Goal: Information Seeking & Learning: Learn about a topic

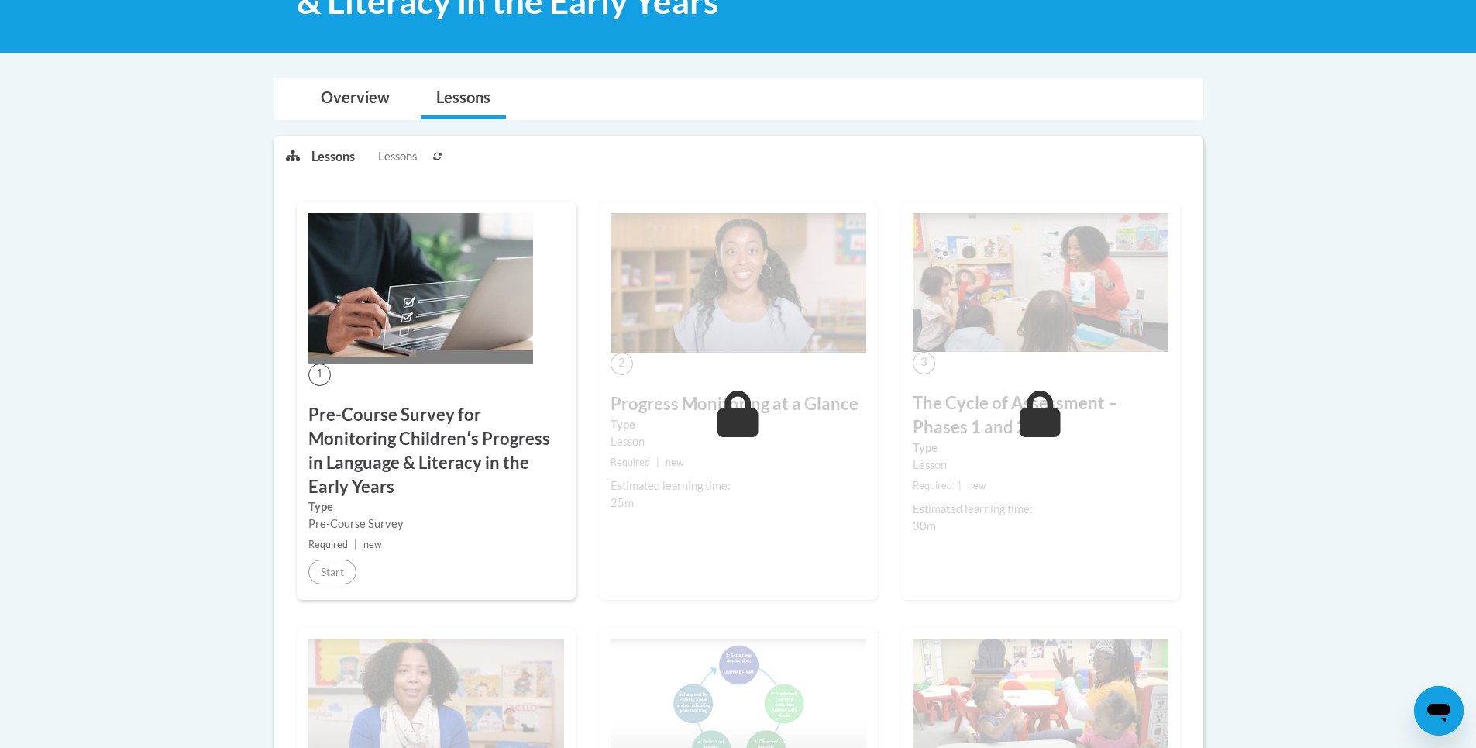
scroll to position [310, 0]
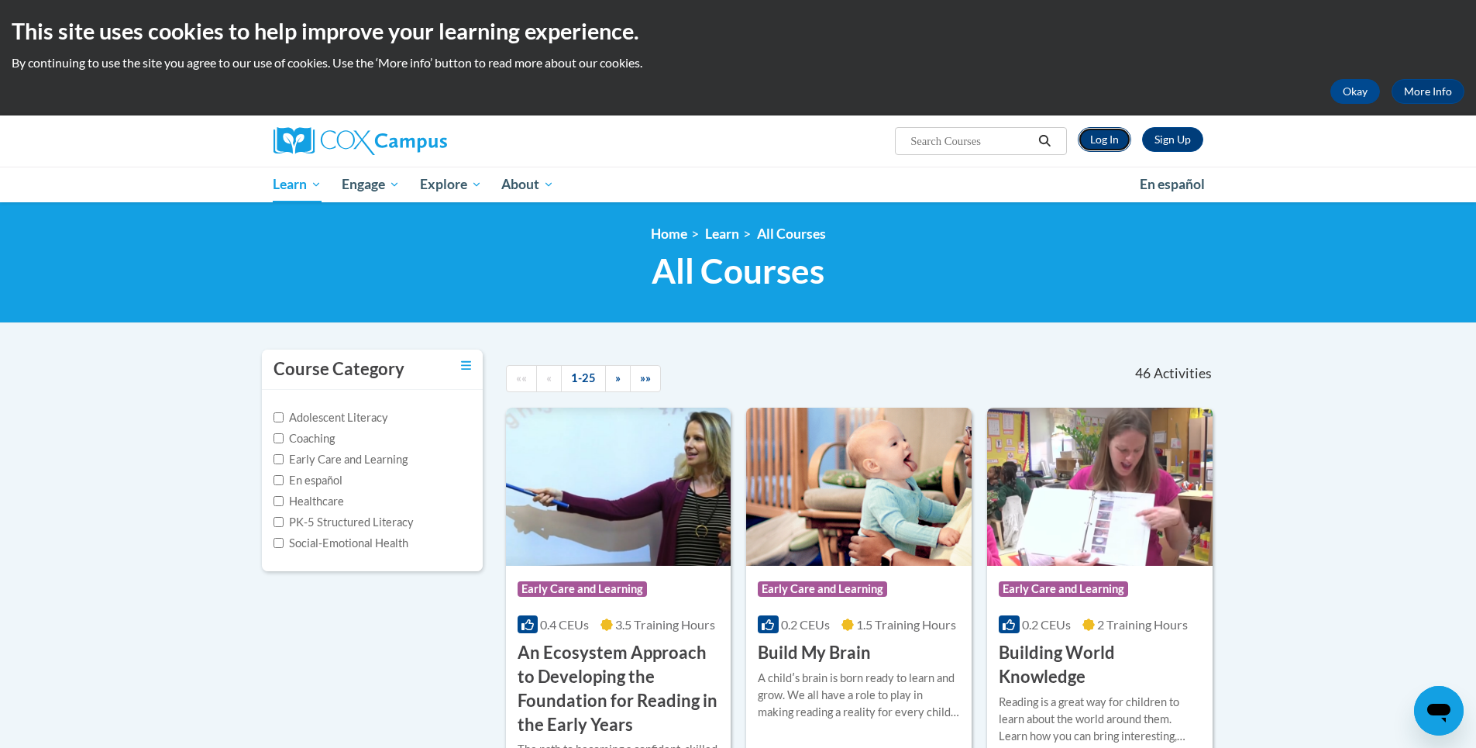
click at [1113, 133] on link "Log In" at bounding box center [1104, 139] width 53 height 25
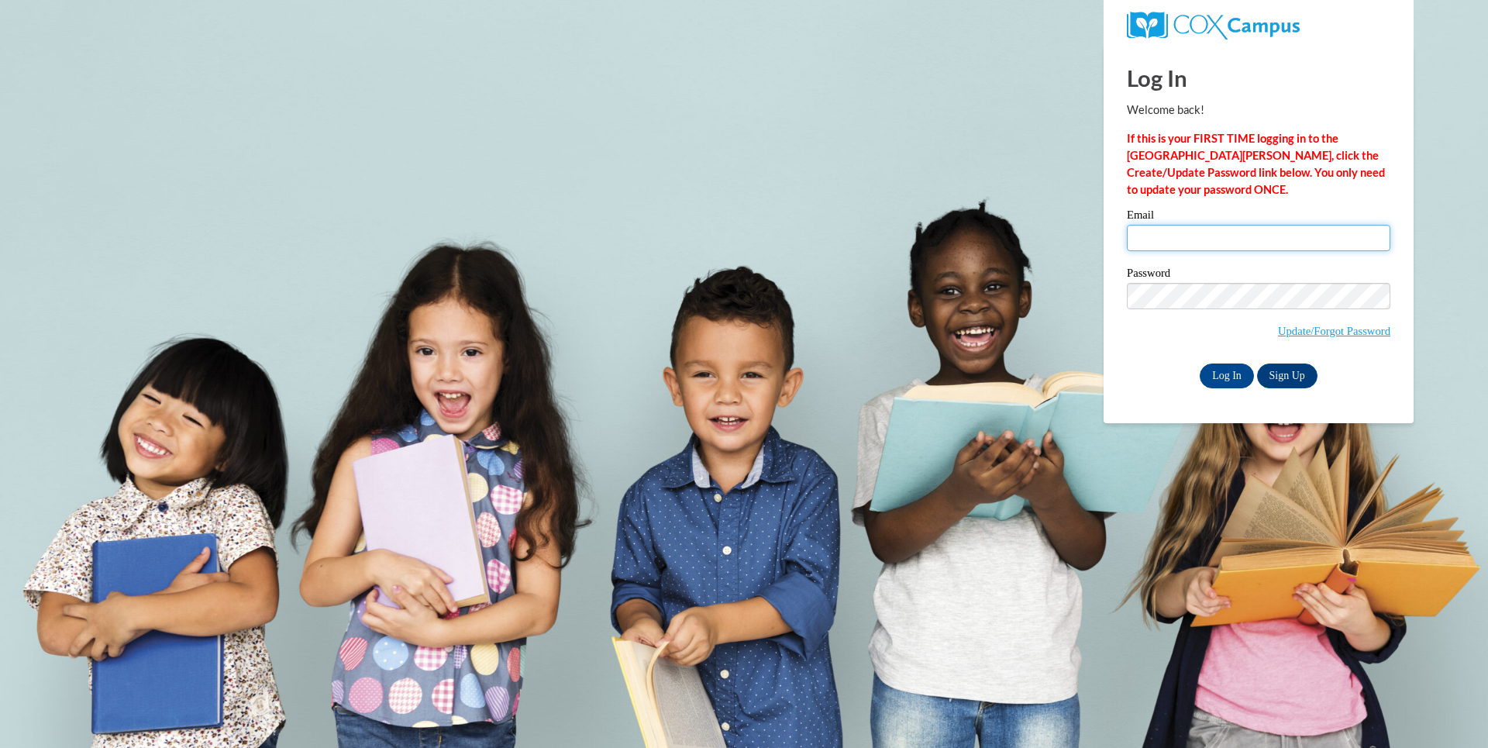
click at [1238, 241] on input "Email" at bounding box center [1259, 238] width 264 height 26
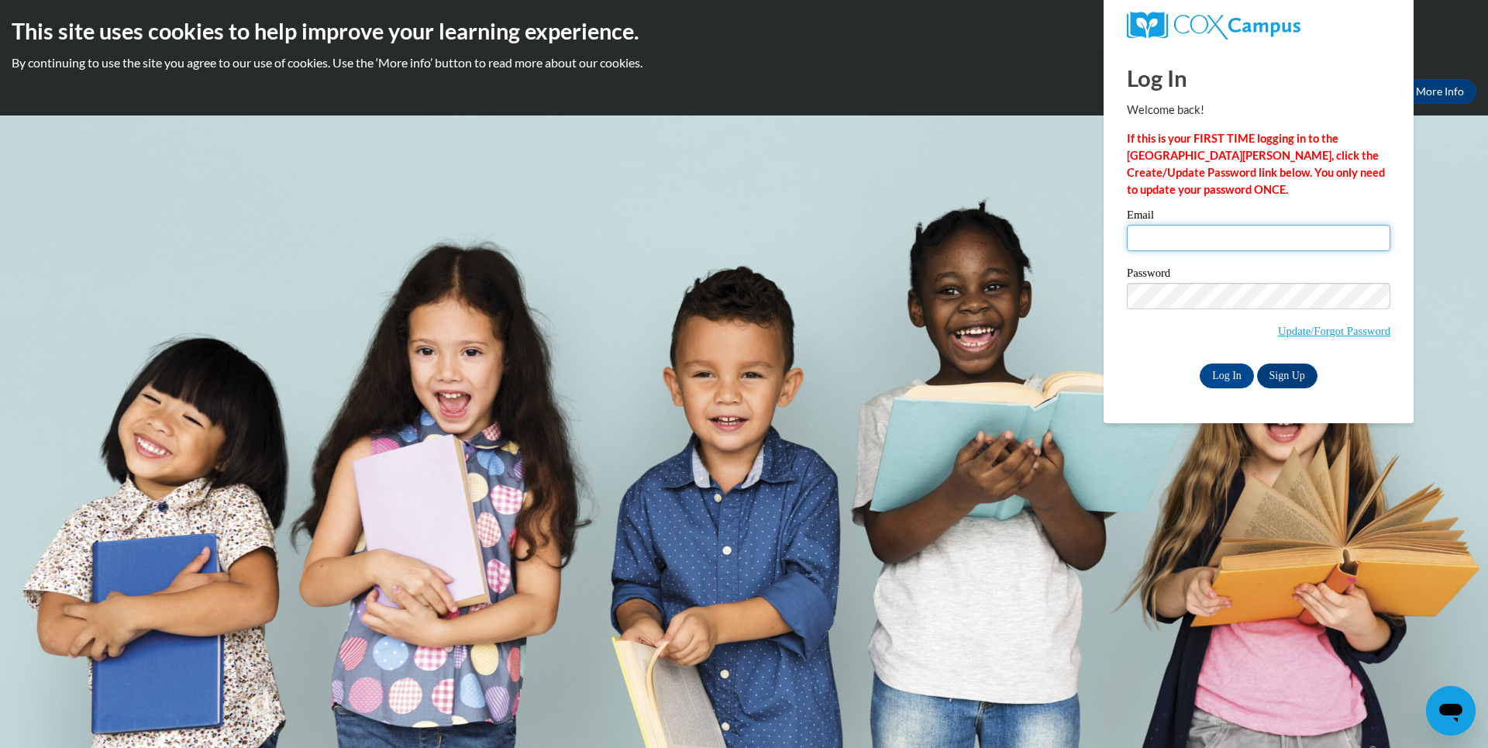
type input "lboskovitch@knohoco.org"
click at [1235, 377] on input "Log In" at bounding box center [1227, 375] width 54 height 25
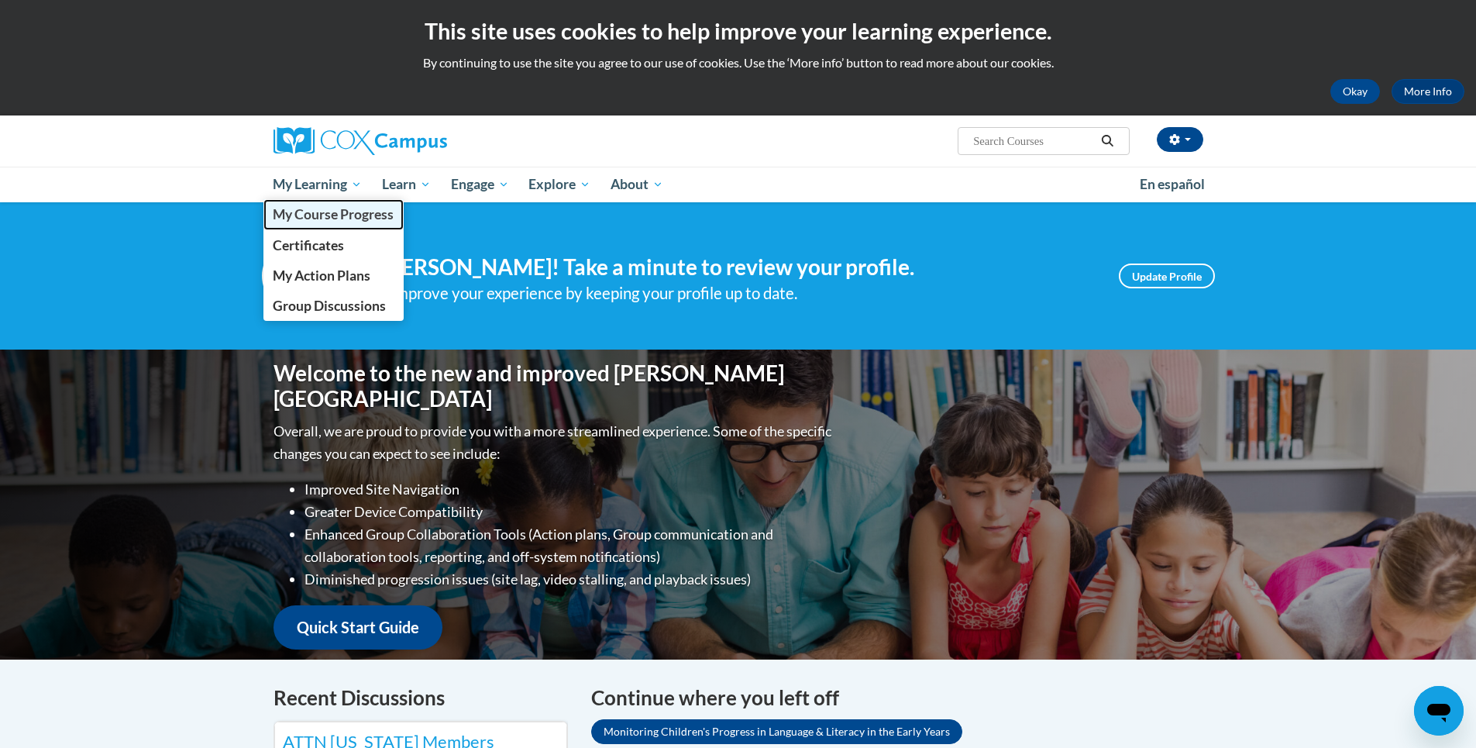
click at [352, 212] on span "My Course Progress" at bounding box center [333, 214] width 121 height 16
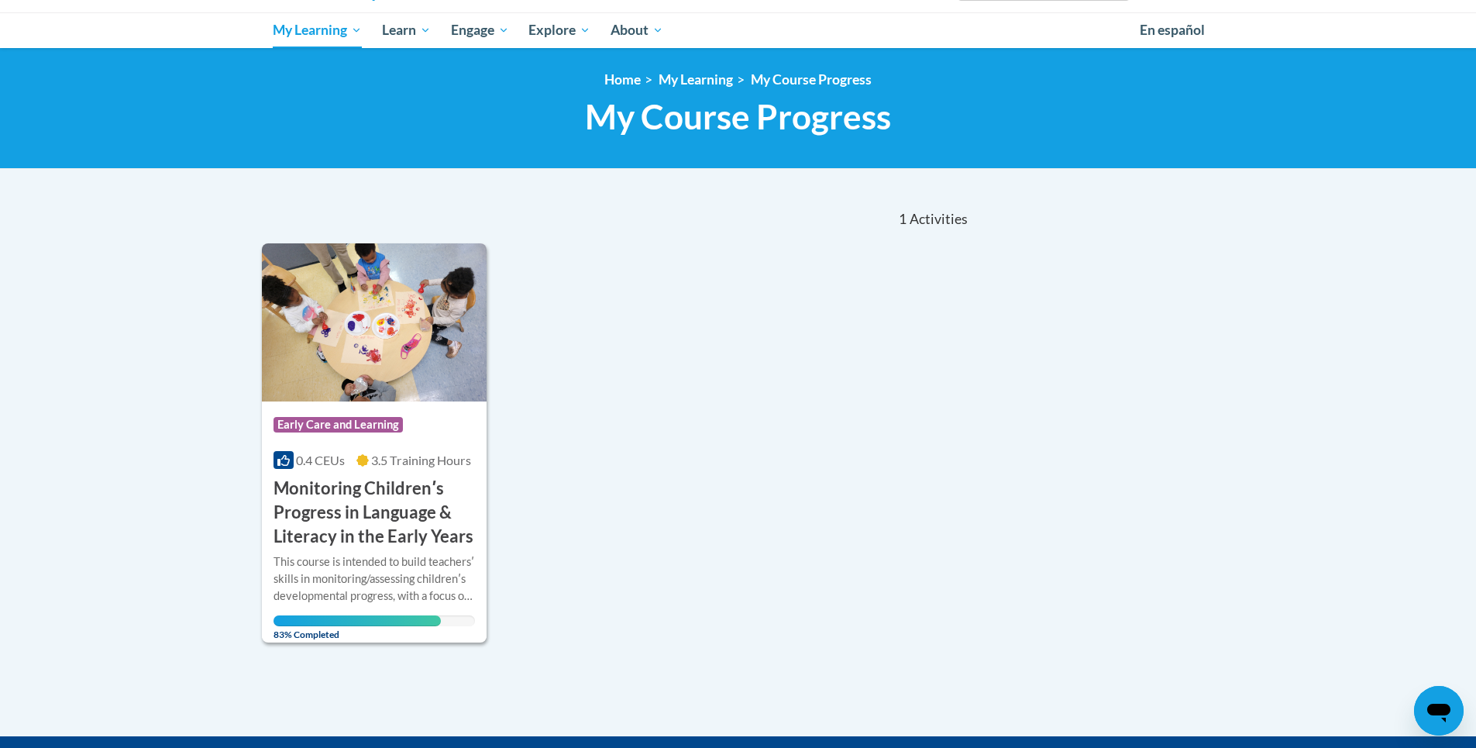
scroll to position [155, 0]
click at [411, 376] on img at bounding box center [375, 322] width 226 height 158
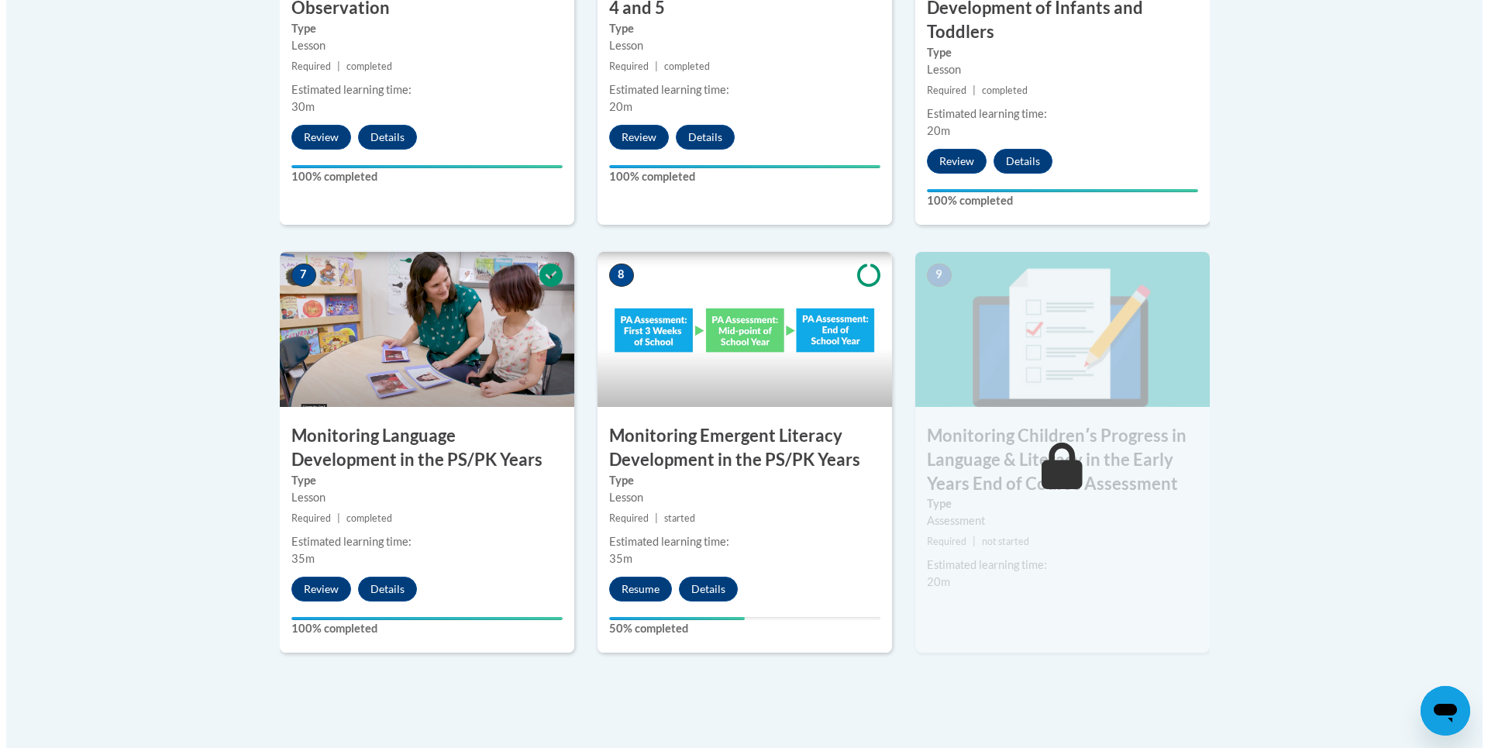
scroll to position [1240, 0]
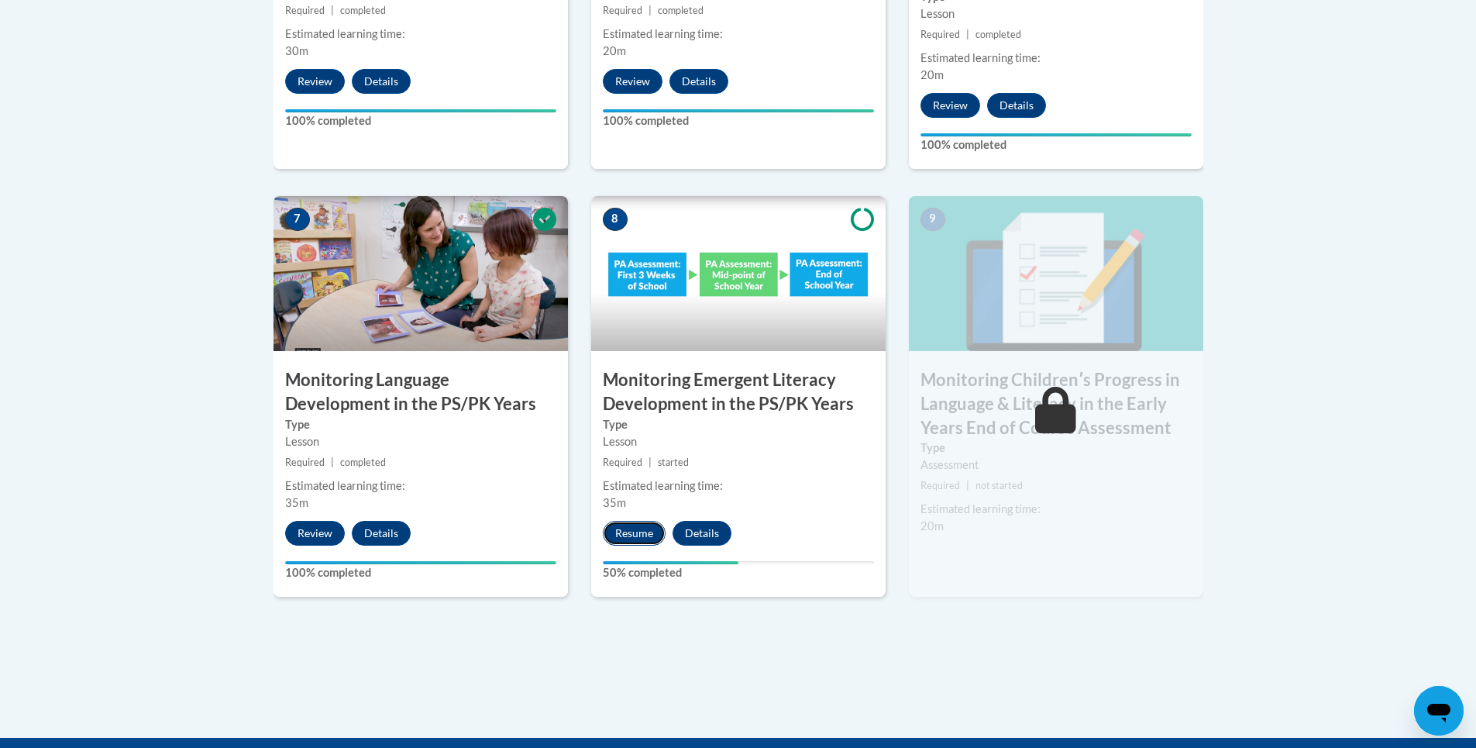
click at [648, 528] on button "Resume" at bounding box center [634, 533] width 63 height 25
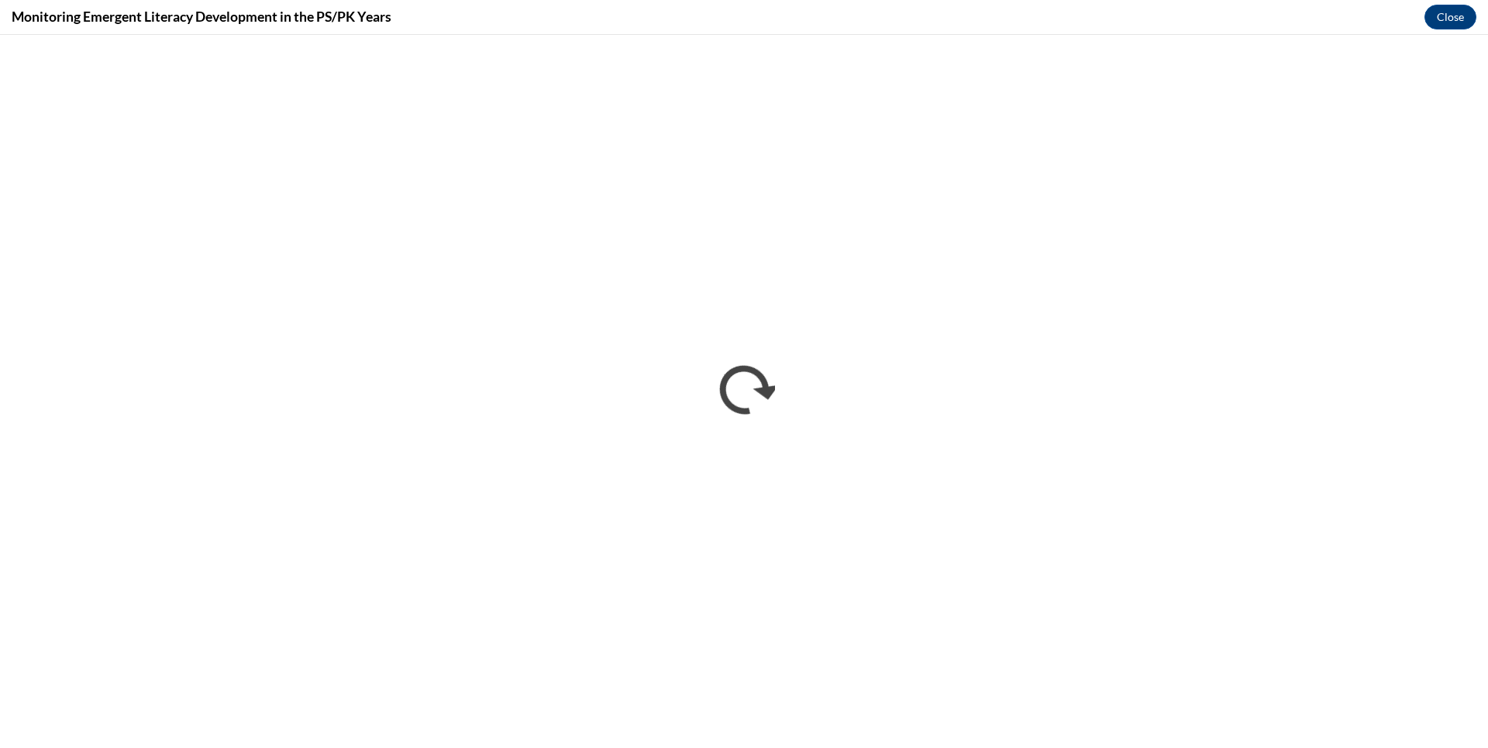
scroll to position [0, 0]
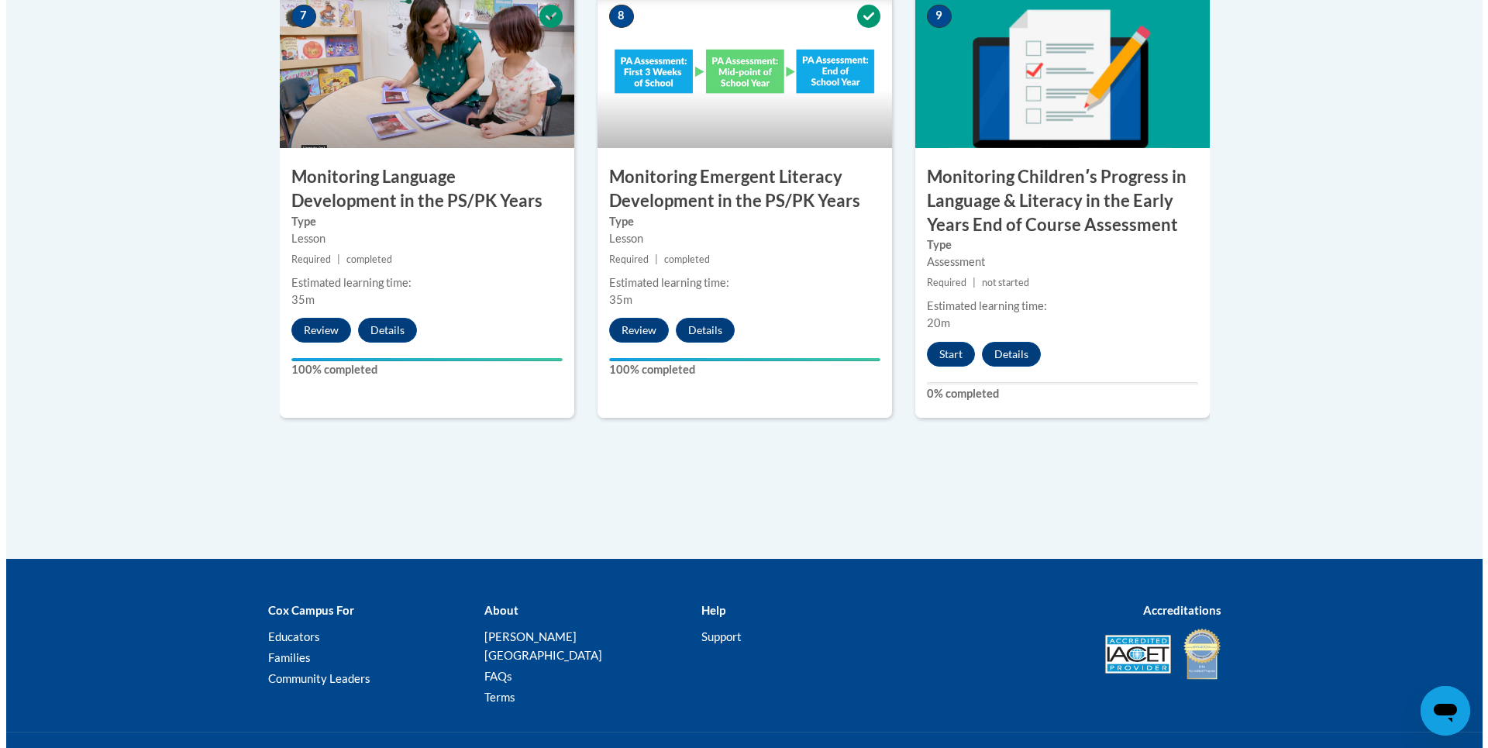
scroll to position [1473, 0]
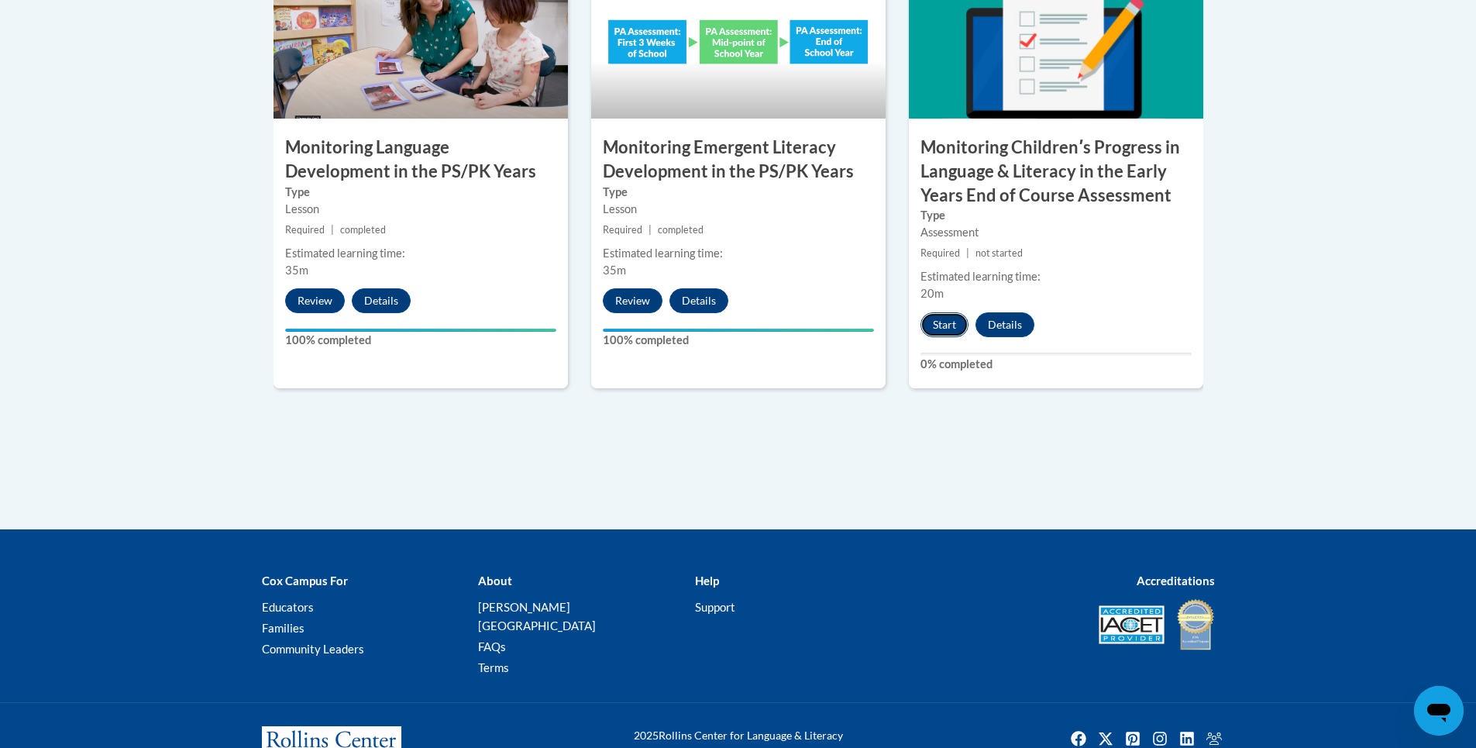
click at [942, 324] on button "Start" at bounding box center [945, 324] width 48 height 25
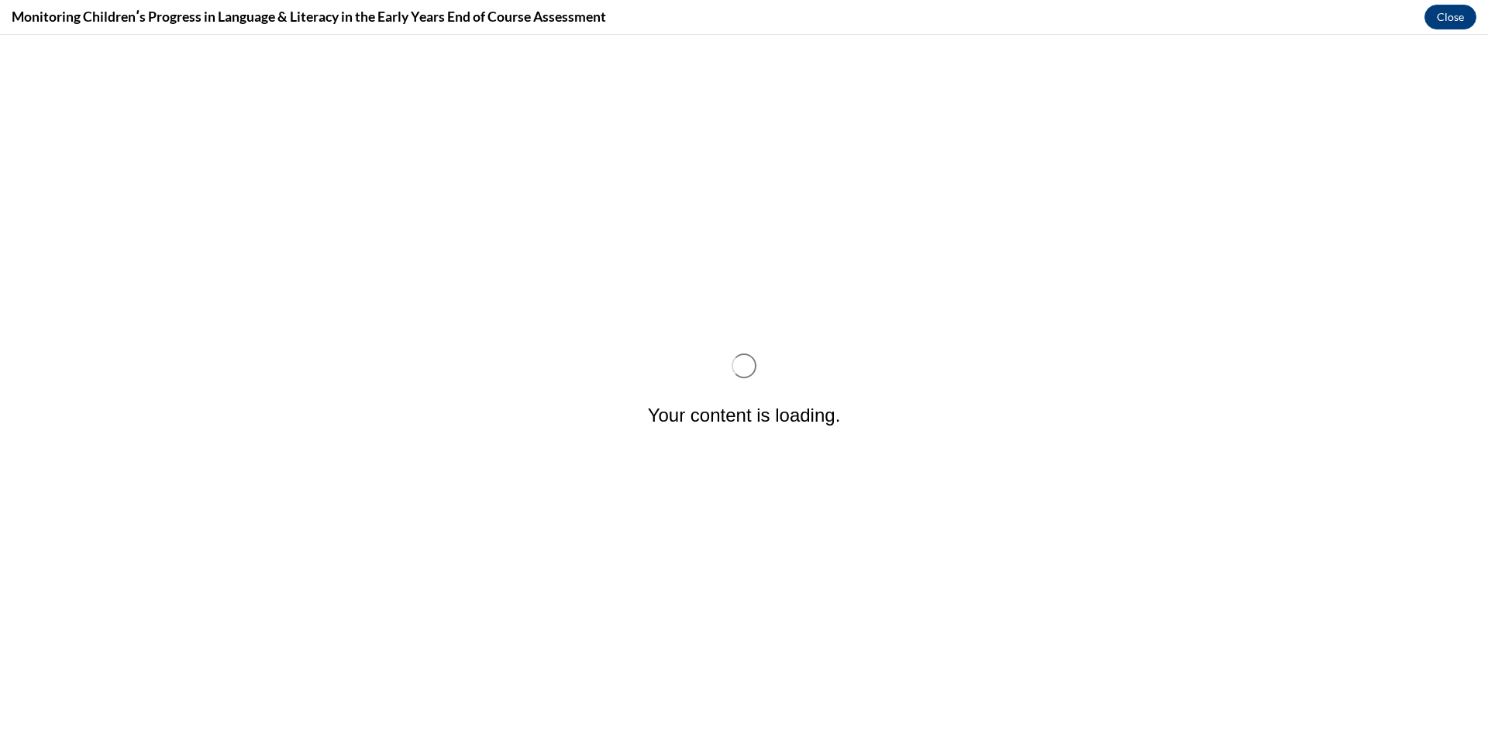
scroll to position [0, 0]
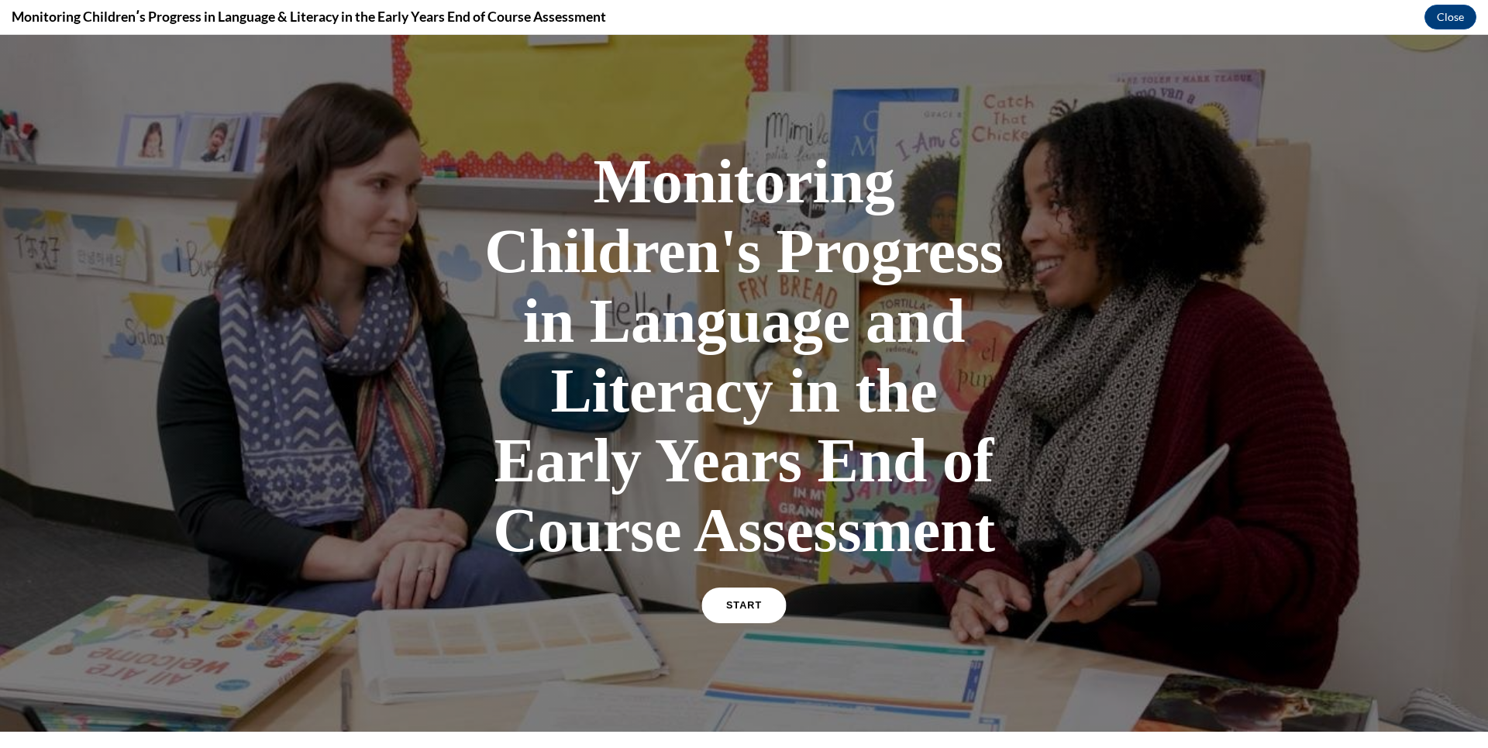
click at [740, 610] on link "START" at bounding box center [743, 605] width 84 height 36
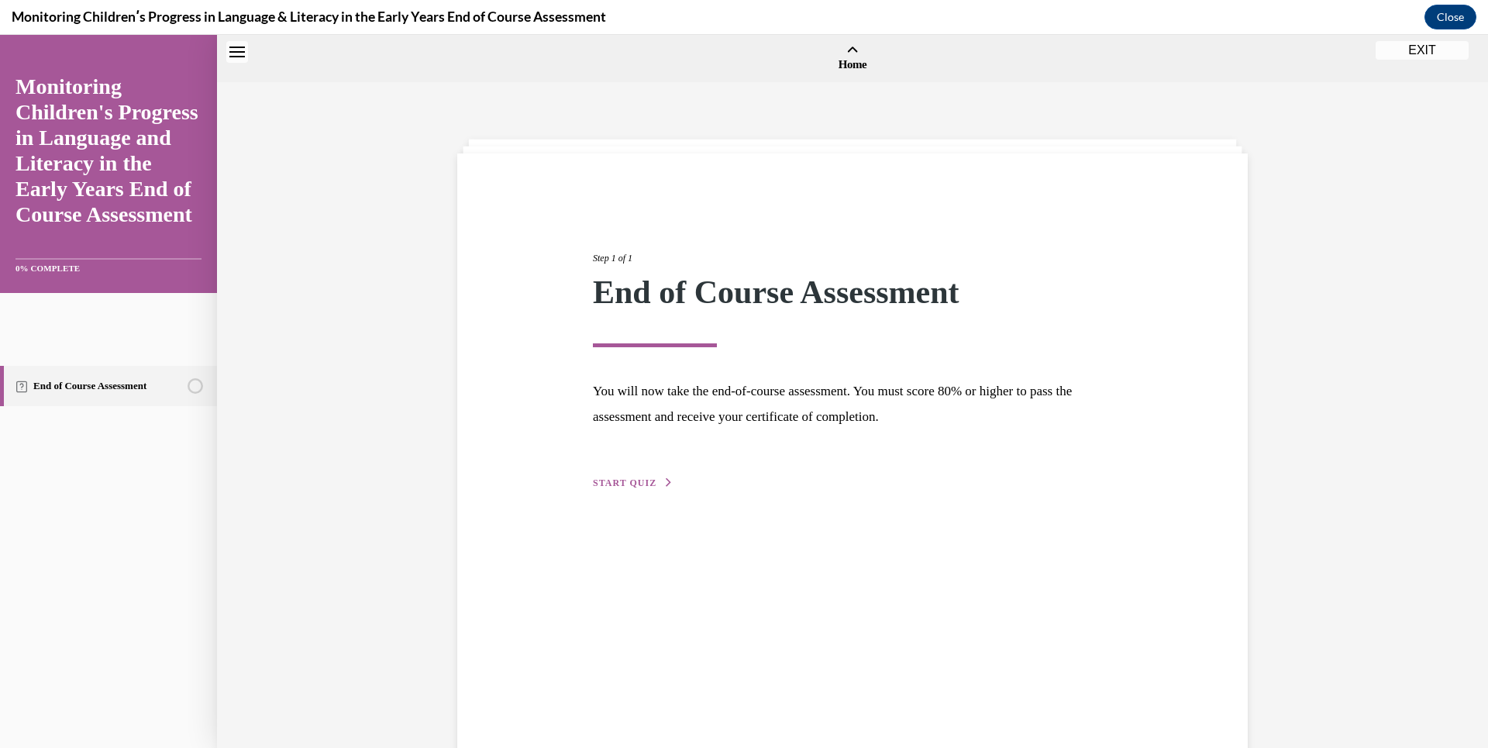
scroll to position [48, 0]
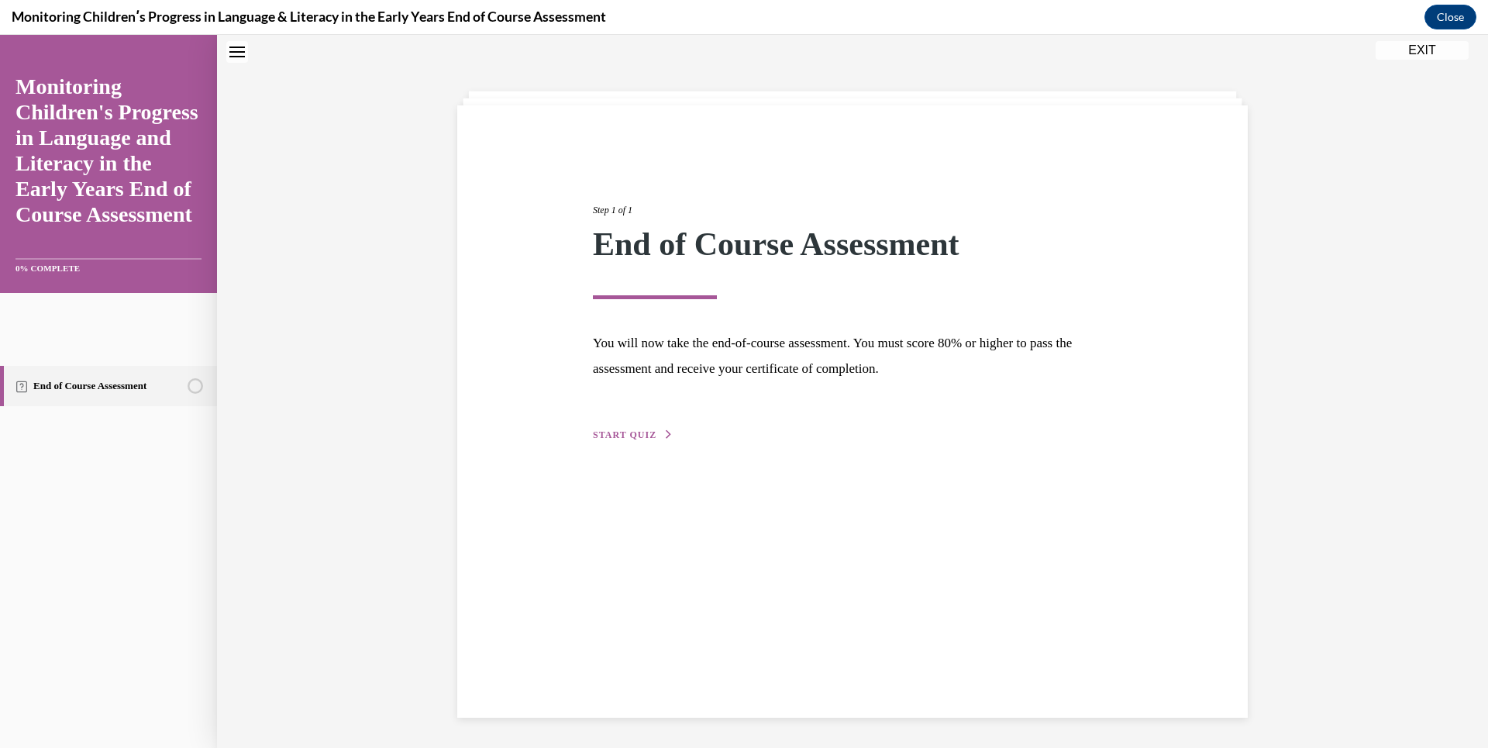
click at [648, 432] on span "START QUIZ" at bounding box center [625, 434] width 64 height 11
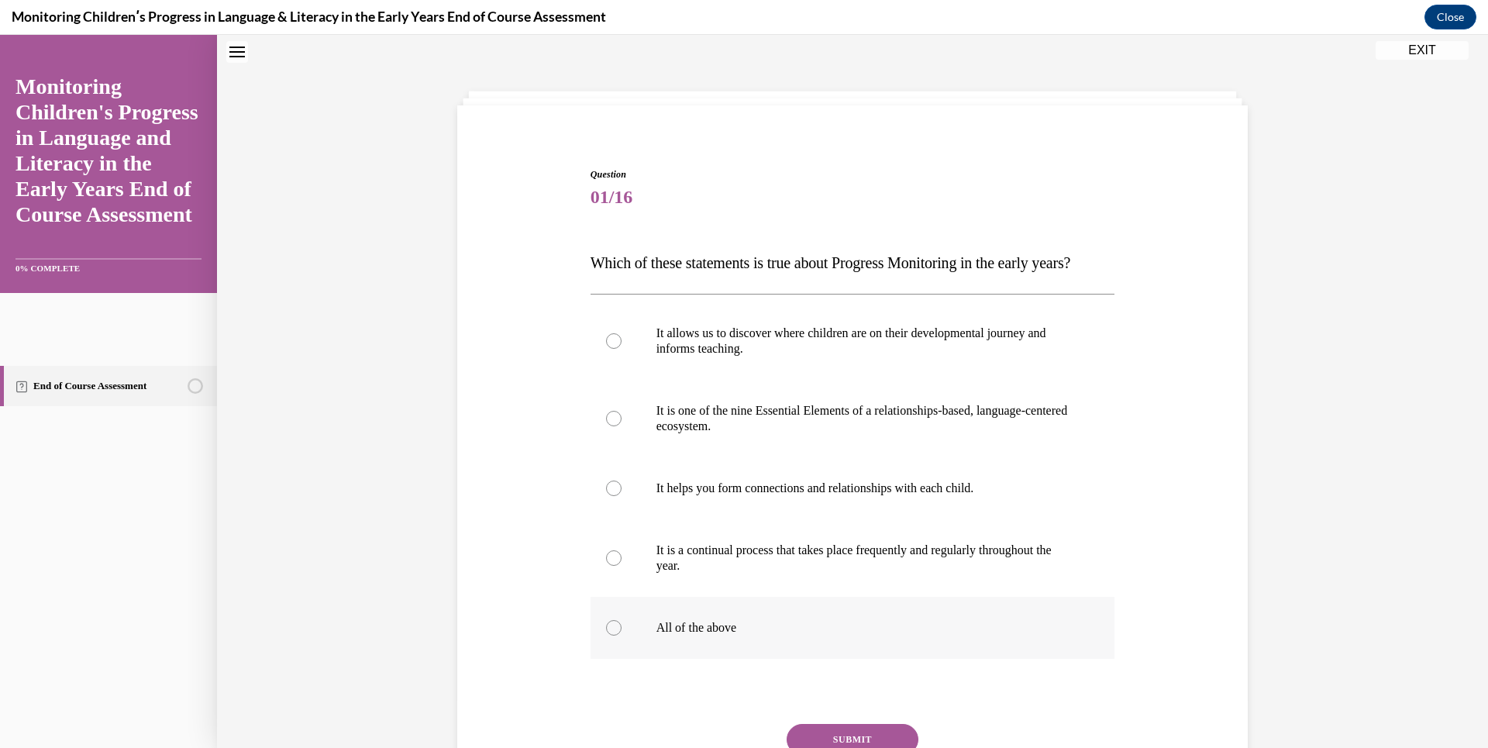
click at [610, 636] on div at bounding box center [614, 628] width 16 height 16
click at [610, 636] on input "All of the above" at bounding box center [614, 628] width 16 height 16
radio input "true"
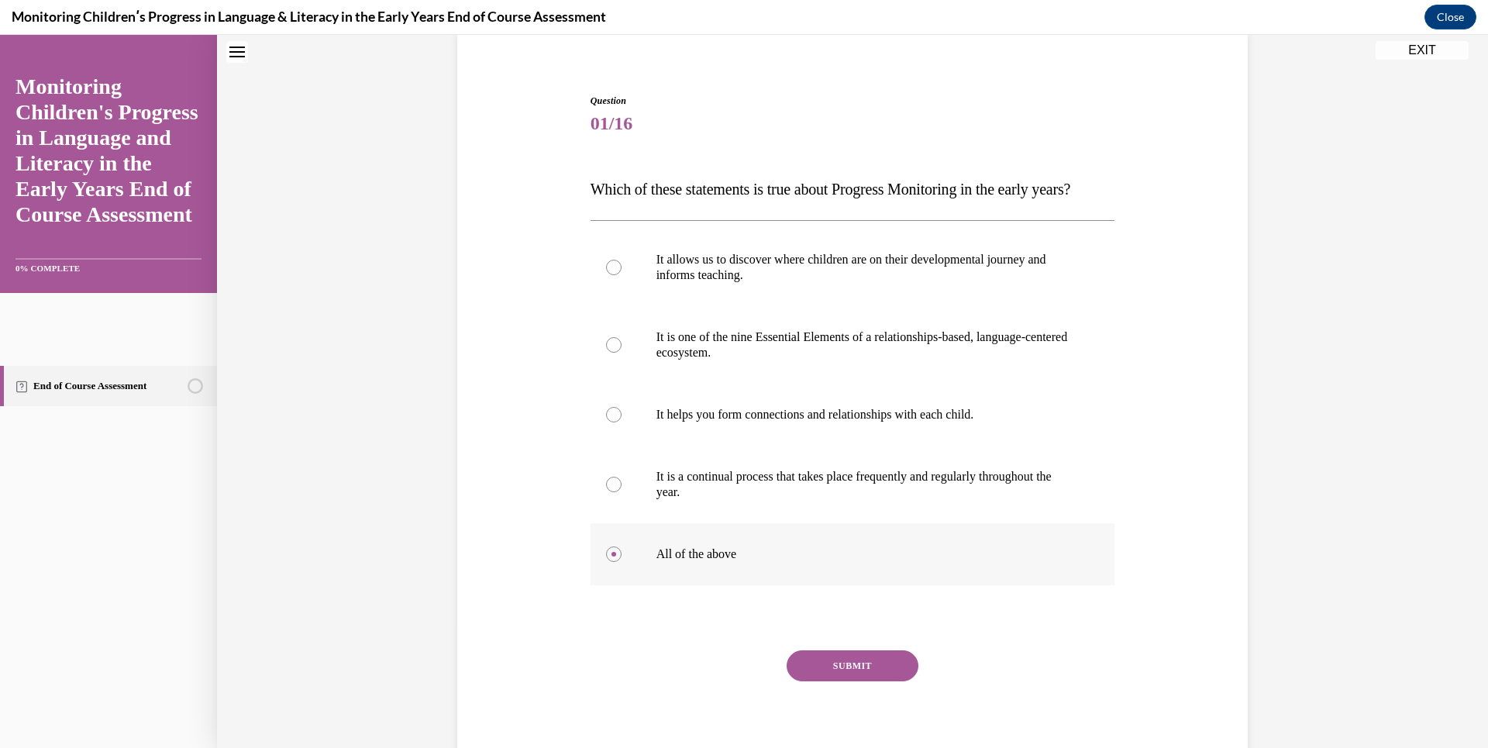
scroll to position [213, 0]
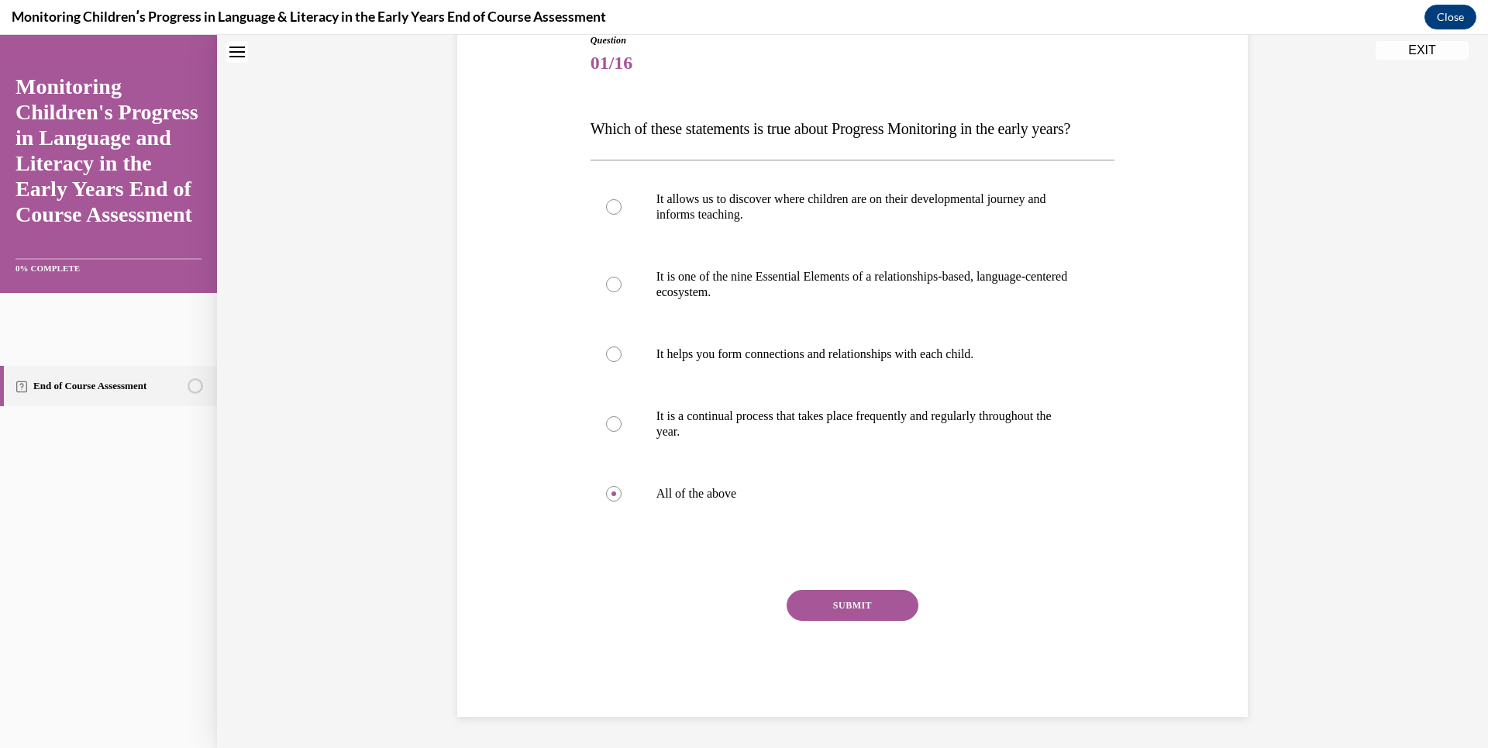
click at [813, 610] on button "SUBMIT" at bounding box center [853, 605] width 132 height 31
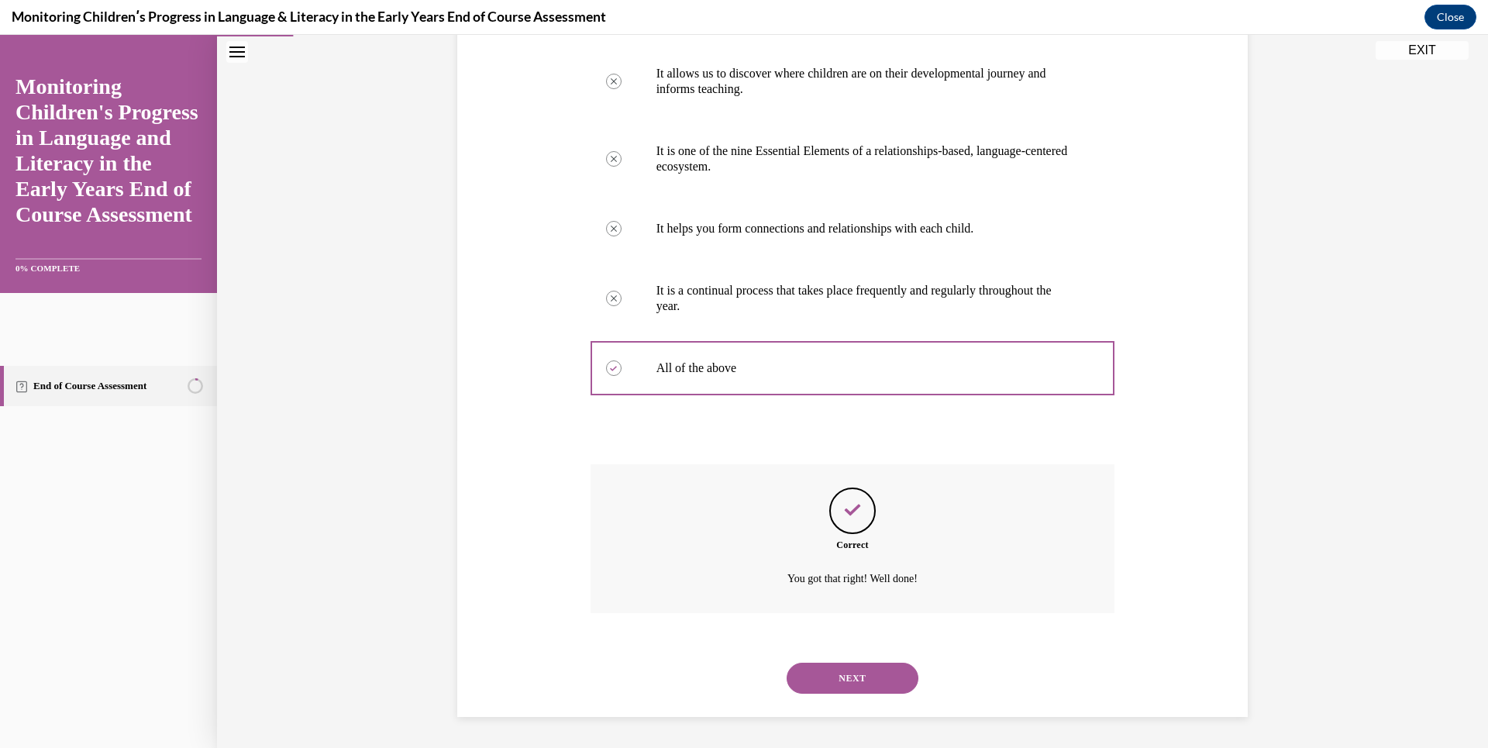
scroll to position [339, 0]
click at [898, 681] on button "NEXT" at bounding box center [853, 678] width 132 height 31
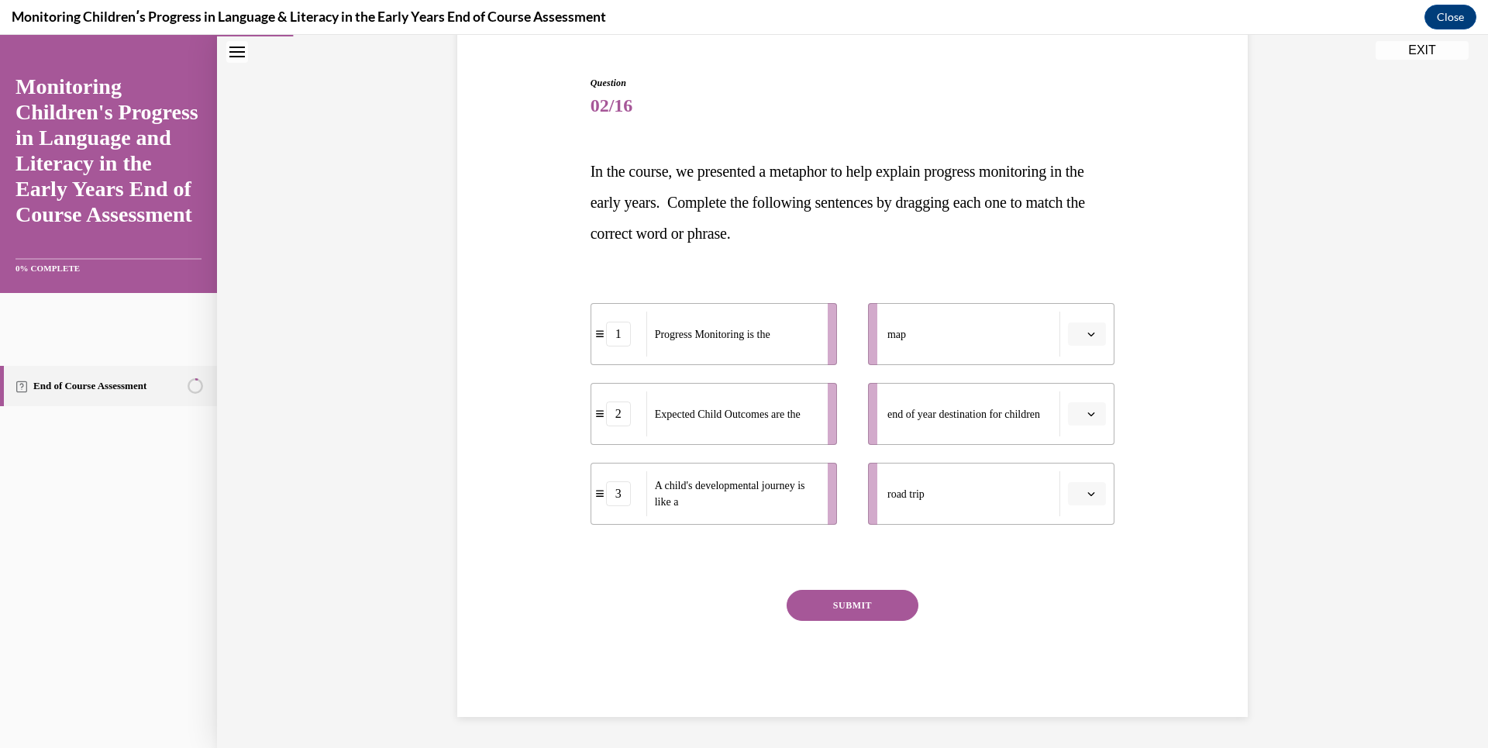
scroll to position [140, 0]
drag, startPoint x: 984, startPoint y: 318, endPoint x: 773, endPoint y: 491, distance: 273.1
click at [773, 491] on div "1 Progress Monitoring is the 2 Expected Child Outcomes are the 3 A child's deve…" at bounding box center [853, 398] width 525 height 253
click at [1084, 250] on div "Question 02/16 In the course, we presented a metaphor to help explain progress …" at bounding box center [853, 396] width 525 height 641
click at [1091, 334] on button "button" at bounding box center [1087, 333] width 38 height 23
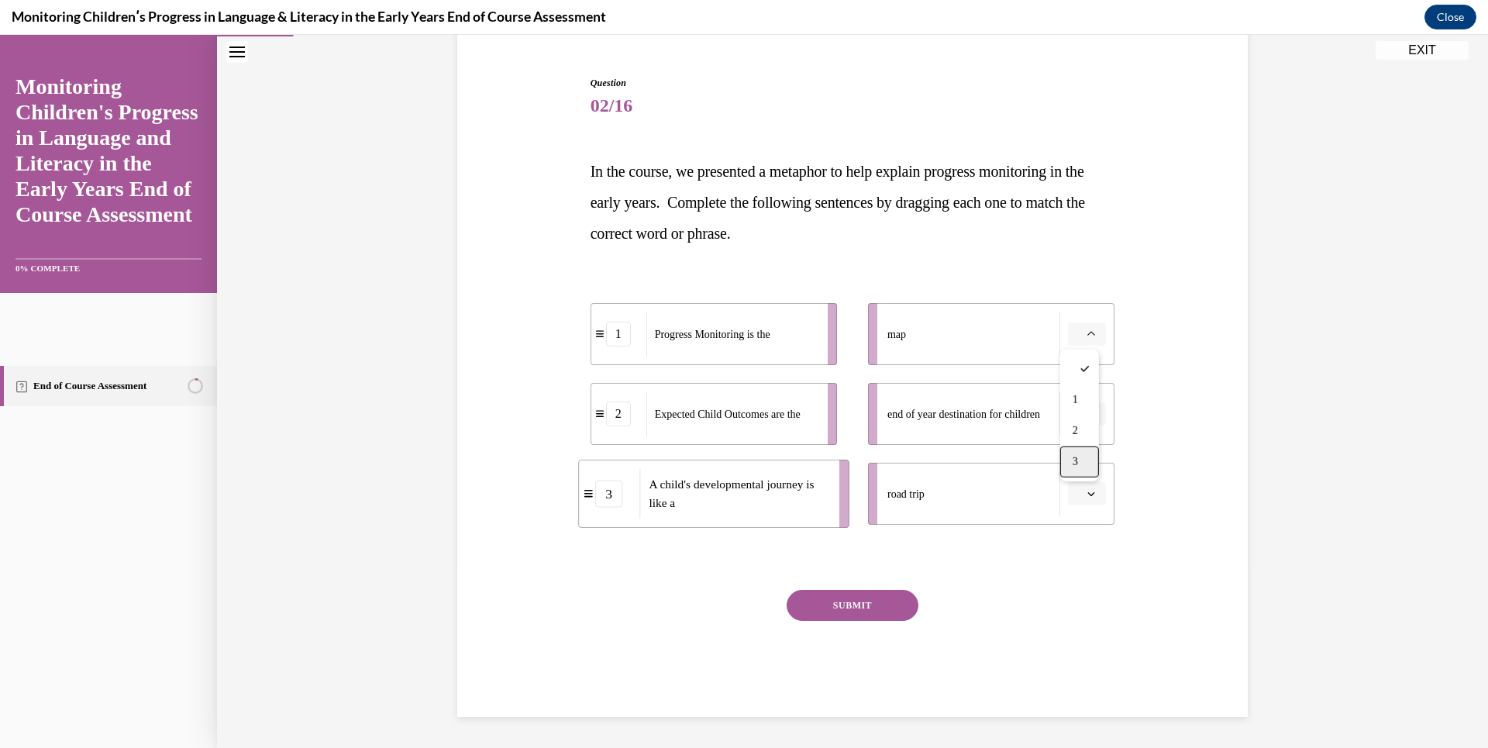
click at [1080, 459] on div "3" at bounding box center [1079, 461] width 39 height 31
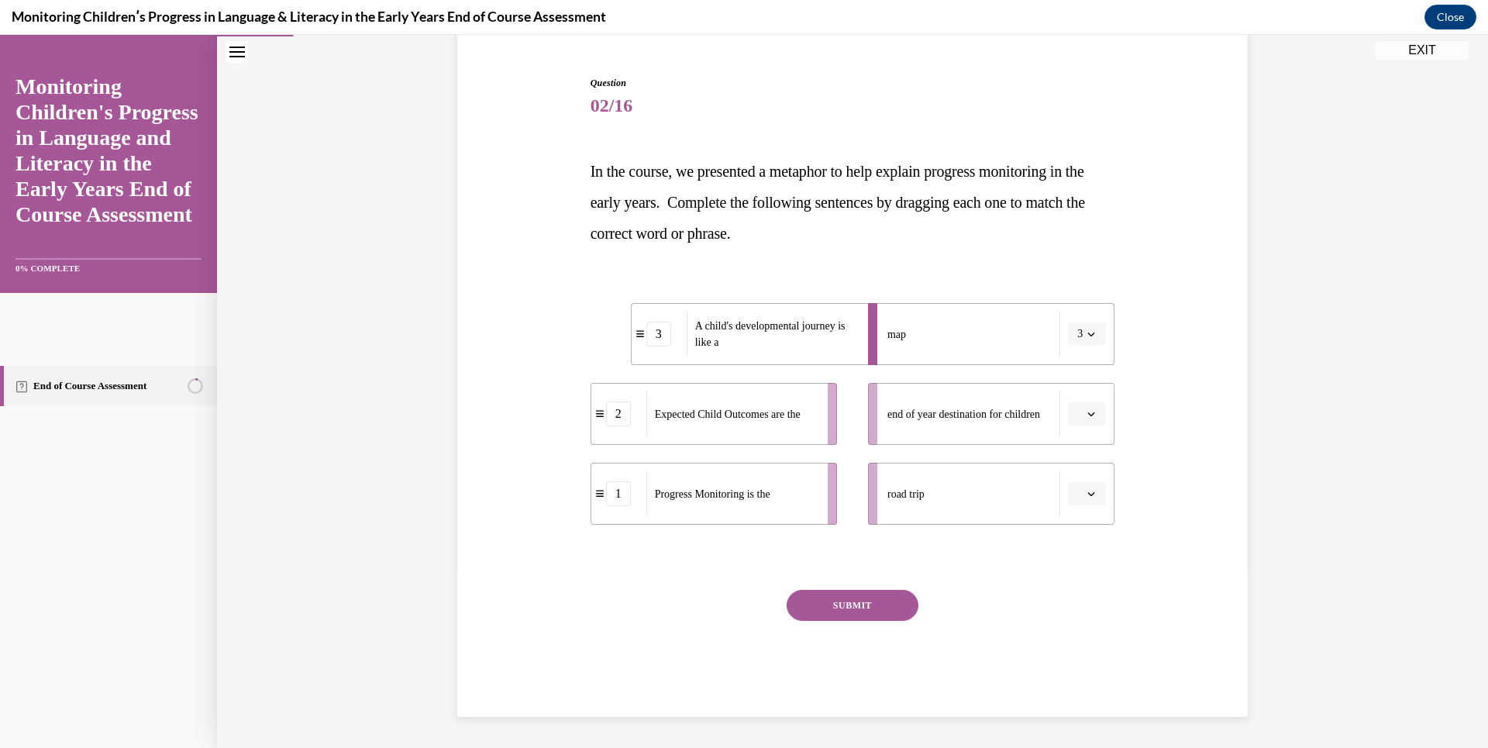
click at [1087, 412] on icon "button" at bounding box center [1091, 414] width 8 height 8
click at [1089, 503] on div "2" at bounding box center [1079, 510] width 39 height 31
click at [1088, 333] on icon "button" at bounding box center [1091, 334] width 7 height 4
click at [1087, 403] on div "1" at bounding box center [1076, 399] width 39 height 31
click at [1087, 490] on icon "button" at bounding box center [1091, 494] width 8 height 8
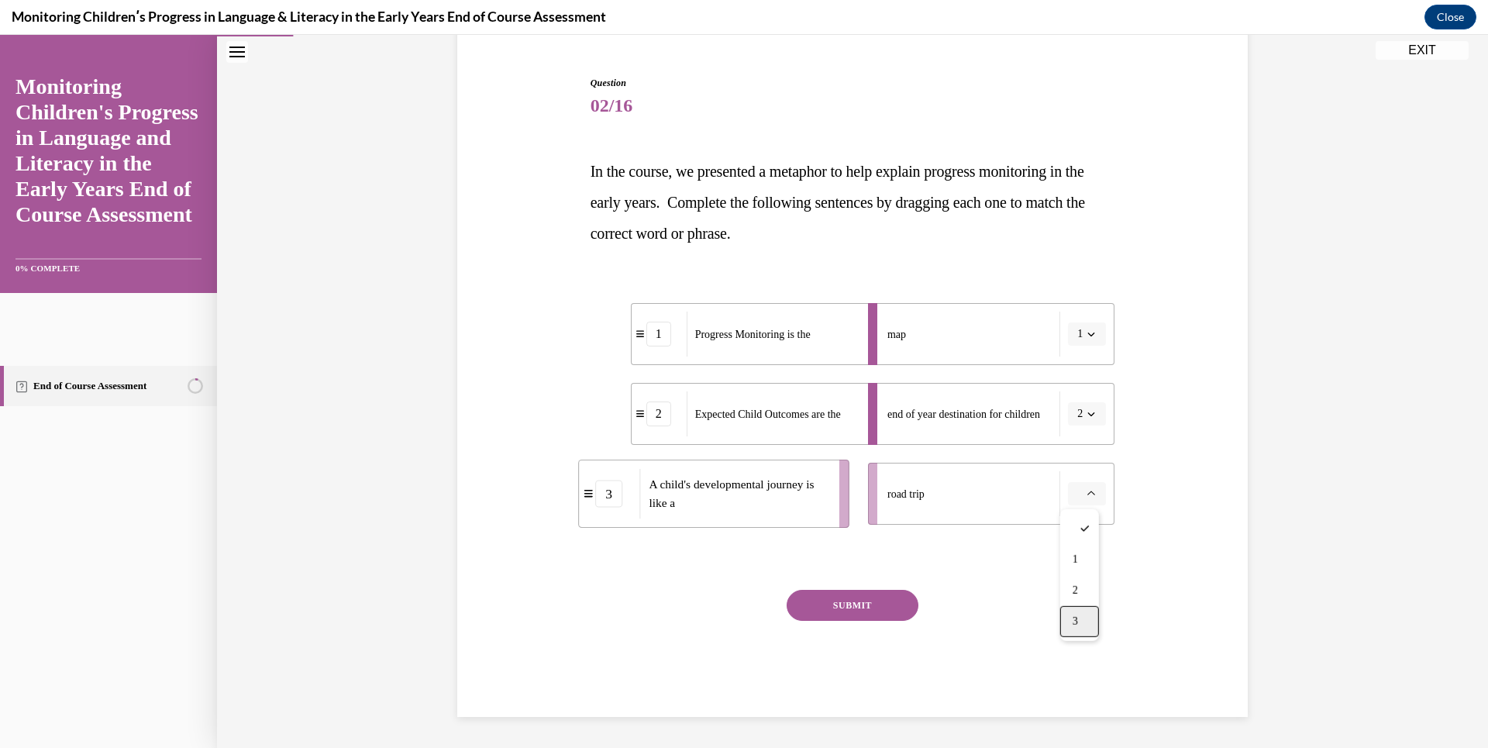
click at [1078, 617] on span "3" at bounding box center [1075, 621] width 5 height 12
click at [885, 591] on button "SUBMIT" at bounding box center [853, 605] width 132 height 31
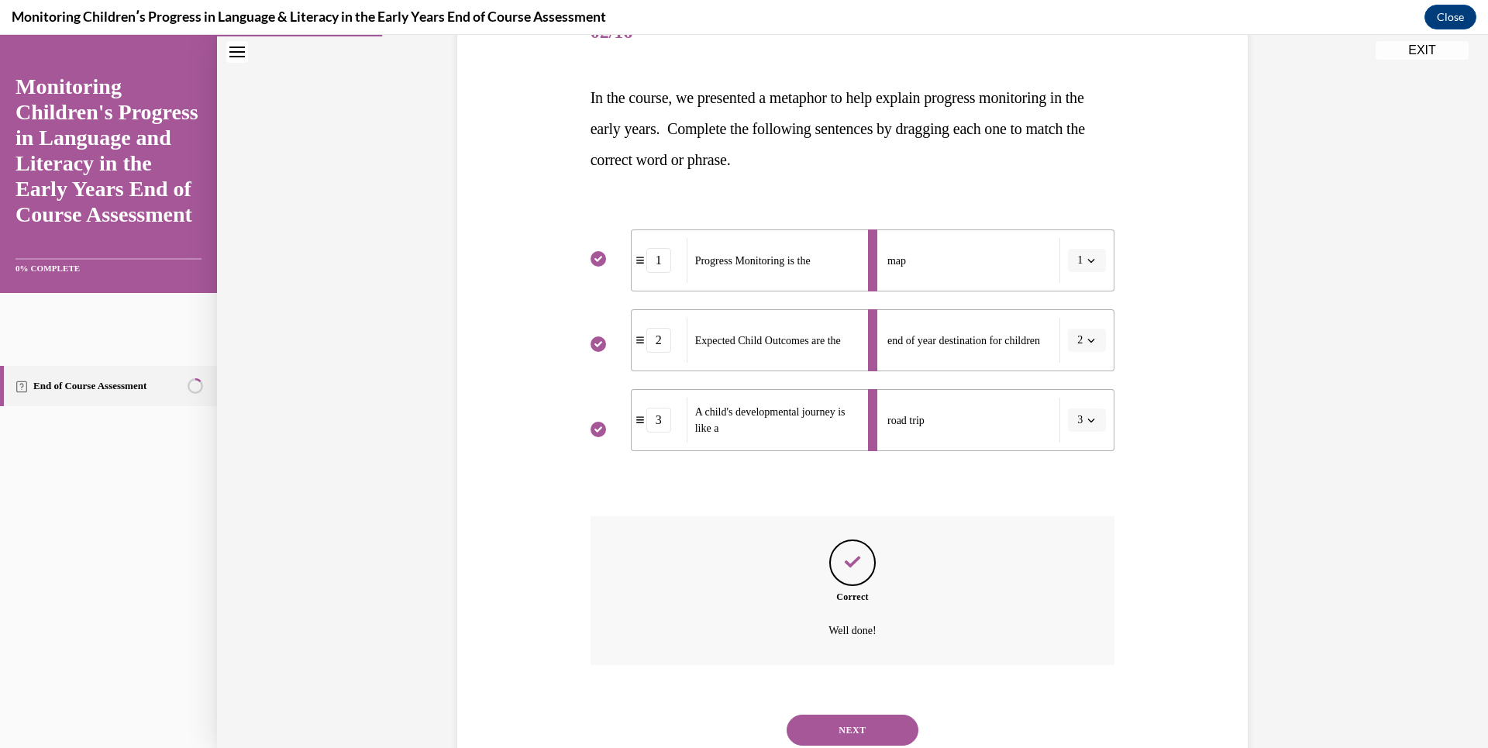
scroll to position [265, 0]
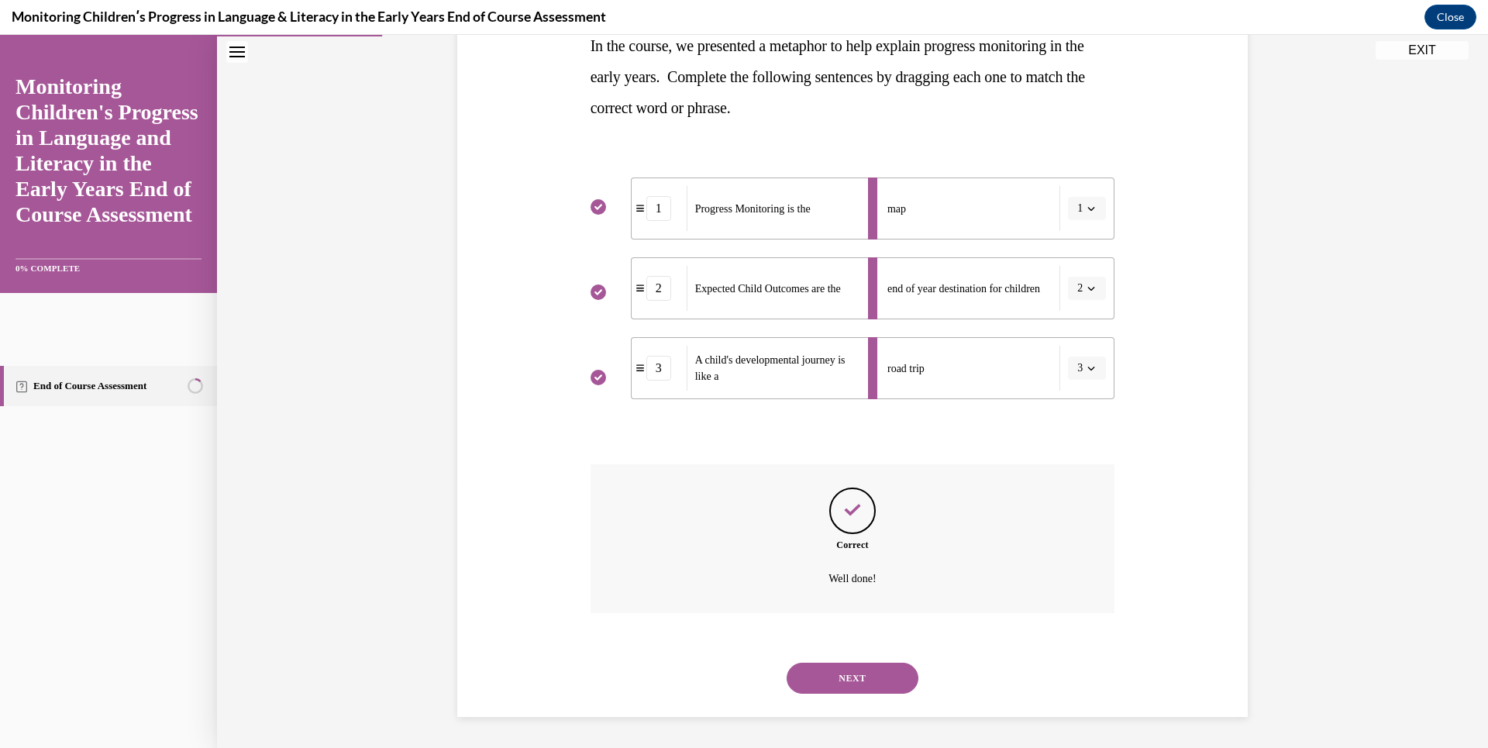
click at [888, 668] on button "NEXT" at bounding box center [853, 678] width 132 height 31
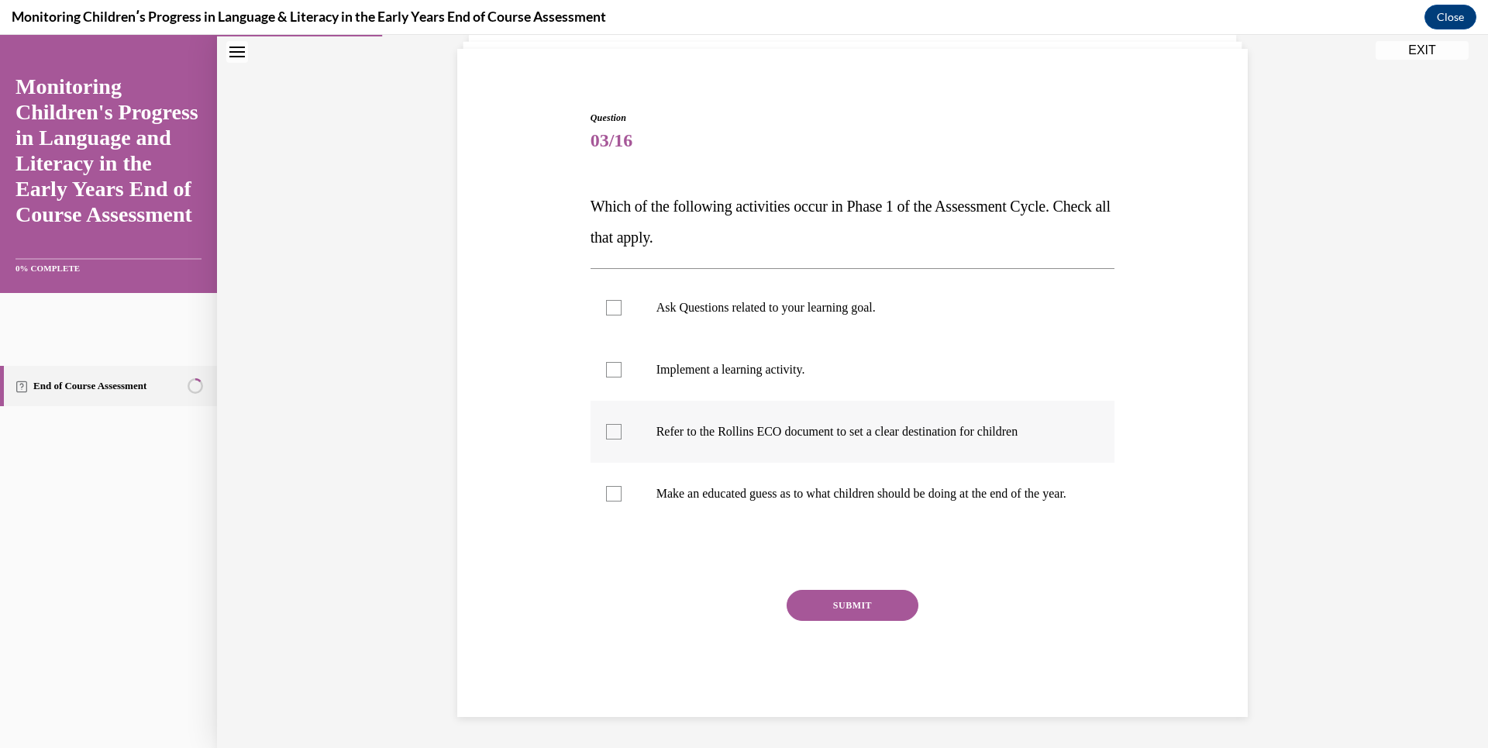
drag, startPoint x: 606, startPoint y: 412, endPoint x: 669, endPoint y: 443, distance: 69.7
click at [608, 424] on div at bounding box center [614, 432] width 16 height 16
click at [608, 424] on input "Refer to the Rollins ECO document to set a clear destination for children" at bounding box center [614, 432] width 16 height 16
checkbox input "true"
click at [857, 608] on button "SUBMIT" at bounding box center [853, 605] width 132 height 31
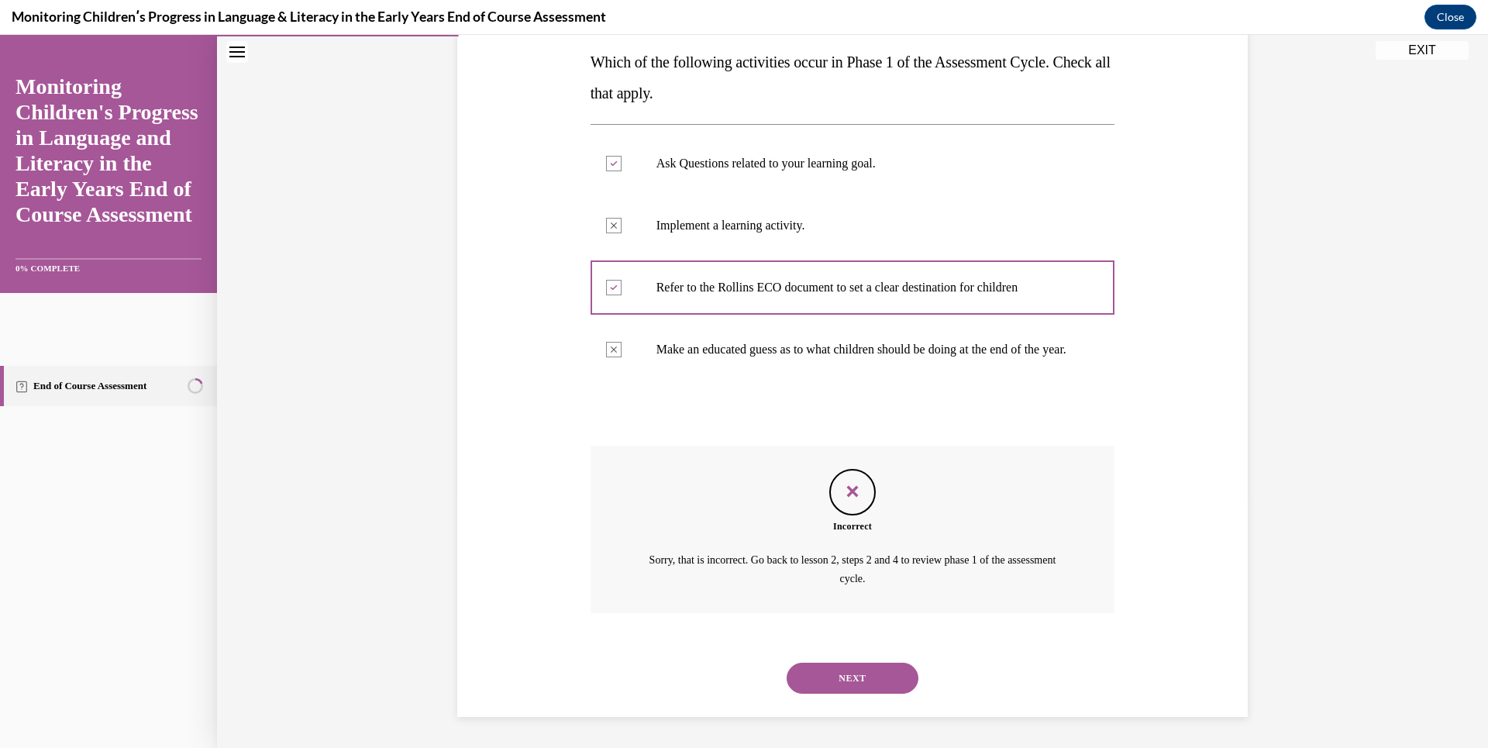
scroll to position [264, 0]
click at [863, 674] on button "NEXT" at bounding box center [853, 678] width 132 height 31
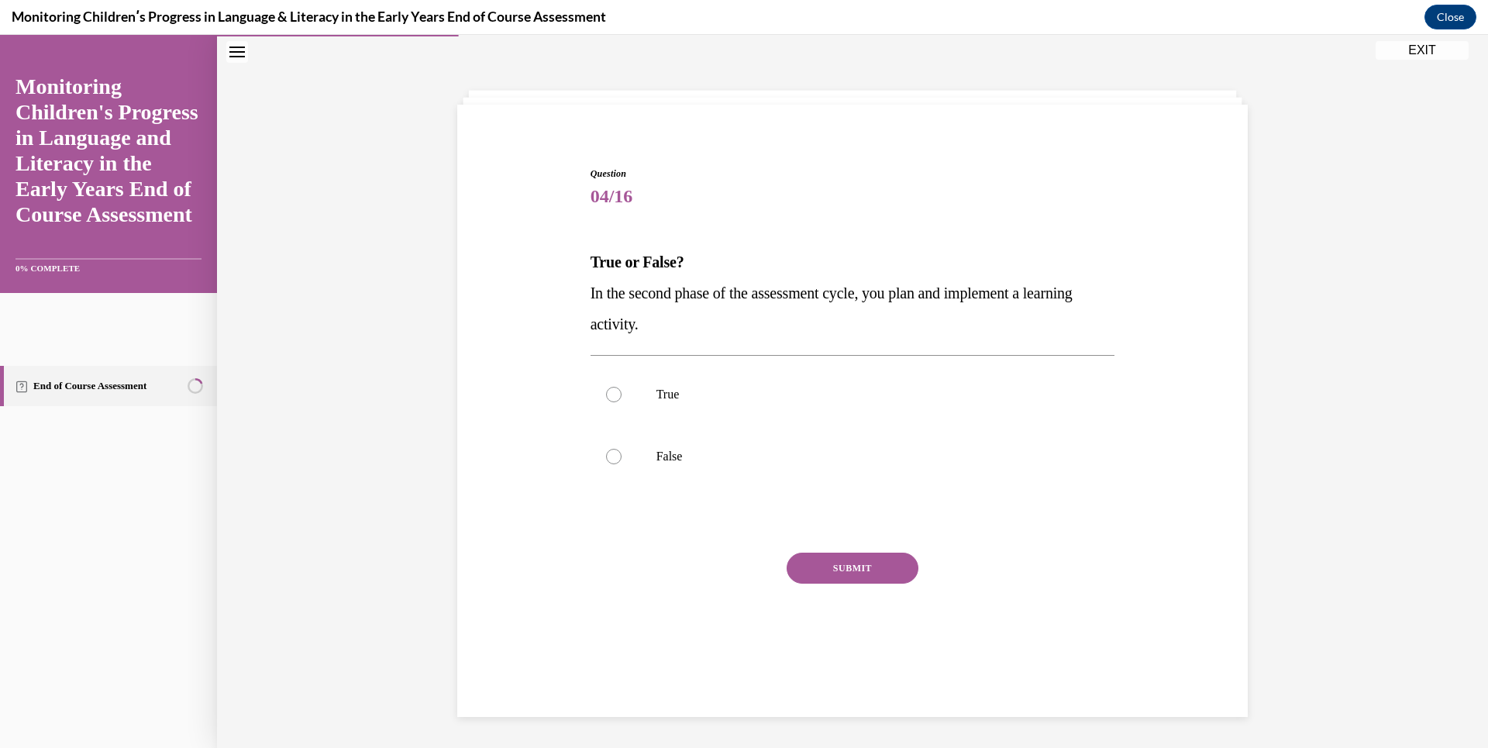
scroll to position [49, 0]
drag, startPoint x: 625, startPoint y: 294, endPoint x: 878, endPoint y: 283, distance: 252.9
click at [878, 283] on p "In the second phase of the assessment cycle, you plan and implement a learning …" at bounding box center [853, 308] width 525 height 62
drag, startPoint x: 878, startPoint y: 283, endPoint x: 853, endPoint y: 295, distance: 27.4
copy span "second phase of the assessment cycle"
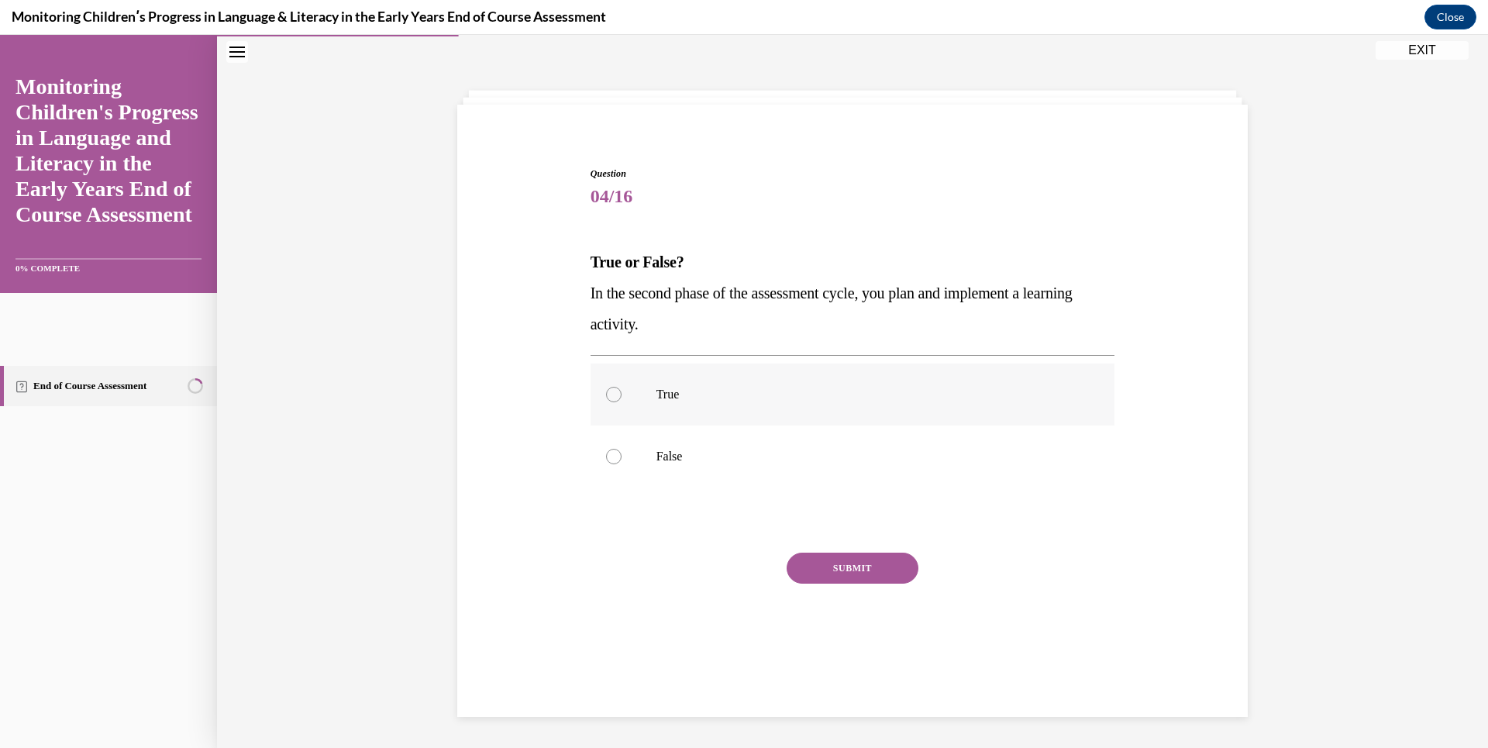
click at [743, 383] on label "True" at bounding box center [853, 394] width 525 height 62
click at [622, 387] on input "True" at bounding box center [614, 395] width 16 height 16
radio input "true"
click at [858, 560] on button "SUBMIT" at bounding box center [853, 568] width 132 height 31
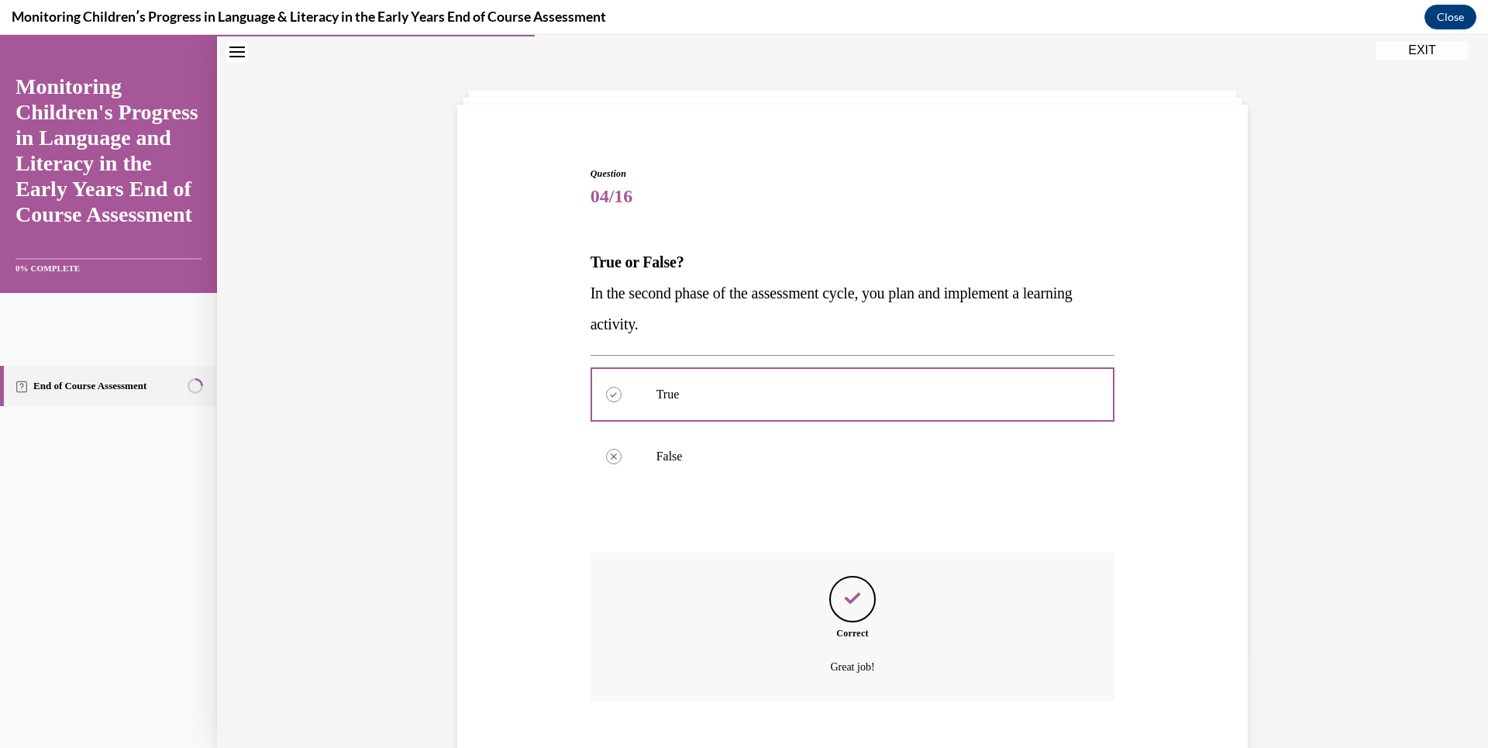
scroll to position [137, 0]
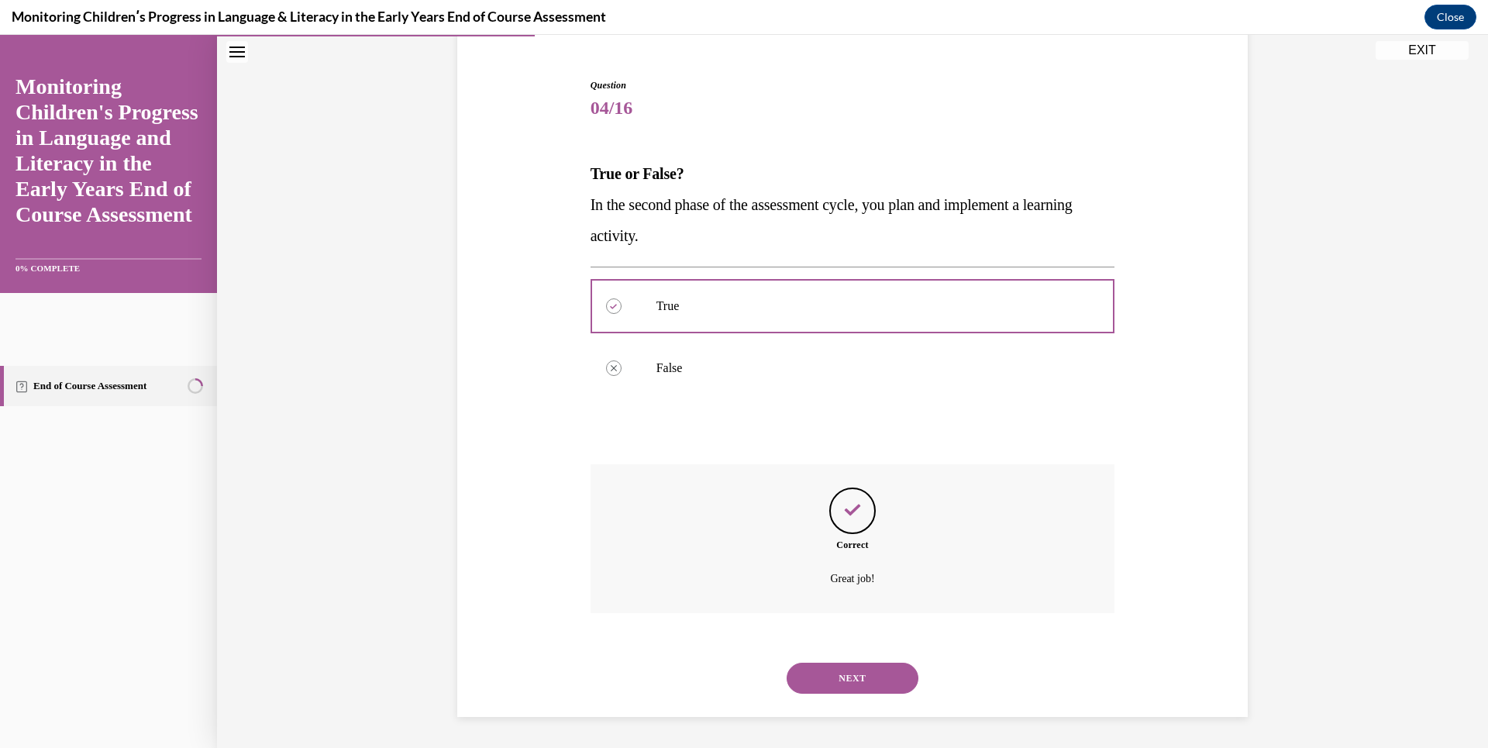
click at [870, 677] on button "NEXT" at bounding box center [853, 678] width 132 height 31
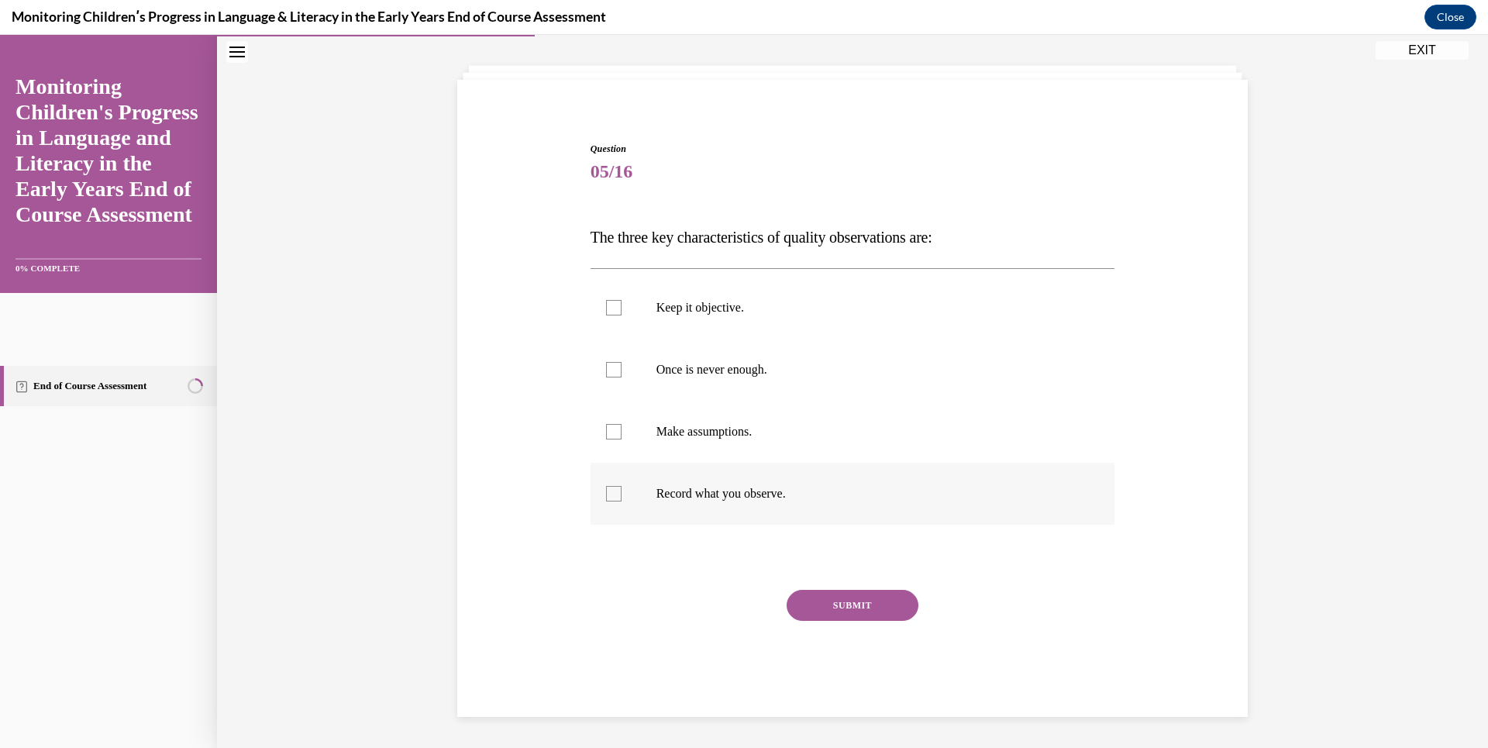
click at [611, 492] on div at bounding box center [614, 494] width 16 height 16
click at [611, 492] on input "Record what you observe." at bounding box center [614, 494] width 16 height 16
checkbox input "true"
click at [609, 376] on div at bounding box center [614, 370] width 16 height 16
click at [609, 376] on input "Once is never enough." at bounding box center [614, 370] width 16 height 16
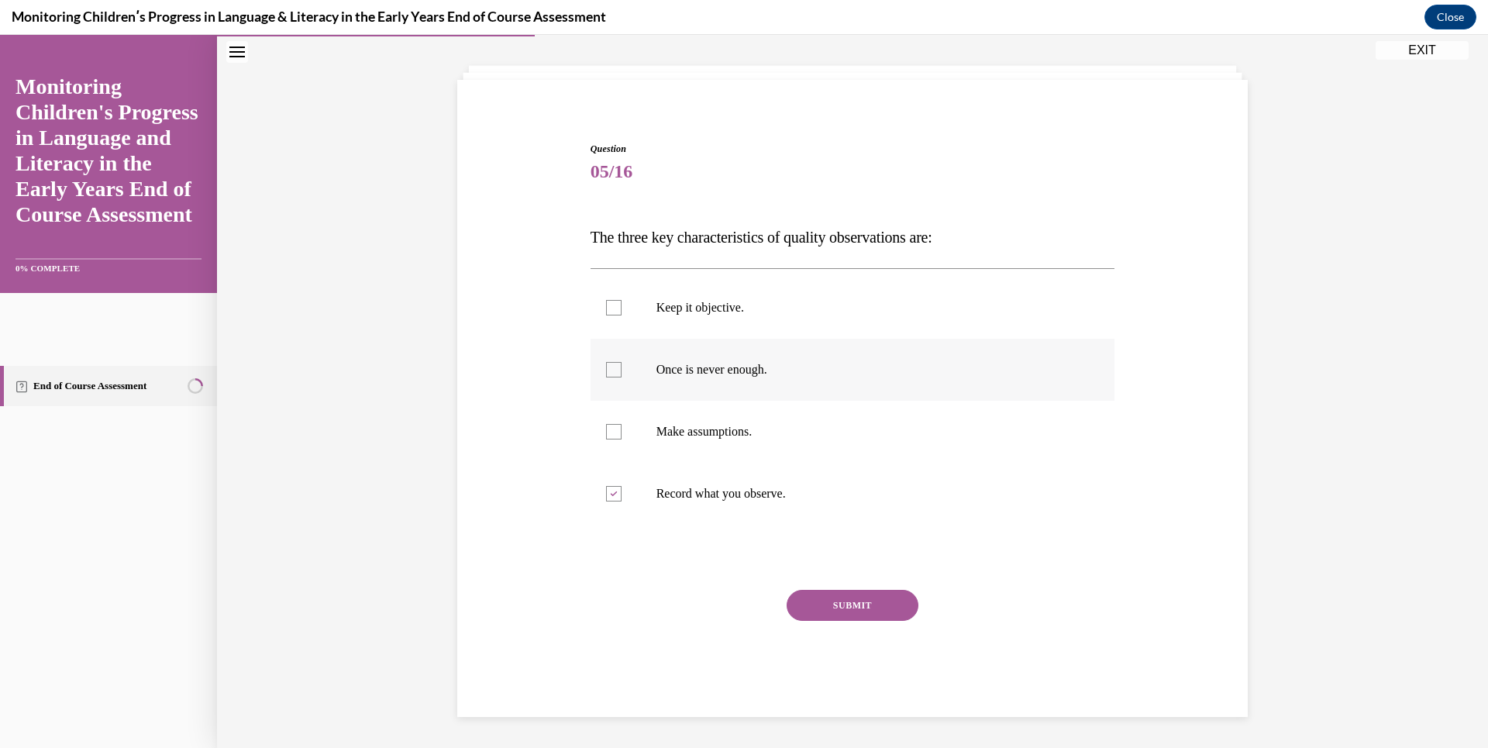
checkbox input "true"
click at [606, 310] on div at bounding box center [614, 308] width 16 height 16
click at [606, 310] on input "Keep it objective." at bounding box center [614, 308] width 16 height 16
checkbox input "true"
click at [860, 601] on button "SUBMIT" at bounding box center [853, 605] width 132 height 31
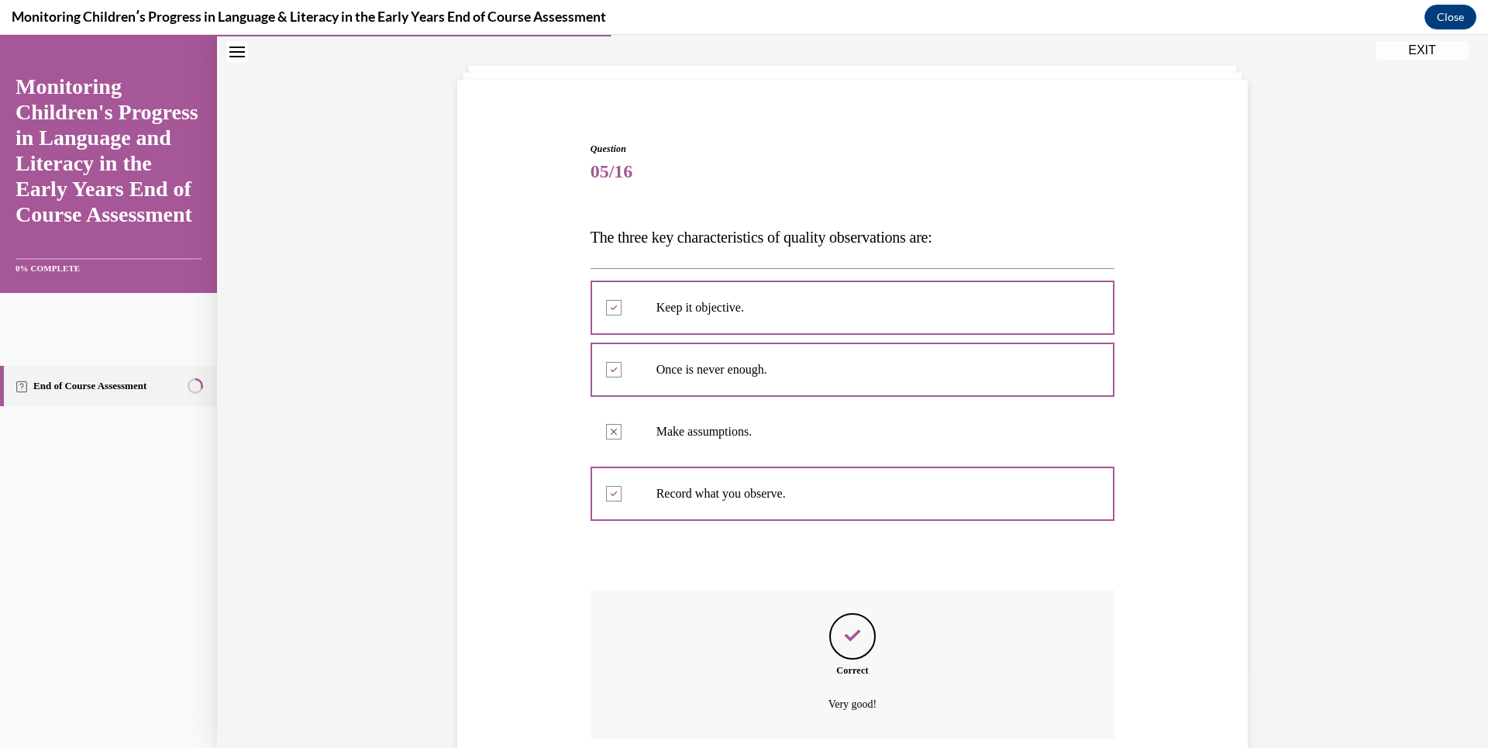
scroll to position [199, 0]
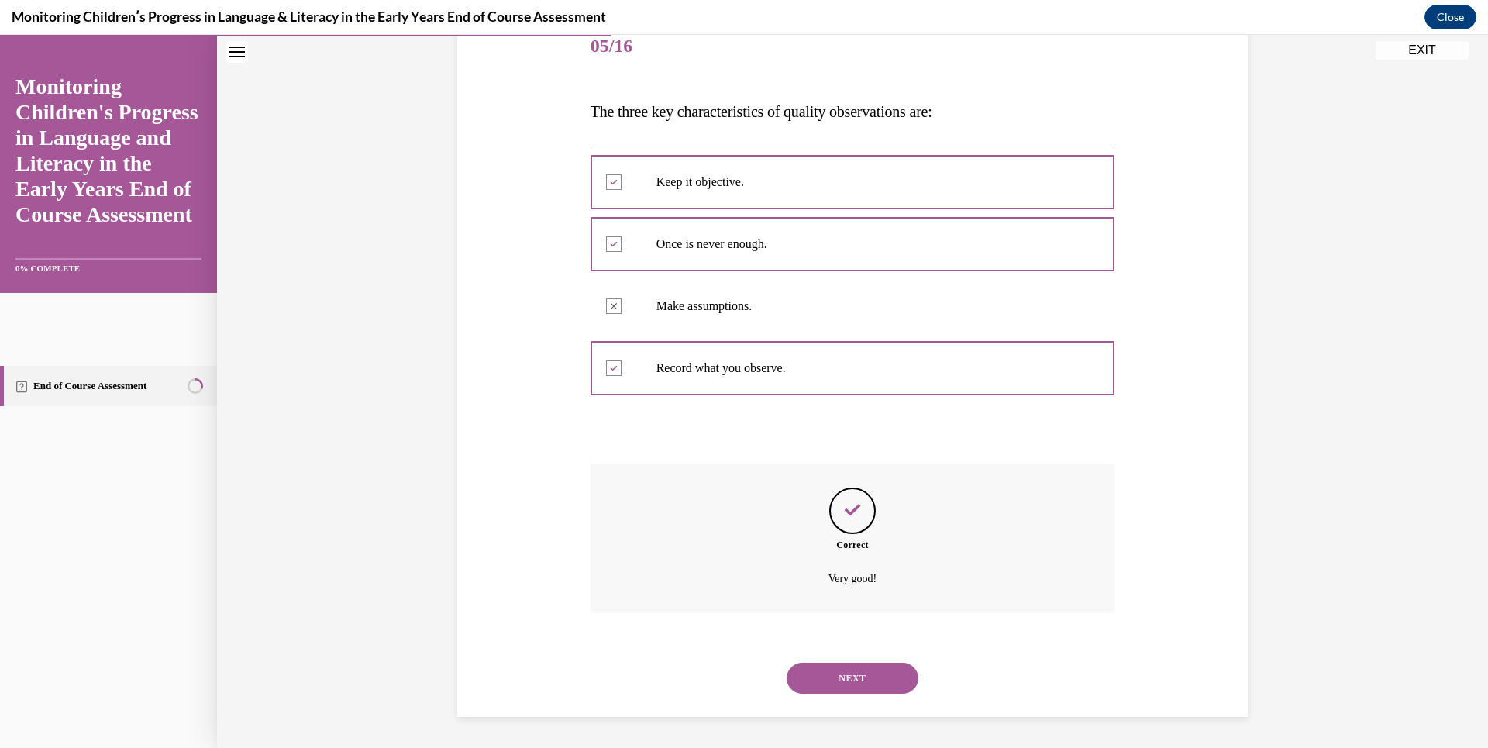
click at [860, 663] on button "NEXT" at bounding box center [853, 678] width 132 height 31
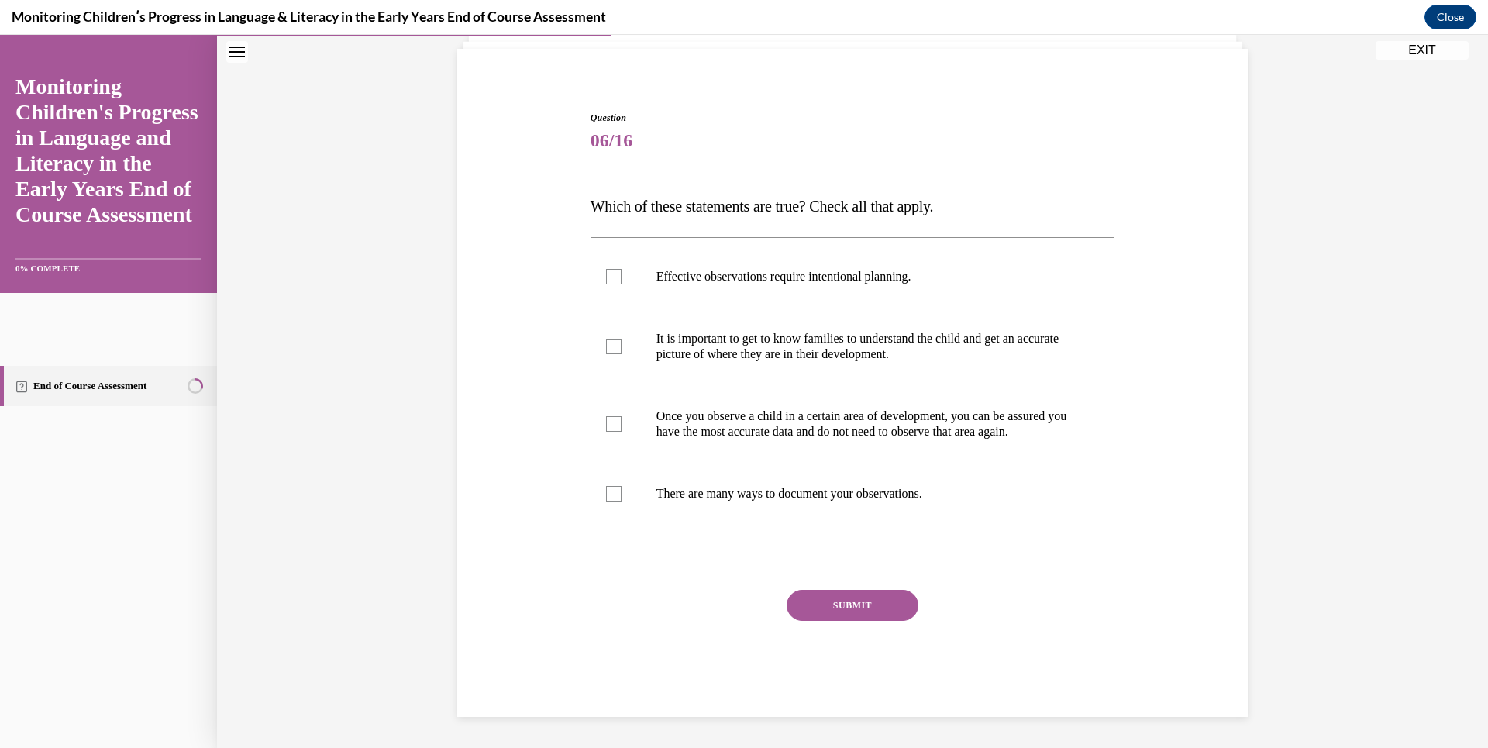
drag, startPoint x: 856, startPoint y: 622, endPoint x: 649, endPoint y: 599, distance: 208.9
click at [649, 599] on div "SUBMIT" at bounding box center [853, 629] width 525 height 78
click at [608, 339] on div at bounding box center [614, 347] width 16 height 16
click at [608, 339] on input "It is important to get to know families to understand the child and get an accu…" at bounding box center [614, 347] width 16 height 16
checkbox input "true"
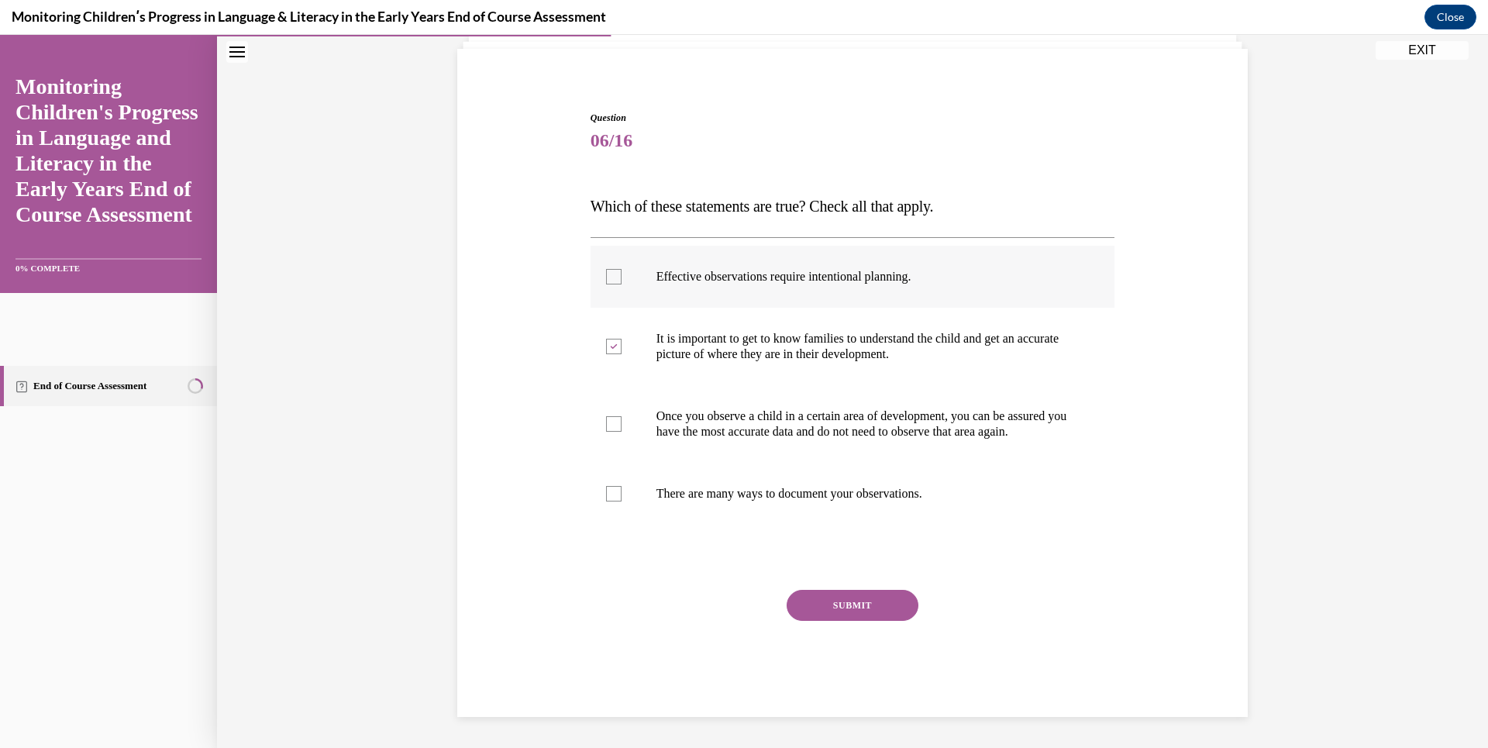
drag, startPoint x: 941, startPoint y: 265, endPoint x: 649, endPoint y: 264, distance: 291.4
click at [649, 264] on label "Effective observations require intentional planning." at bounding box center [853, 277] width 525 height 62
drag, startPoint x: 649, startPoint y: 264, endPoint x: 666, endPoint y: 260, distance: 16.9
copy p "Effective observations require intentional planning."
click at [607, 269] on div at bounding box center [614, 277] width 16 height 16
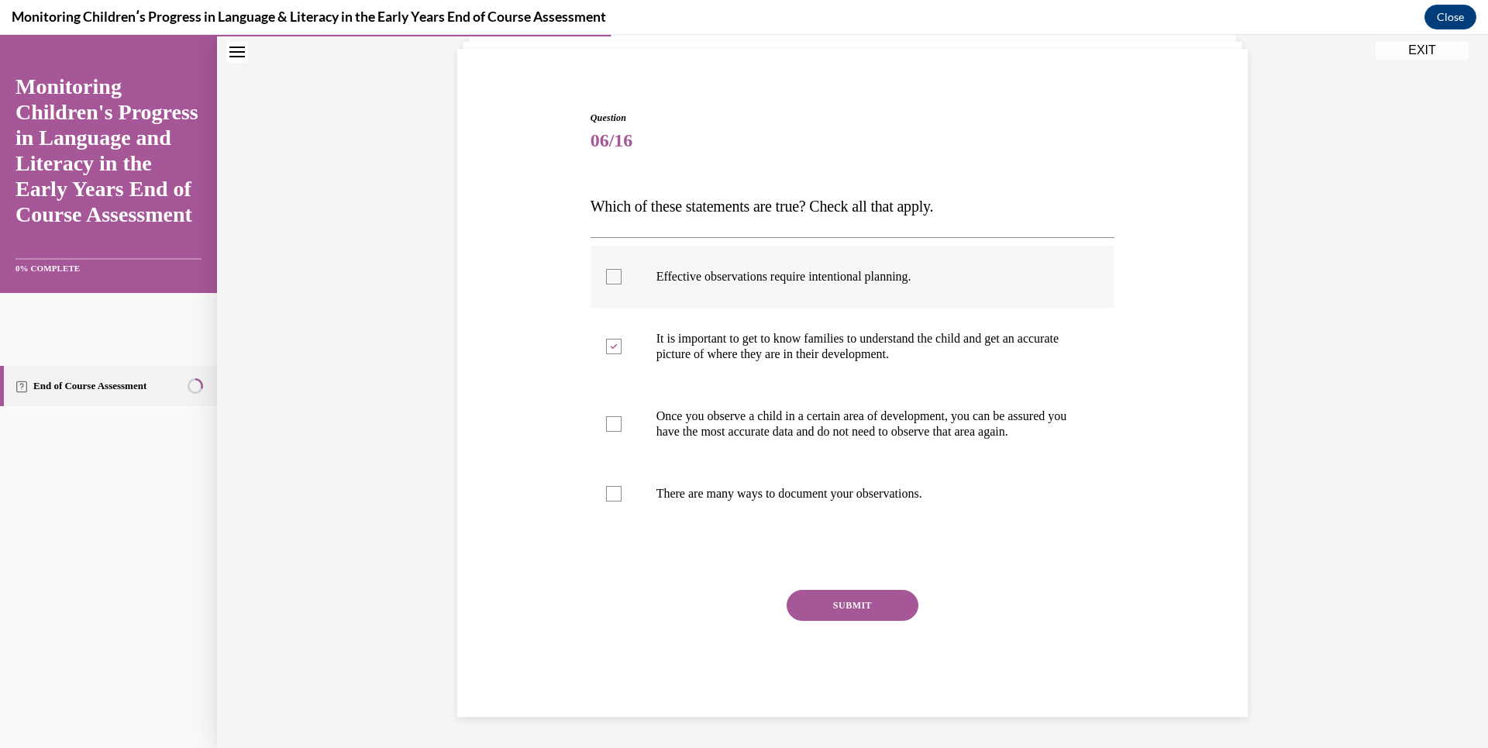
click at [607, 269] on input "Effective observations require intentional planning." at bounding box center [614, 277] width 16 height 16
checkbox input "true"
drag, startPoint x: 951, startPoint y: 494, endPoint x: 636, endPoint y: 494, distance: 314.7
click at [636, 494] on label "There are many ways to document your observations." at bounding box center [853, 494] width 525 height 62
drag, startPoint x: 636, startPoint y: 494, endPoint x: 668, endPoint y: 493, distance: 31.8
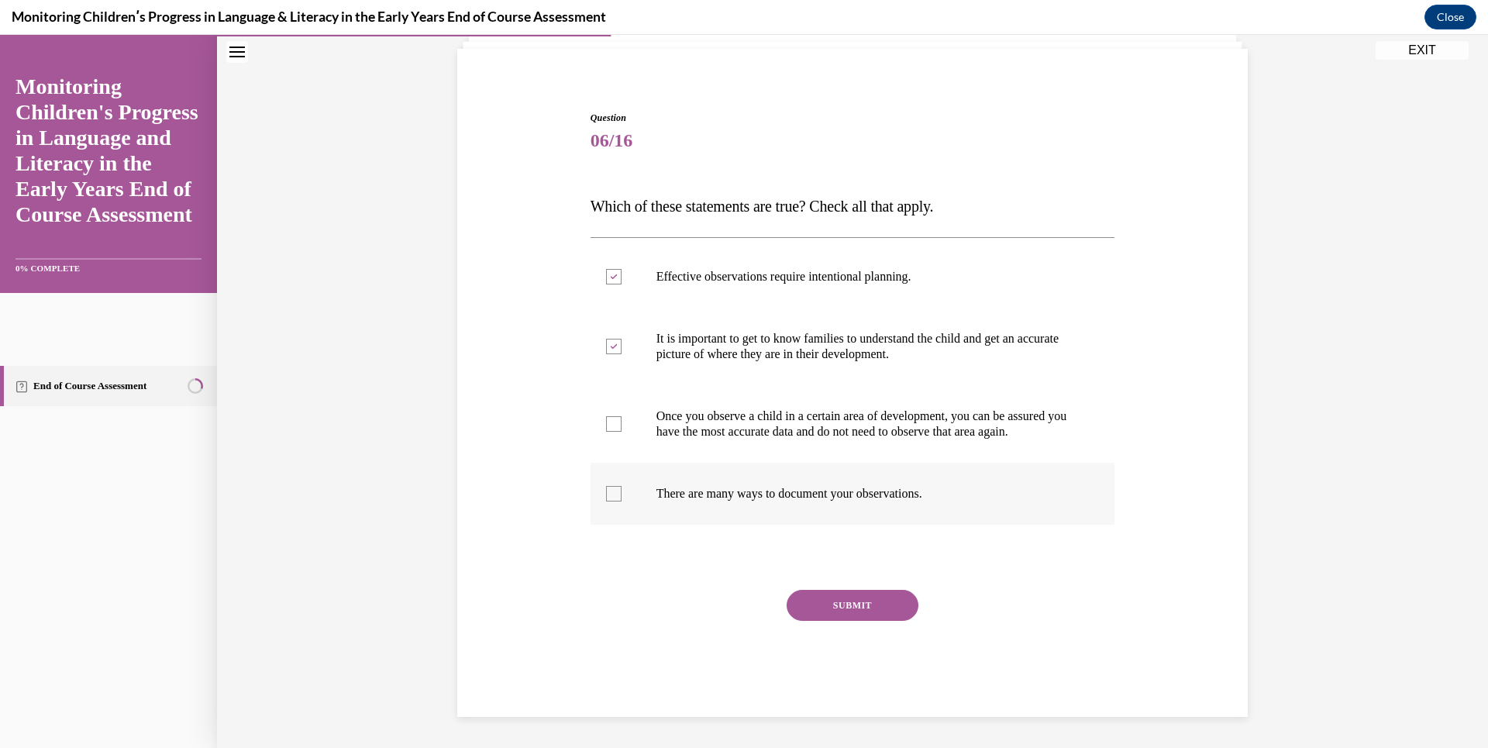
copy p "There are many ways to document your observations."
click at [606, 490] on div at bounding box center [614, 494] width 16 height 16
click at [606, 490] on input "There are many ways to document your observations." at bounding box center [614, 494] width 16 height 16
checkbox input "true"
click at [661, 551] on div at bounding box center [853, 557] width 525 height 19
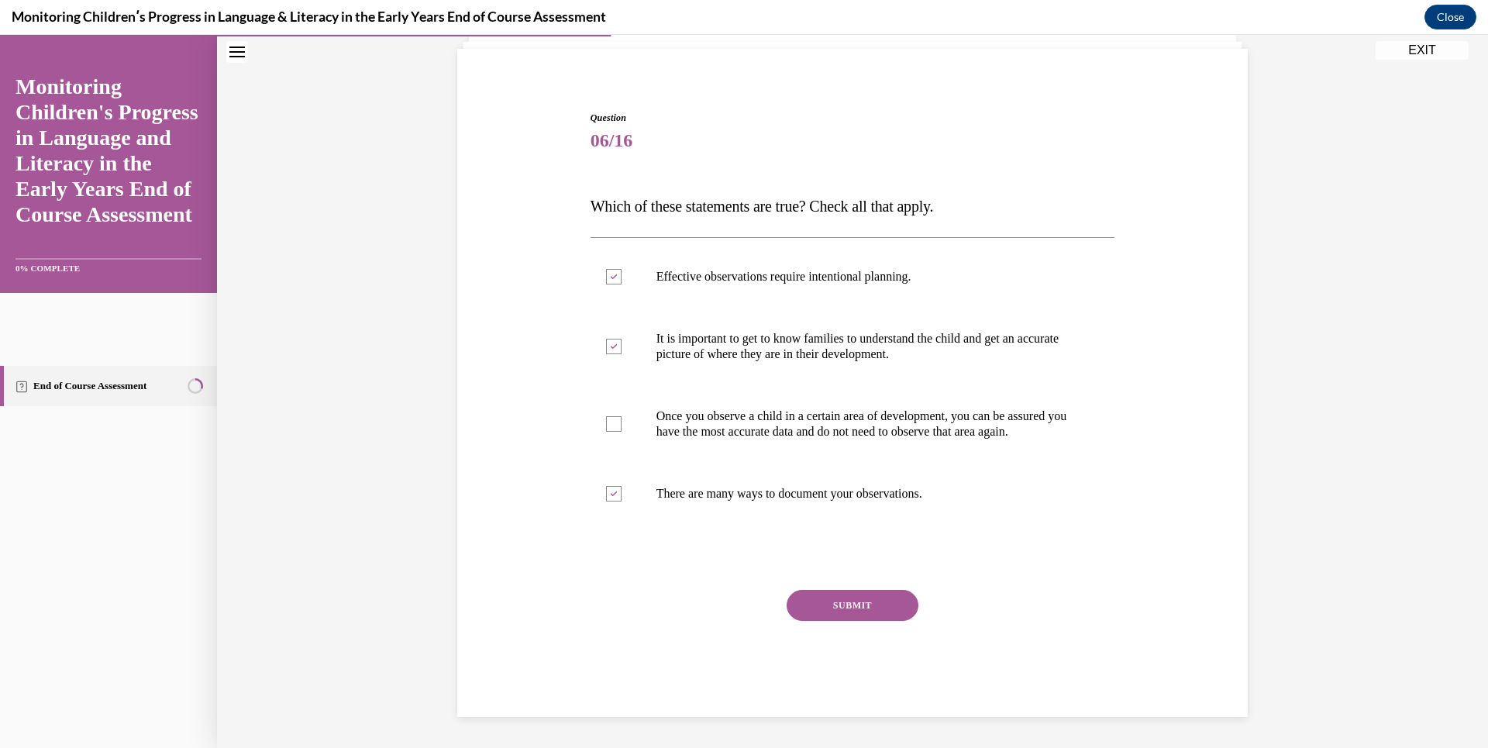
click at [836, 598] on button "SUBMIT" at bounding box center [853, 605] width 132 height 31
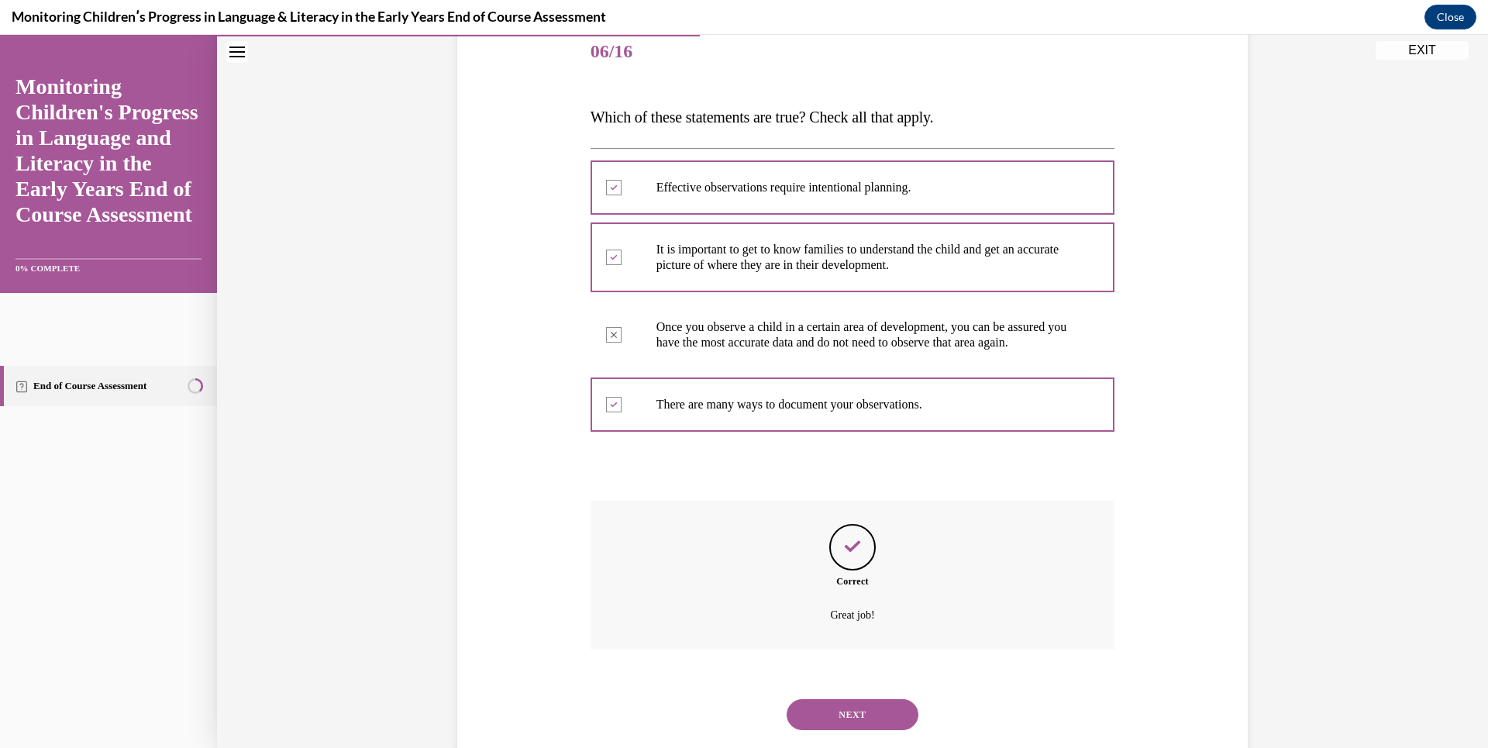
scroll to position [246, 0]
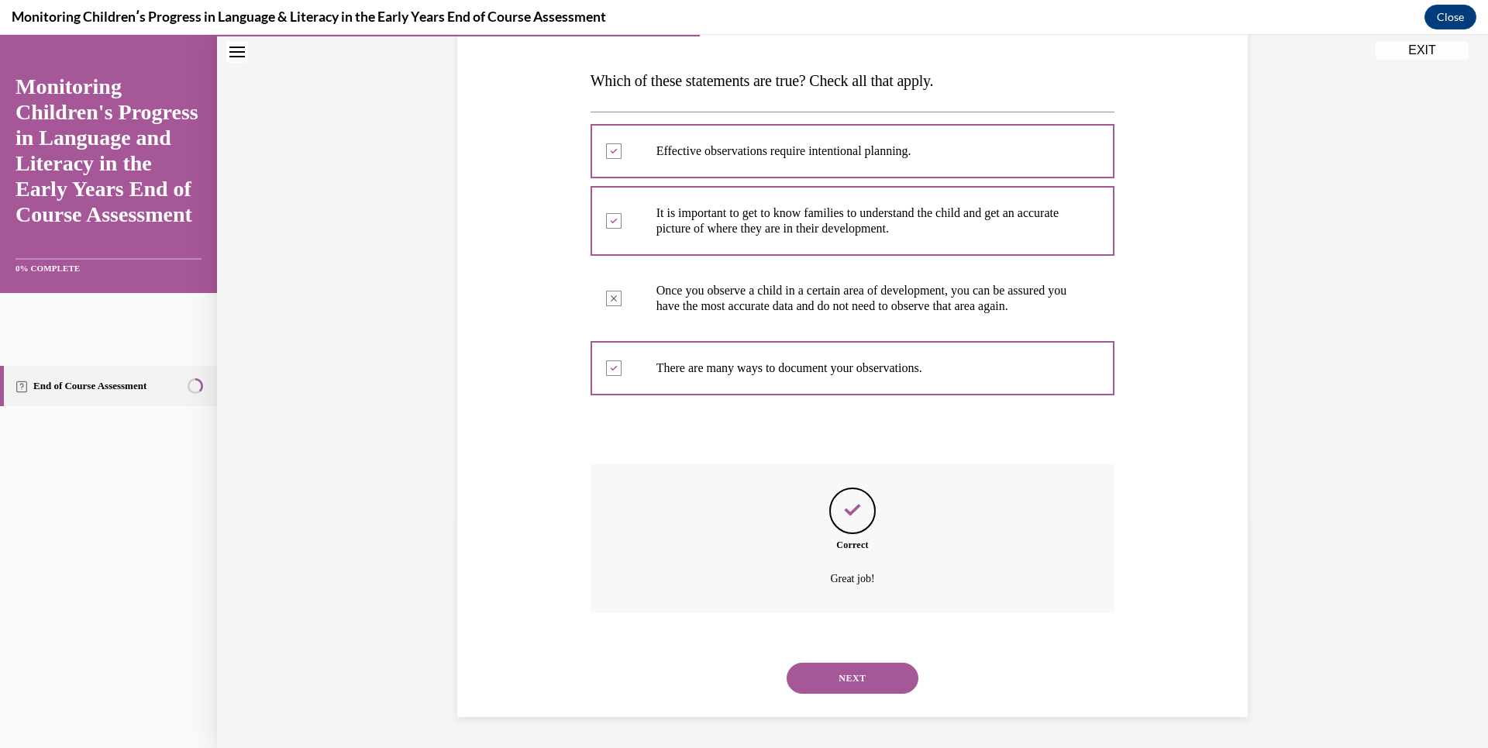
click at [891, 673] on button "NEXT" at bounding box center [853, 678] width 132 height 31
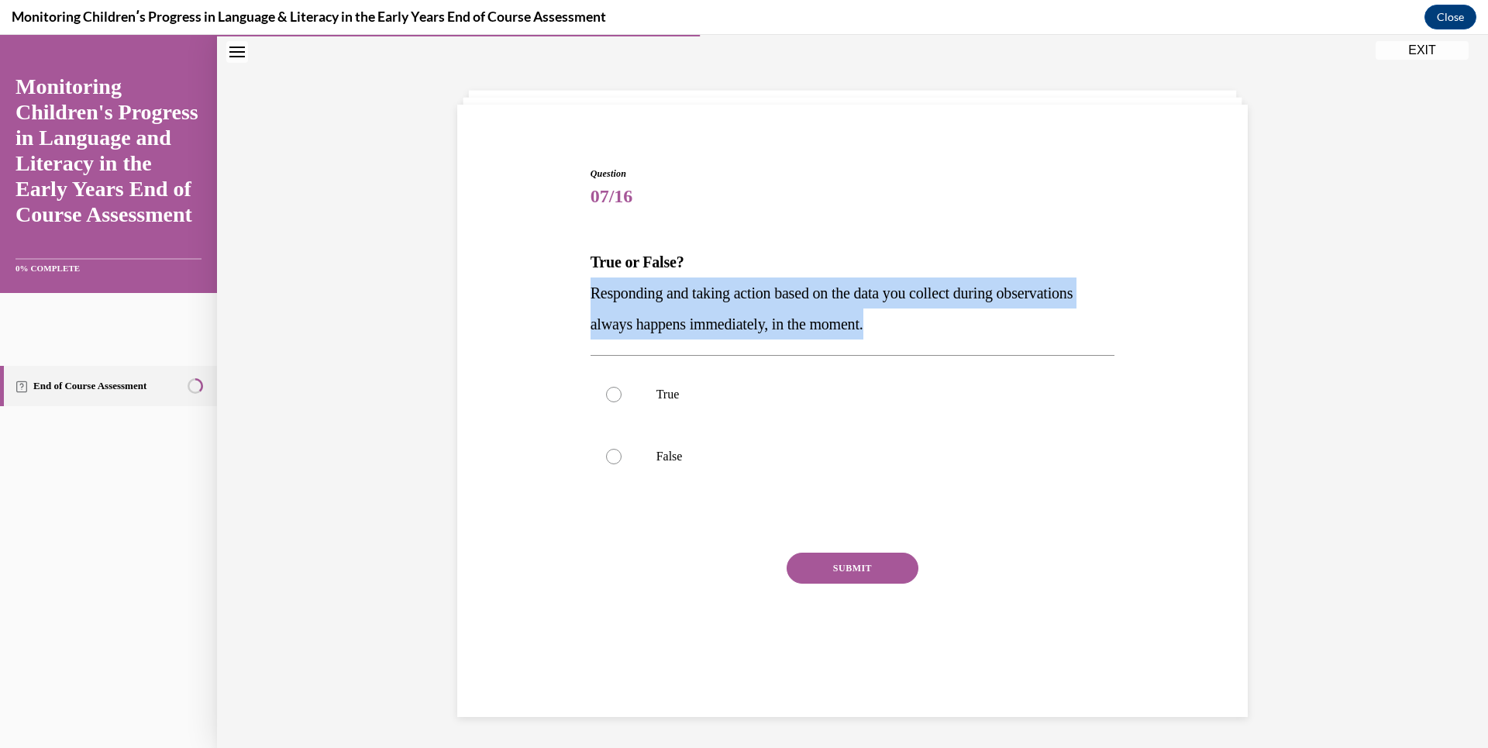
drag, startPoint x: 580, startPoint y: 288, endPoint x: 997, endPoint y: 326, distance: 418.6
click at [997, 326] on div "Question 07/16 True or False? Responding and taking action based on the data yo…" at bounding box center [852, 400] width 798 height 560
drag, startPoint x: 997, startPoint y: 326, endPoint x: 868, endPoint y: 298, distance: 131.6
copy span "Responding and taking action based on the data you collect during observations …"
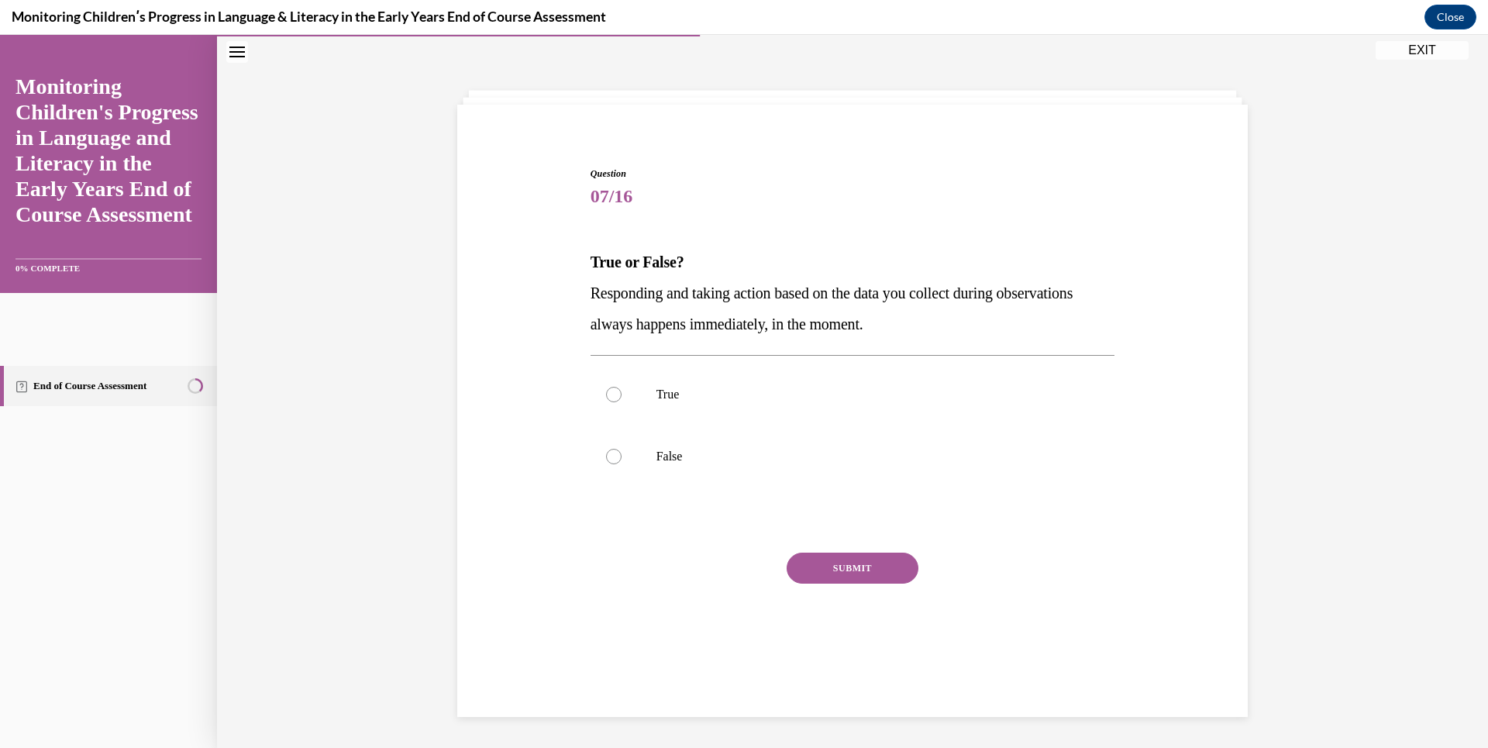
click at [1035, 126] on div "Question 07/16 True or False? Responding and taking action based on the data yo…" at bounding box center [852, 400] width 798 height 560
click at [613, 452] on div at bounding box center [614, 457] width 16 height 16
click at [613, 452] on input "False" at bounding box center [614, 457] width 16 height 16
radio input "true"
click at [838, 574] on button "SUBMIT" at bounding box center [853, 568] width 132 height 31
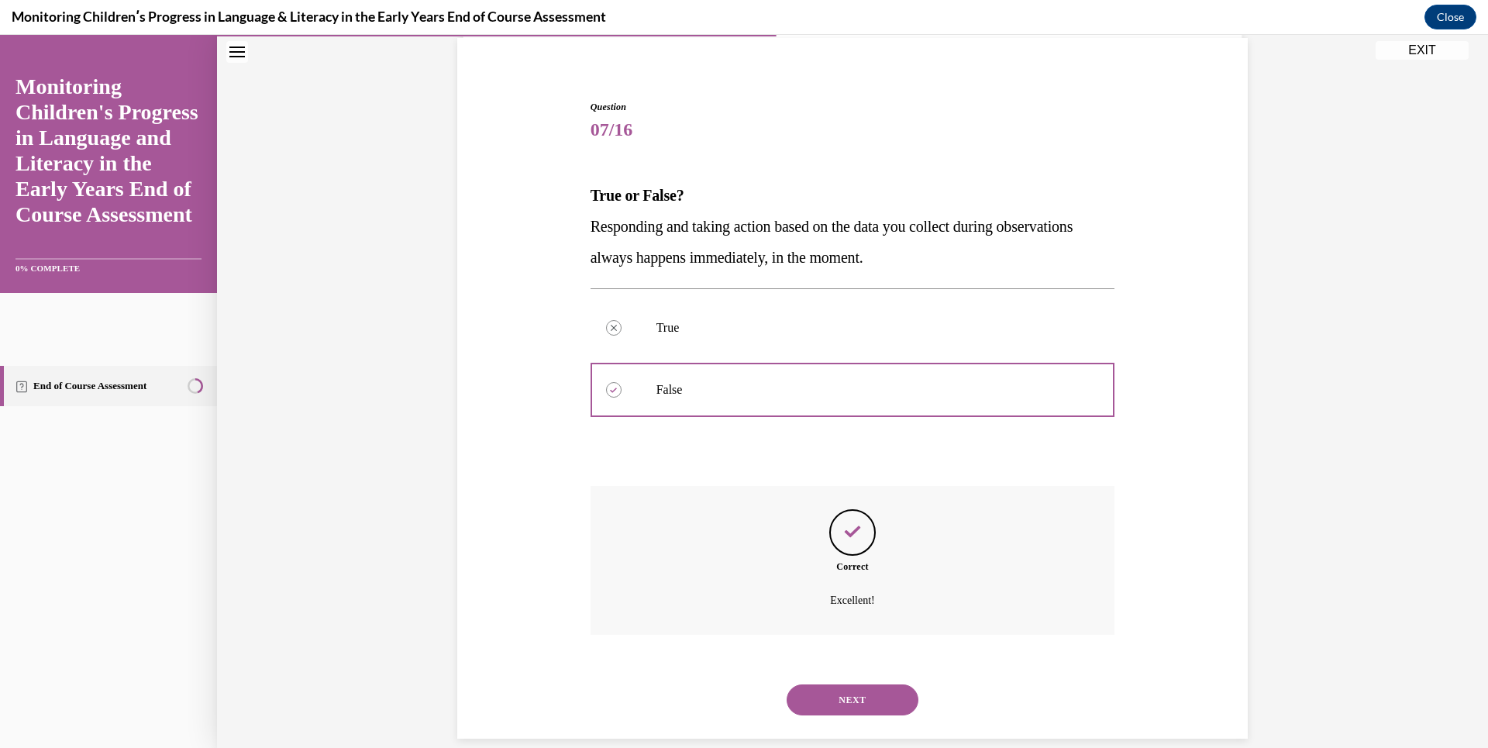
scroll to position [137, 0]
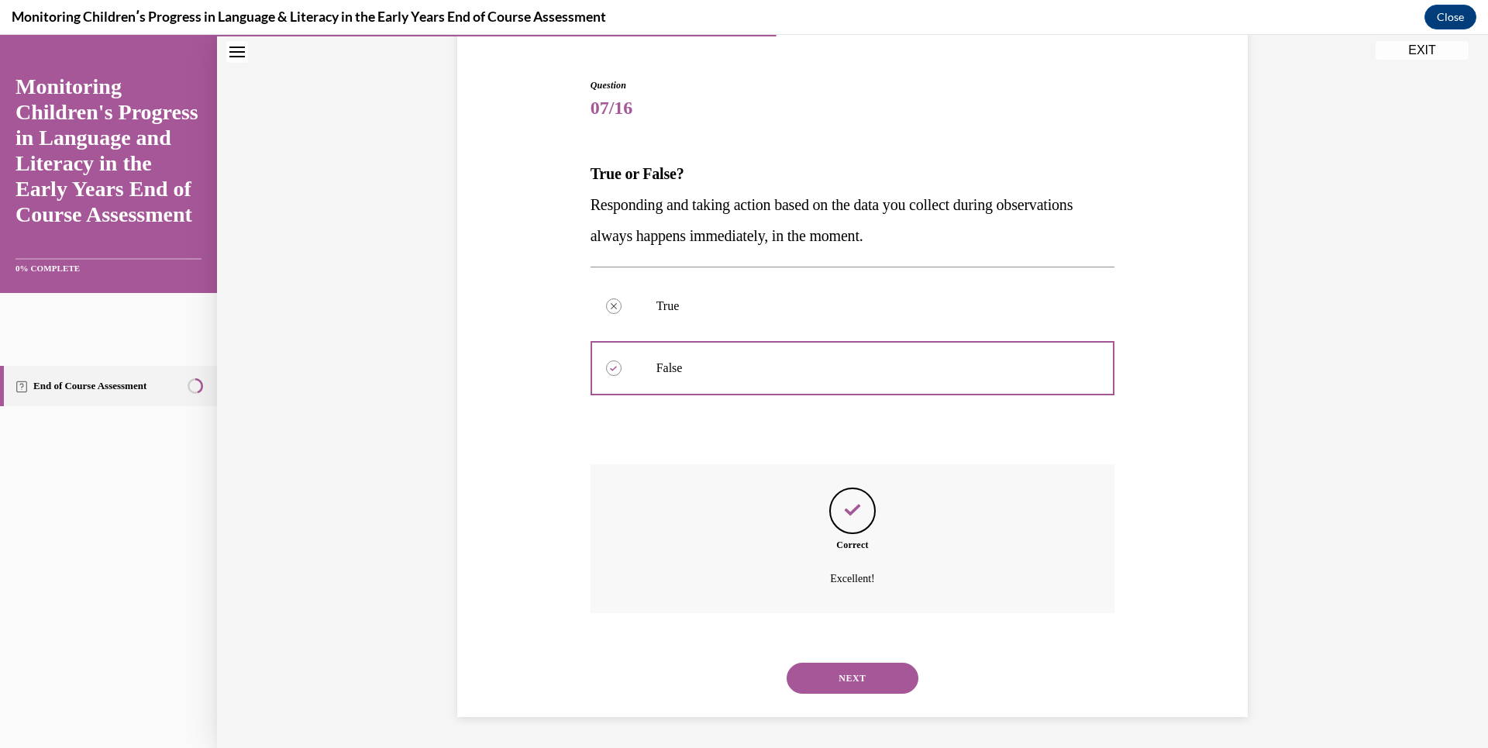
click at [883, 677] on button "NEXT" at bounding box center [853, 678] width 132 height 31
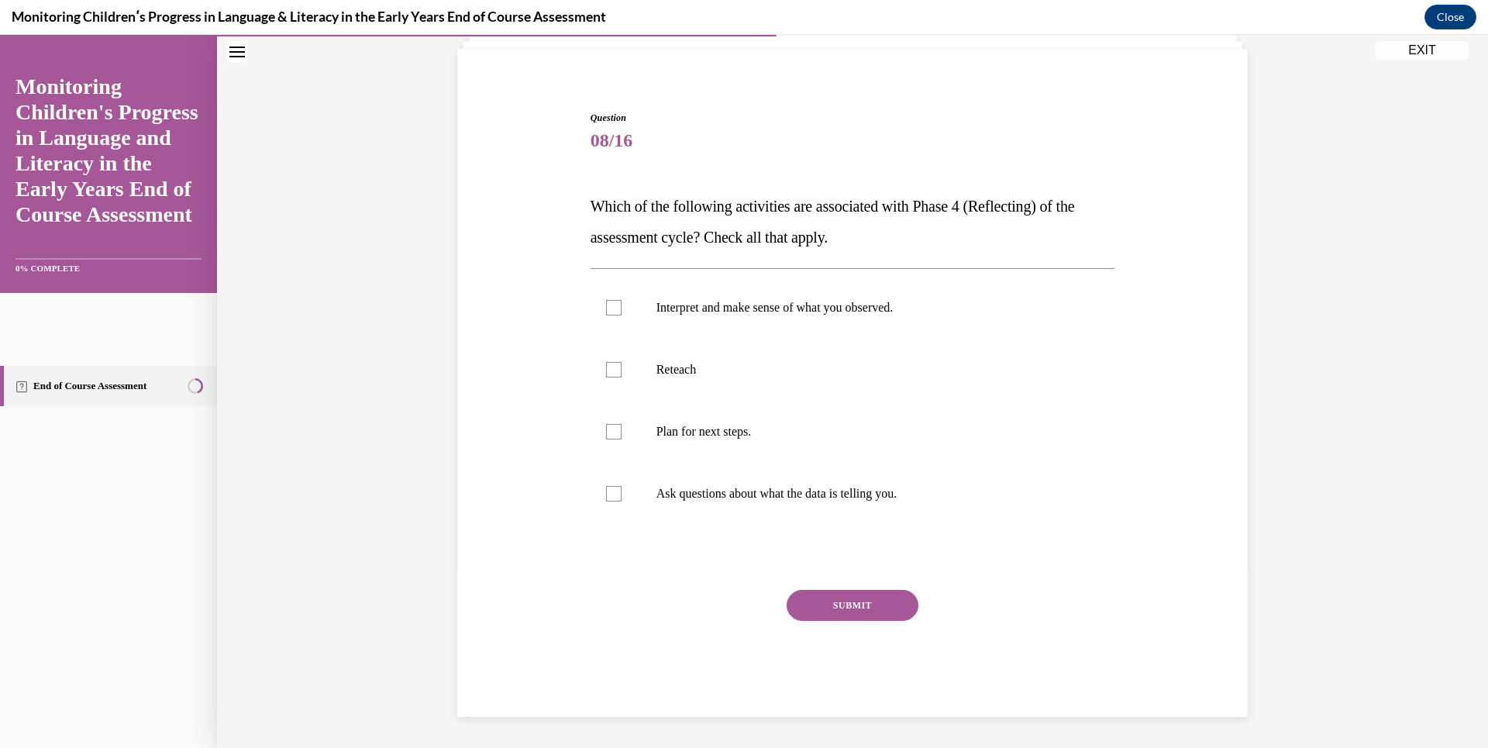
scroll to position [49, 0]
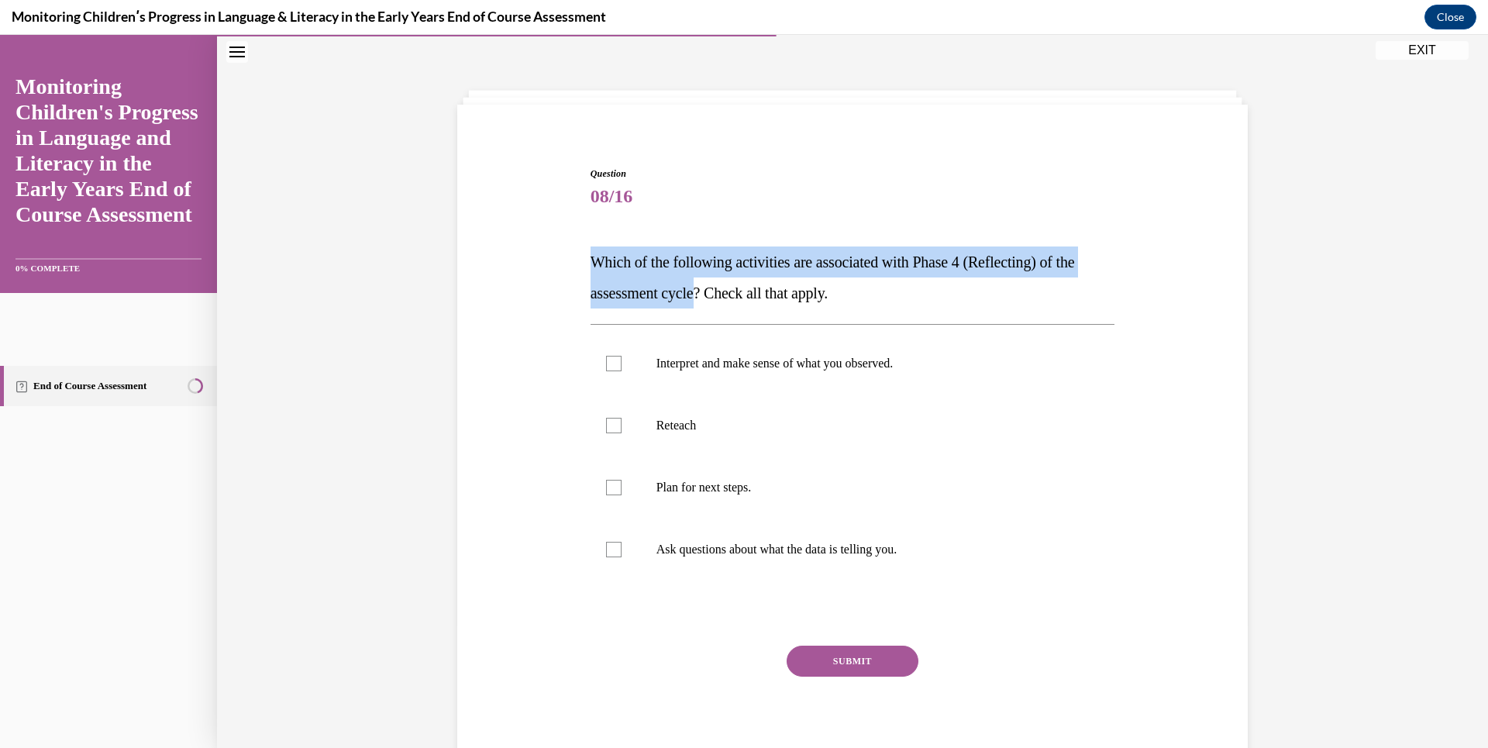
drag, startPoint x: 582, startPoint y: 260, endPoint x: 697, endPoint y: 302, distance: 122.1
click at [697, 302] on div "Question 08/16 Which of the following activities are associated with Phase 4 (R…" at bounding box center [853, 457] width 532 height 629
drag, startPoint x: 697, startPoint y: 302, endPoint x: 678, endPoint y: 259, distance: 47.2
copy span "Which of the following activities are associated with Phase 4 (Reflecting) of t…"
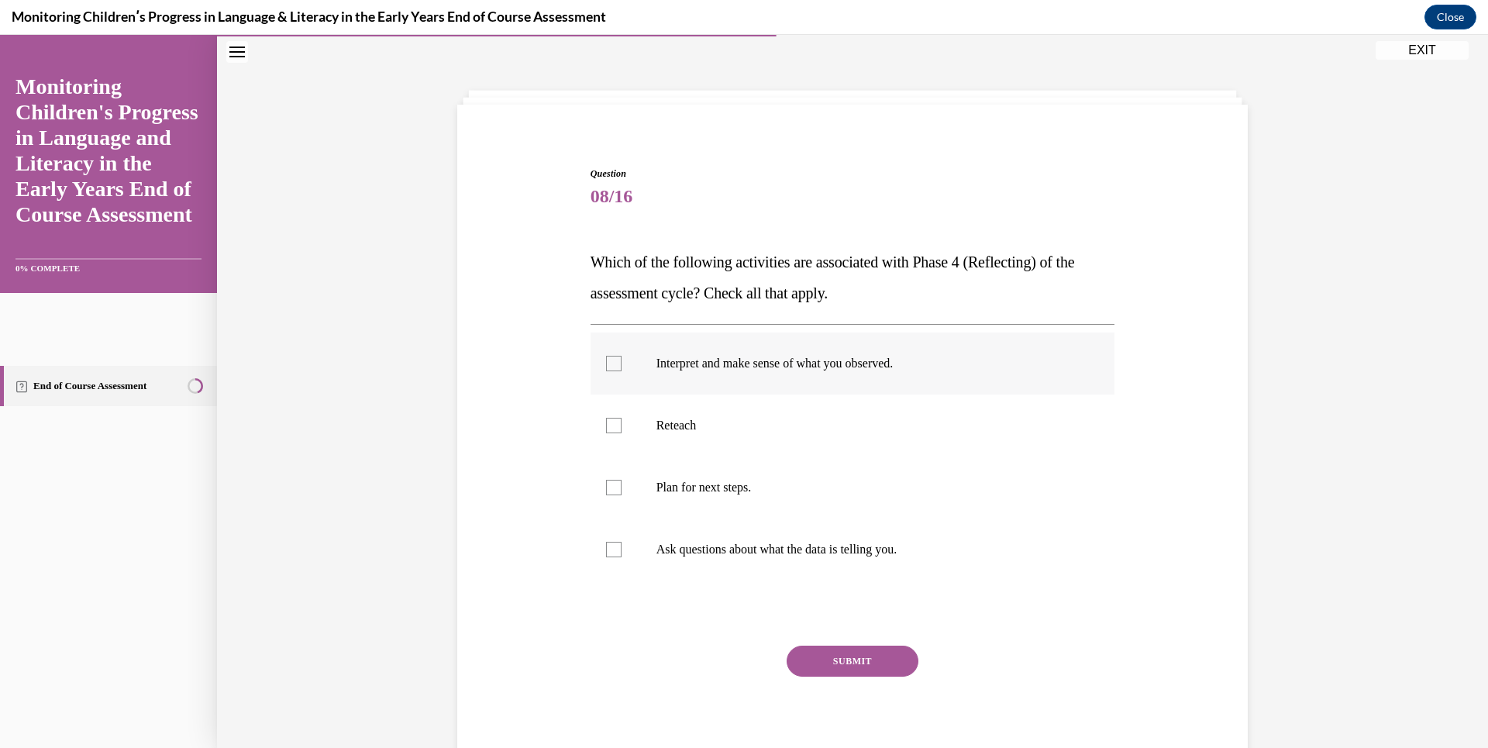
click at [612, 364] on div at bounding box center [614, 364] width 16 height 16
click at [612, 364] on input "Interpret and make sense of what you observed." at bounding box center [614, 364] width 16 height 16
checkbox input "true"
click at [608, 547] on div at bounding box center [614, 550] width 16 height 16
click at [608, 547] on input "Ask questions about what the data is telling you." at bounding box center [614, 550] width 16 height 16
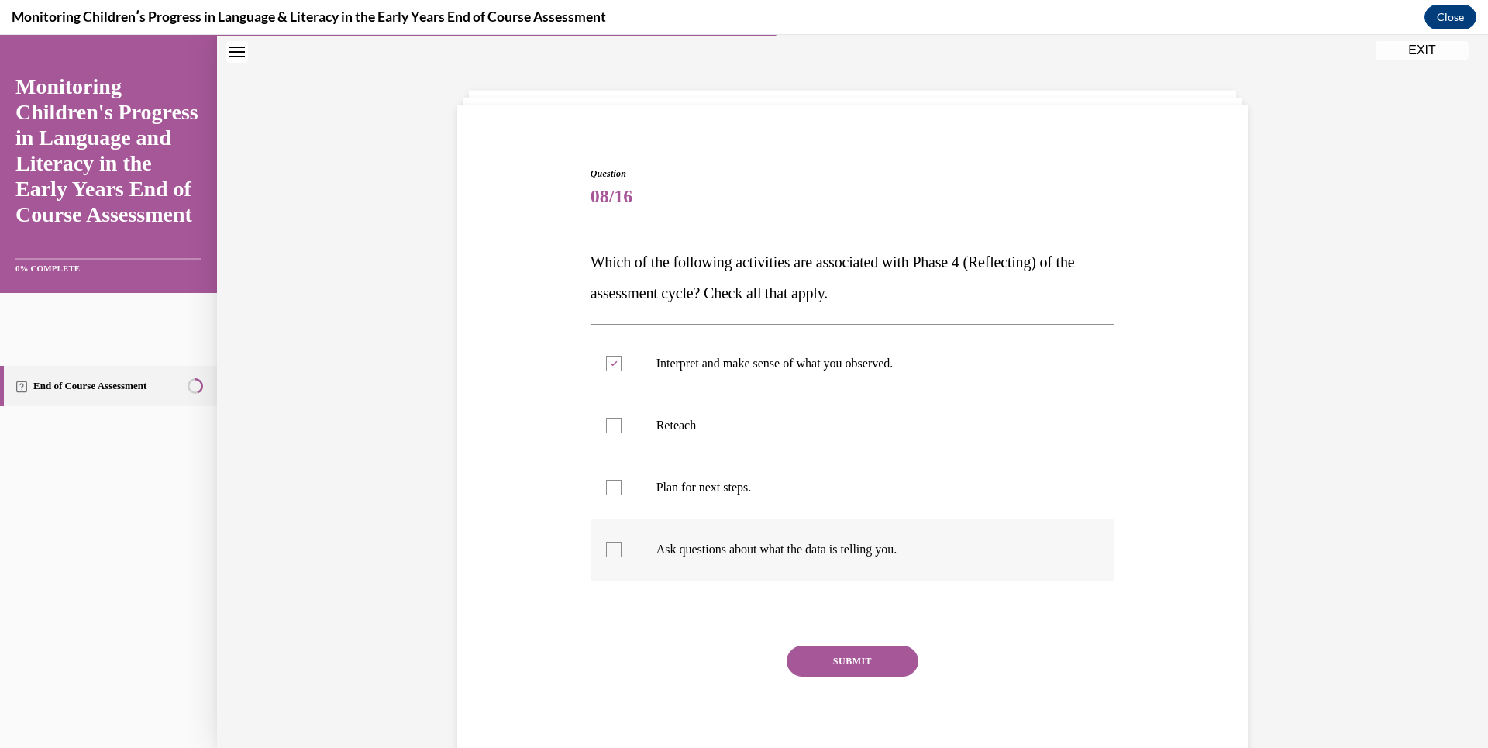
checkbox input "true"
click at [808, 656] on button "SUBMIT" at bounding box center [853, 661] width 132 height 31
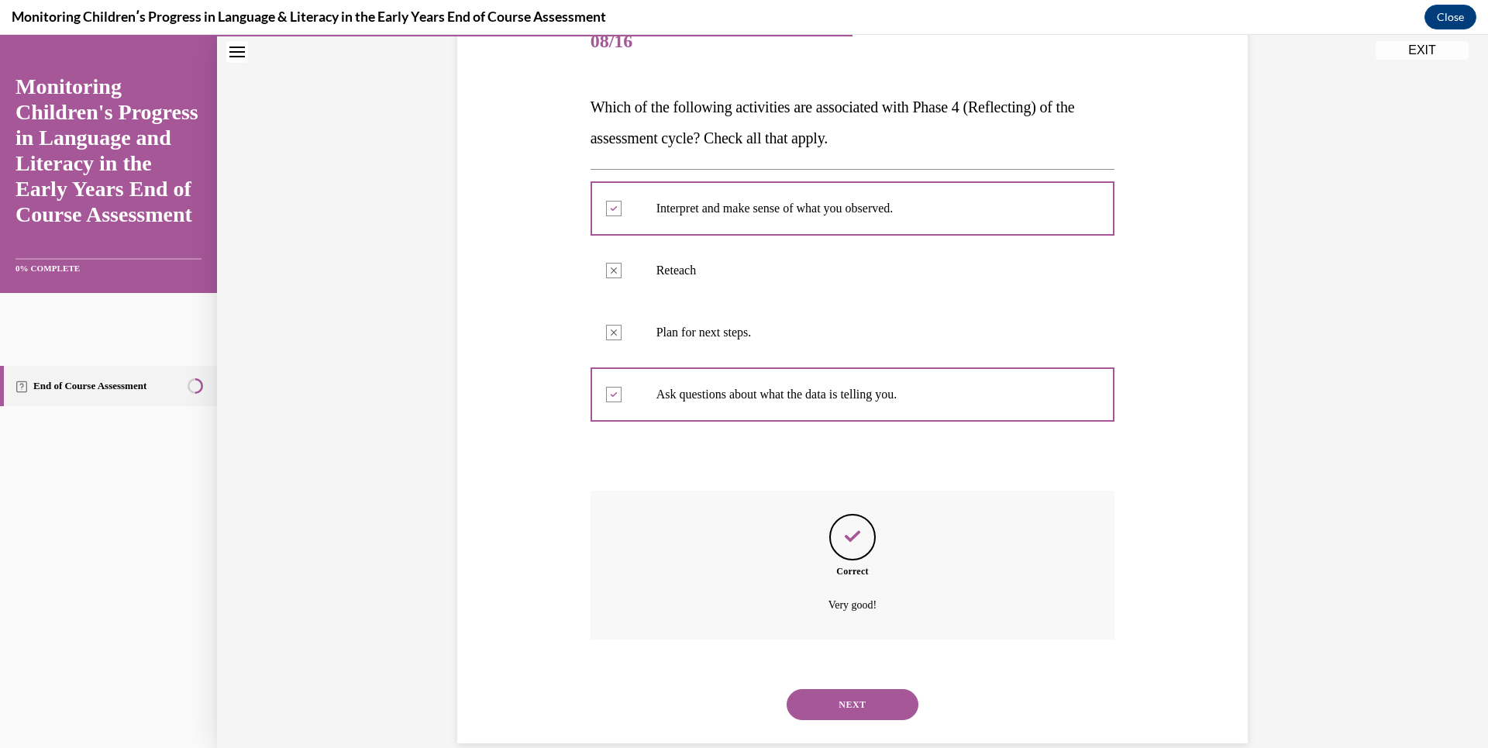
scroll to position [230, 0]
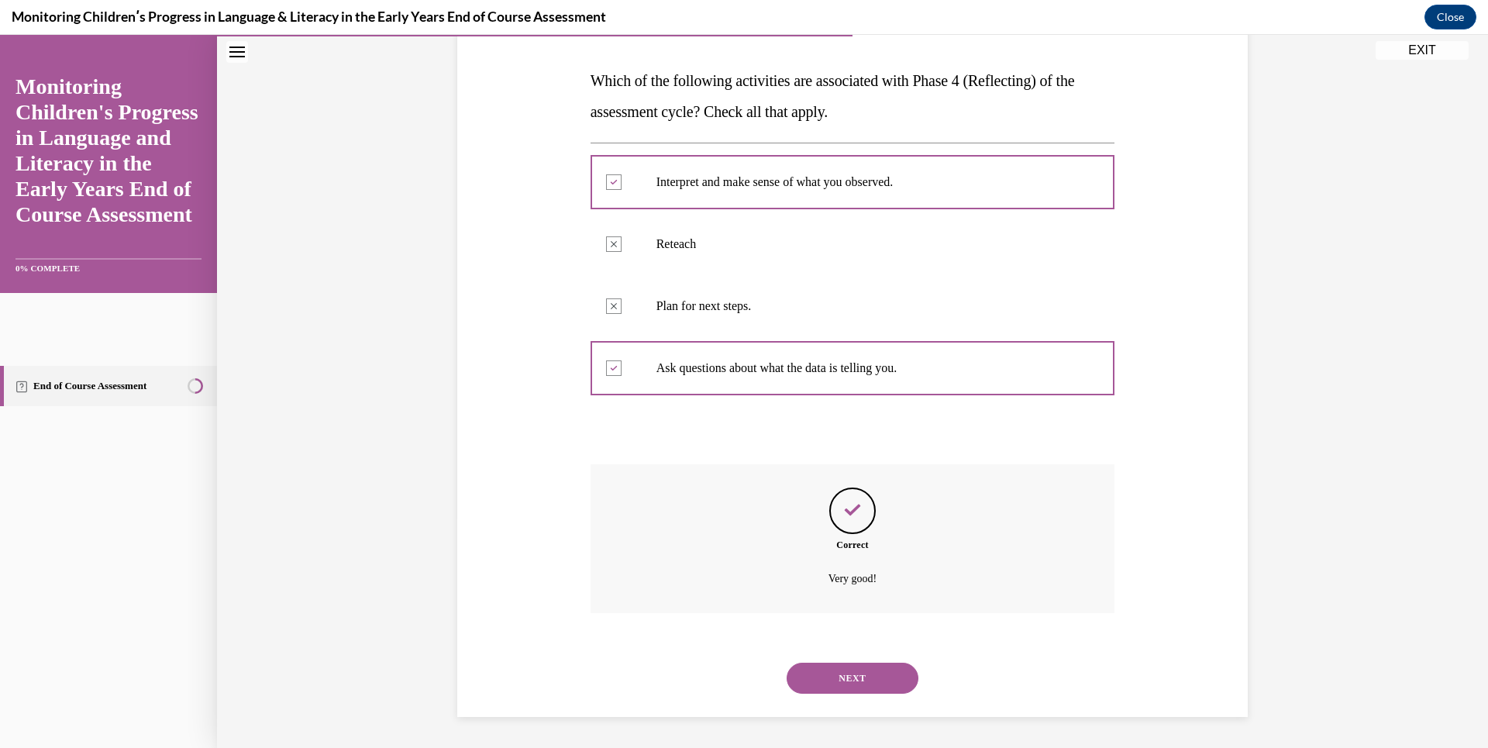
click at [874, 680] on button "NEXT" at bounding box center [853, 678] width 132 height 31
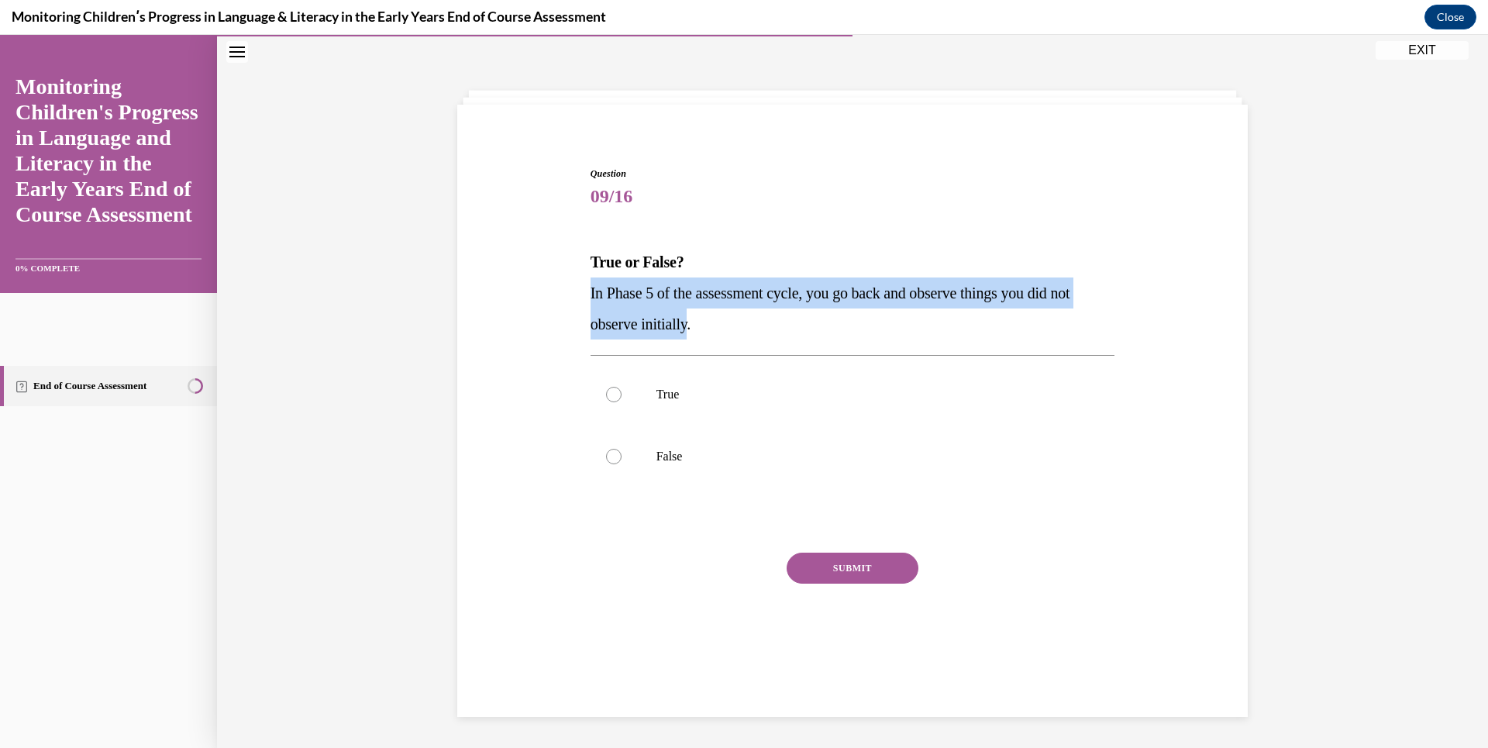
drag, startPoint x: 584, startPoint y: 293, endPoint x: 689, endPoint y: 329, distance: 110.8
click at [689, 329] on span "In Phase 5 of the assessment cycle, you go back and observe things you did not …" at bounding box center [831, 308] width 480 height 48
drag, startPoint x: 689, startPoint y: 329, endPoint x: 651, endPoint y: 312, distance: 42.0
copy span "In Phase 5 of the assessment cycle, you go back and observe things you did not …"
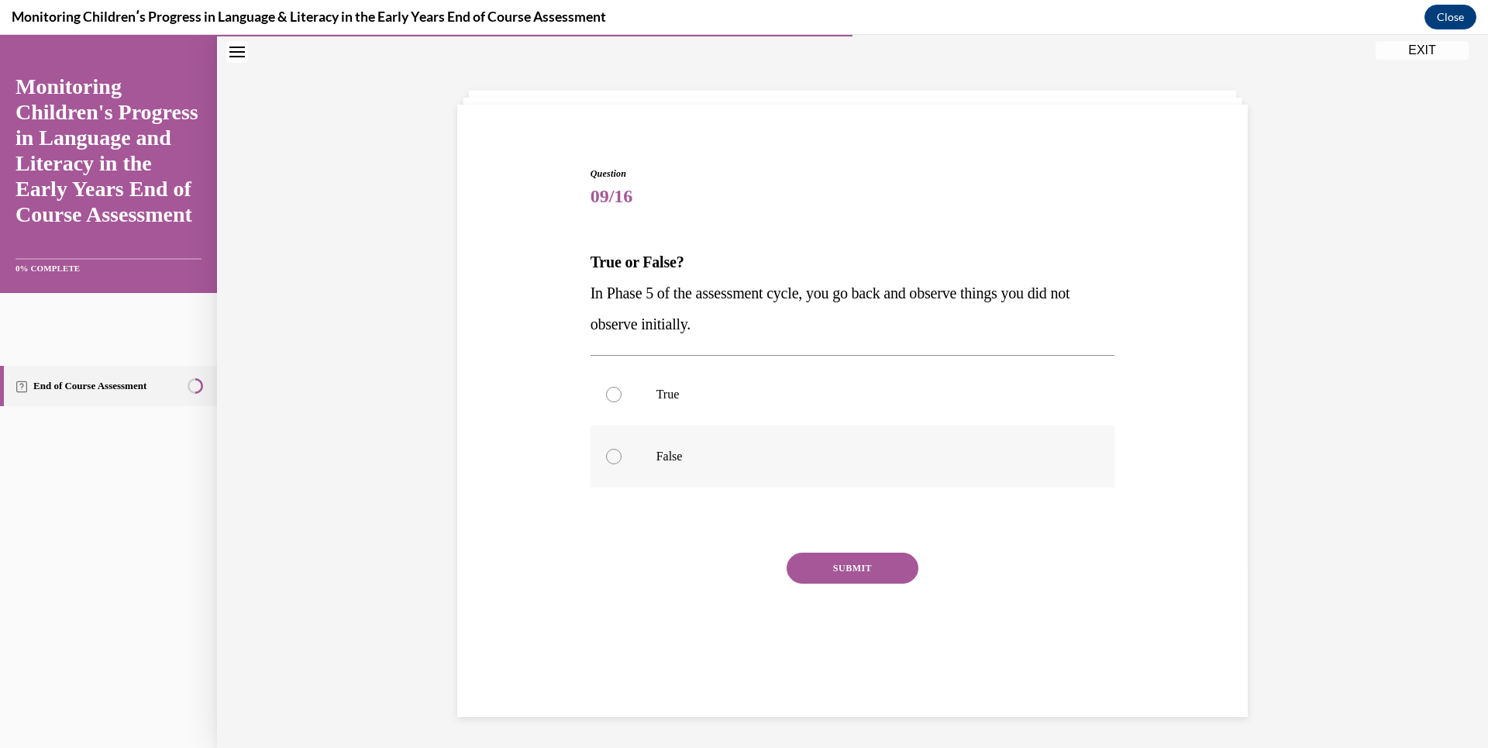
click at [608, 444] on label "False" at bounding box center [853, 457] width 525 height 62
click at [608, 449] on input "False" at bounding box center [614, 457] width 16 height 16
radio input "true"
click at [612, 457] on div at bounding box center [614, 457] width 16 height 16
click at [612, 457] on input "False" at bounding box center [614, 457] width 16 height 16
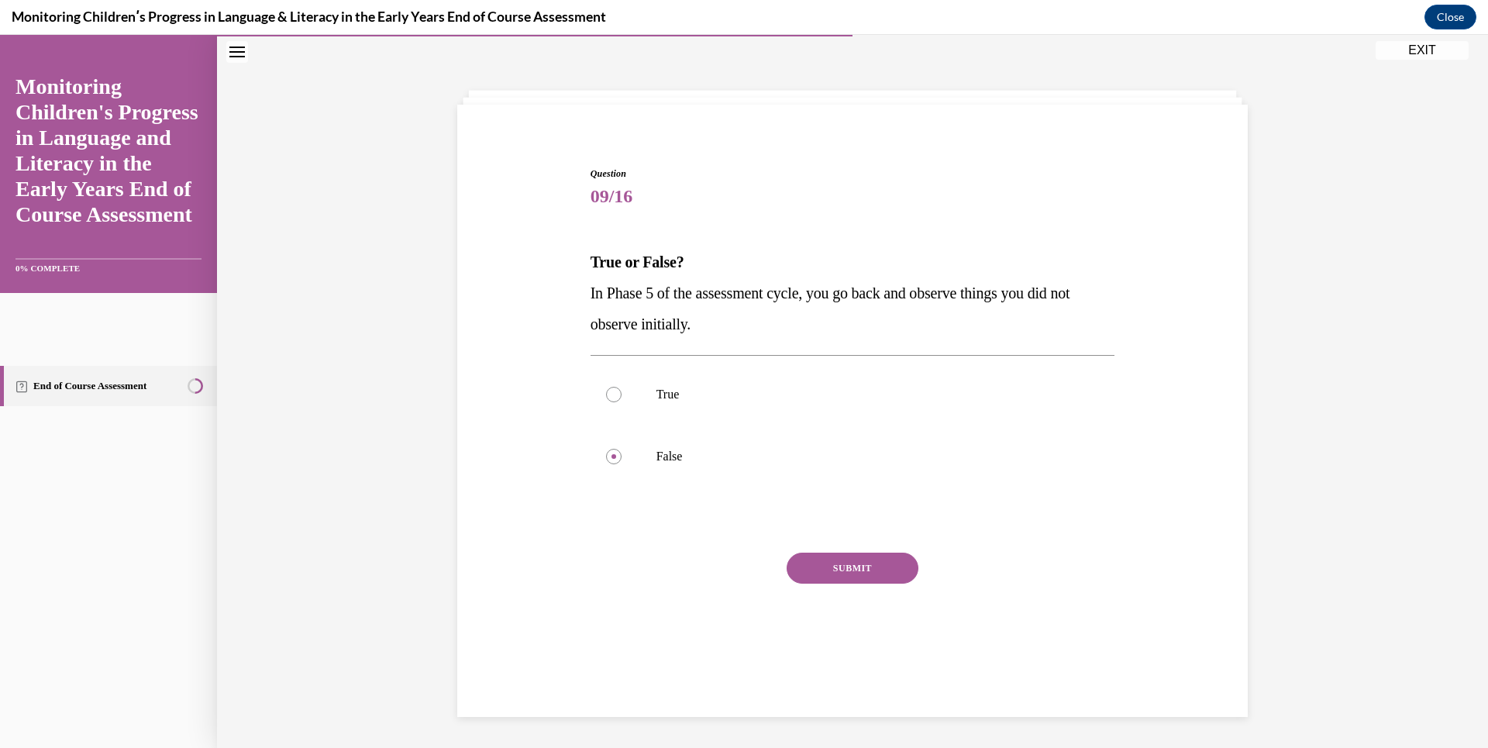
click at [861, 570] on button "SUBMIT" at bounding box center [853, 568] width 132 height 31
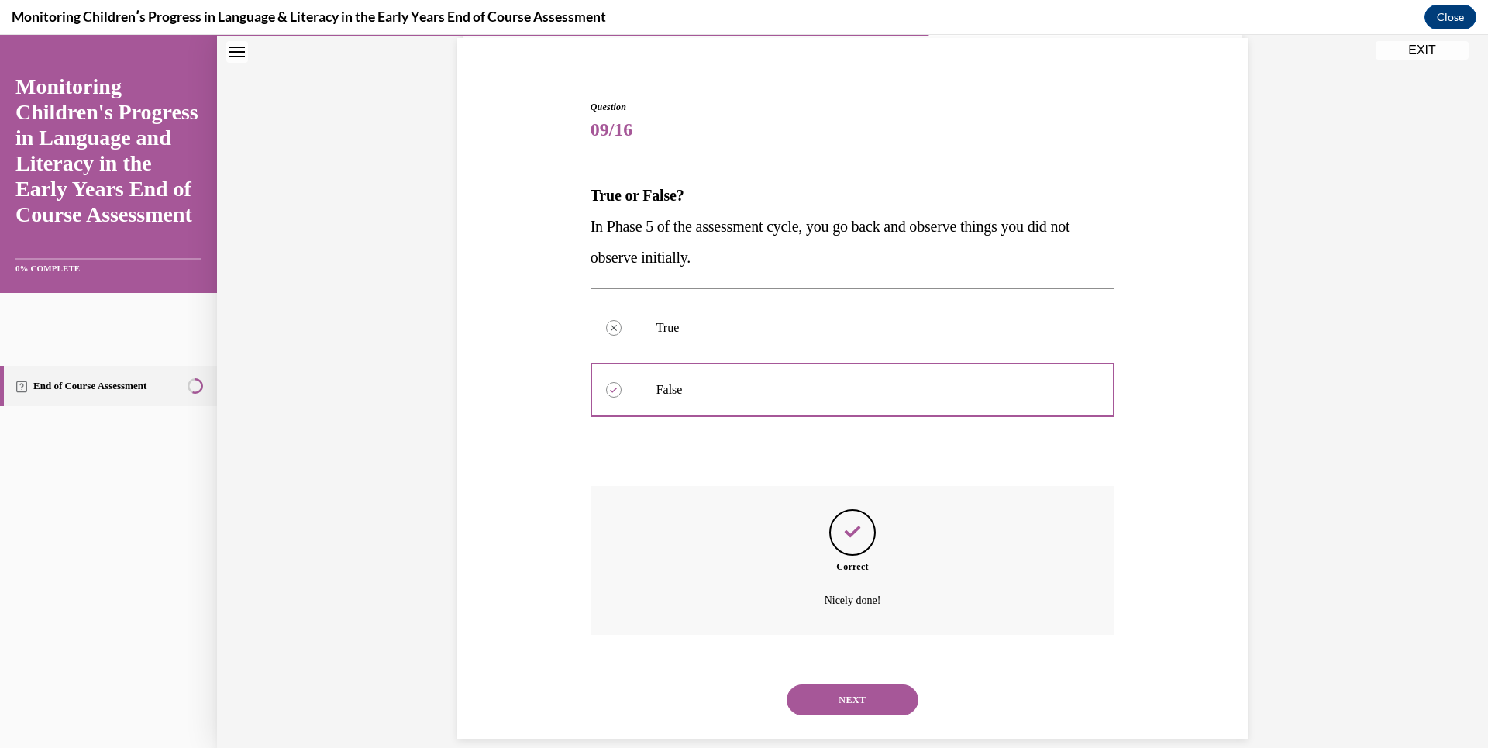
scroll to position [137, 0]
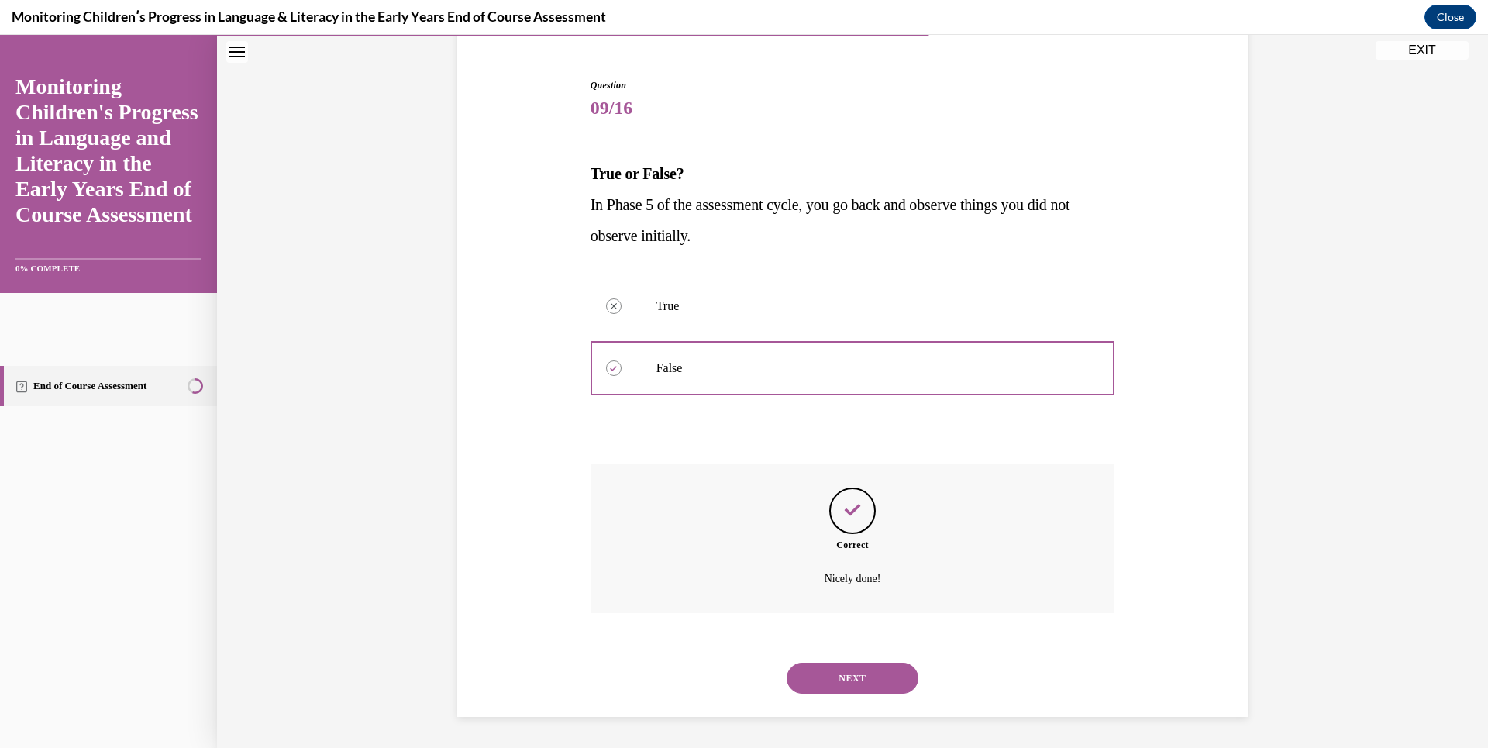
click at [842, 676] on button "NEXT" at bounding box center [853, 678] width 132 height 31
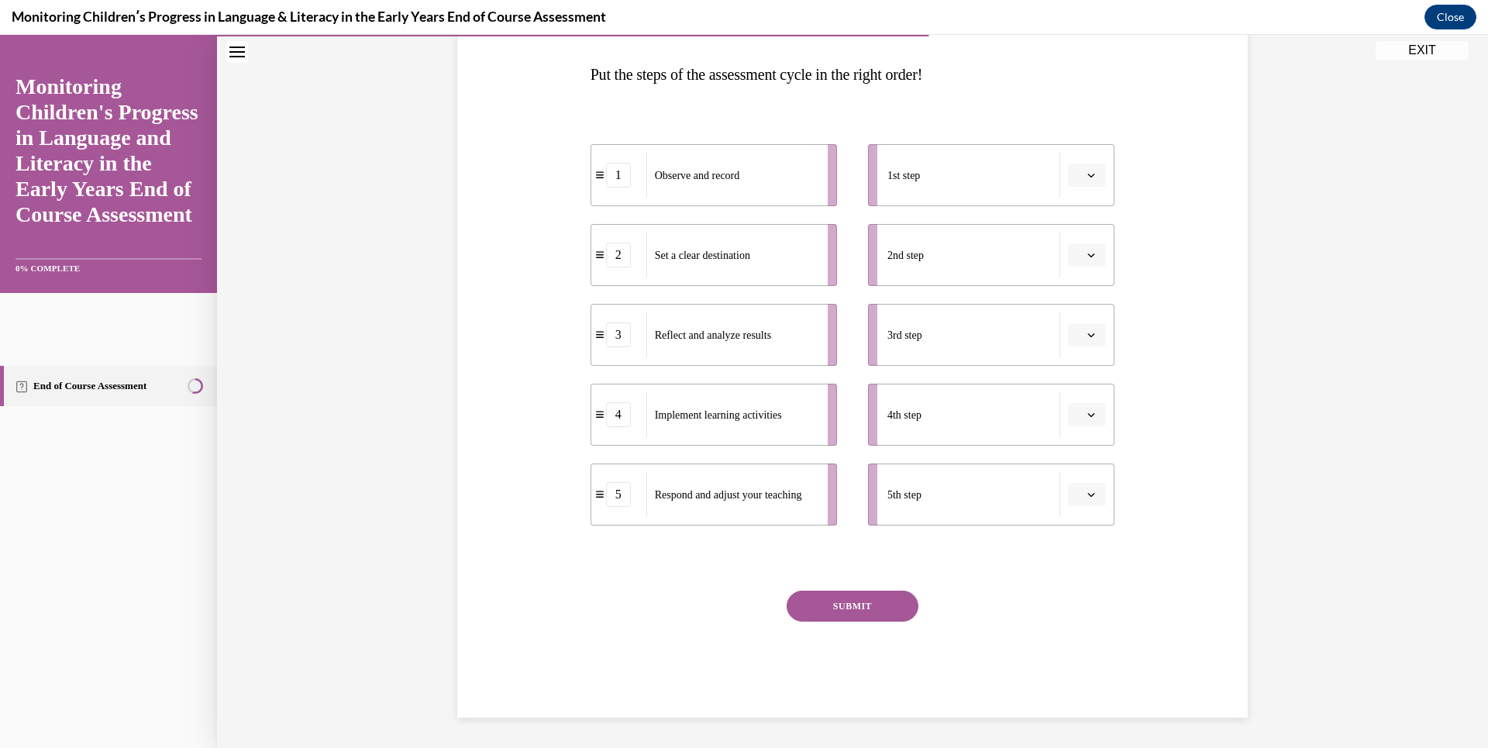
scroll to position [159, 0]
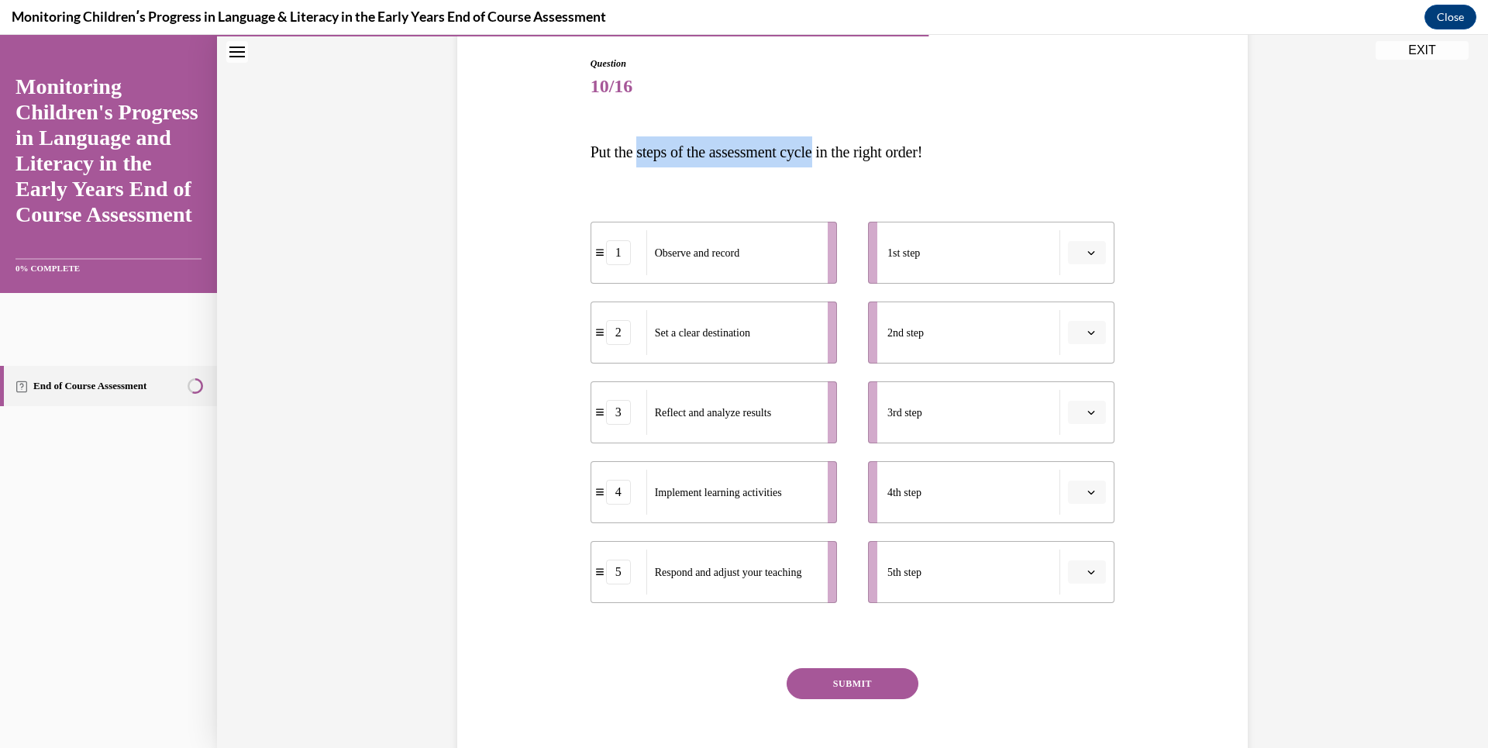
drag, startPoint x: 638, startPoint y: 153, endPoint x: 829, endPoint y: 140, distance: 191.9
click at [829, 140] on p "Put the steps of the assessment cycle in the right order!" at bounding box center [853, 151] width 525 height 31
drag, startPoint x: 829, startPoint y: 140, endPoint x: 810, endPoint y: 151, distance: 22.2
copy span "steps of the assessment cycle"
drag, startPoint x: 970, startPoint y: 242, endPoint x: 963, endPoint y: 247, distance: 8.8
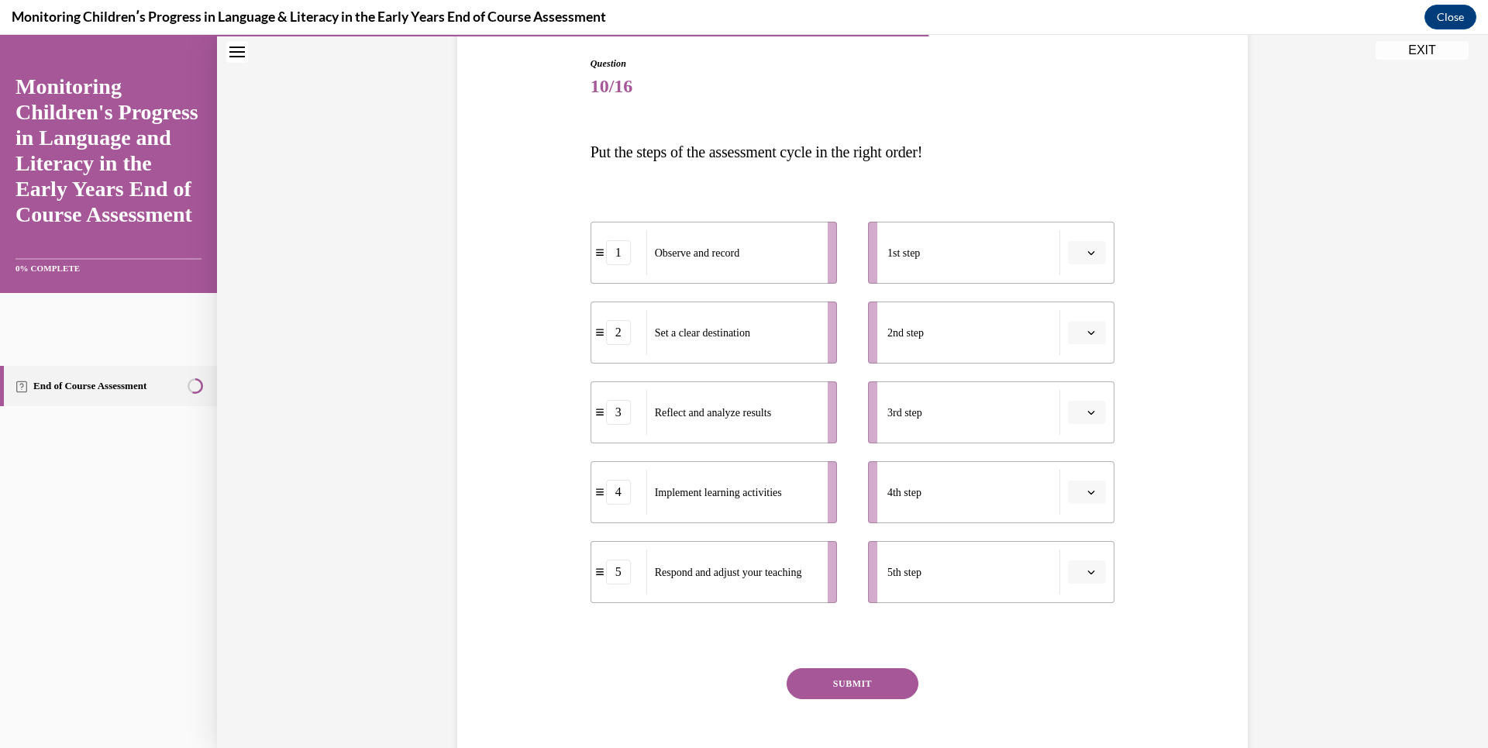
click at [963, 247] on div "1st step" at bounding box center [973, 252] width 173 height 45
click at [1089, 249] on icon "button" at bounding box center [1091, 253] width 8 height 8
click at [1087, 348] on div "2" at bounding box center [1079, 349] width 39 height 31
click at [1087, 329] on icon "button" at bounding box center [1091, 333] width 8 height 8
click at [1090, 484] on div "4" at bounding box center [1079, 491] width 39 height 31
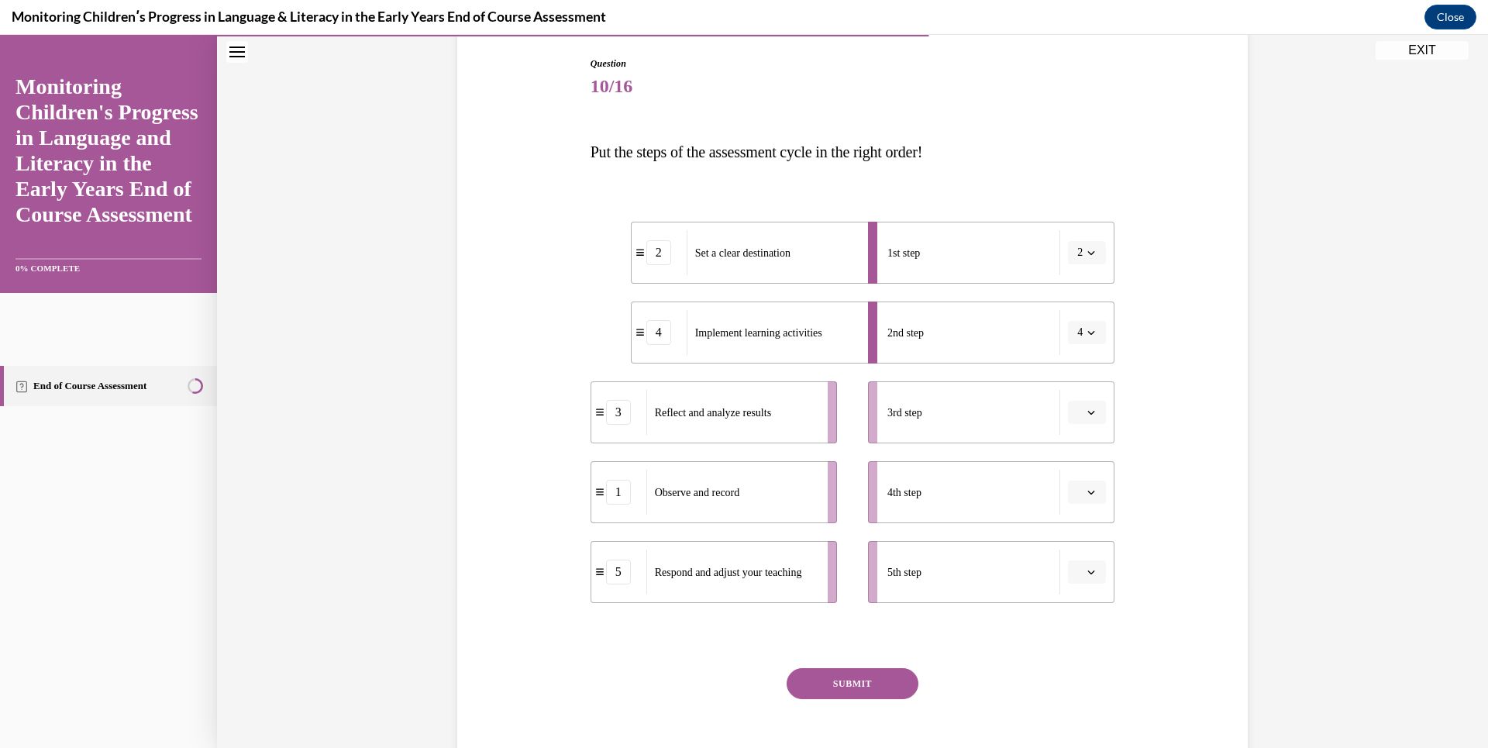
click at [1077, 408] on button "button" at bounding box center [1087, 412] width 38 height 23
click at [1084, 480] on div "1" at bounding box center [1079, 478] width 39 height 31
click at [1088, 492] on icon "button" at bounding box center [1091, 493] width 7 height 4
click at [1075, 646] on span "4" at bounding box center [1075, 651] width 5 height 12
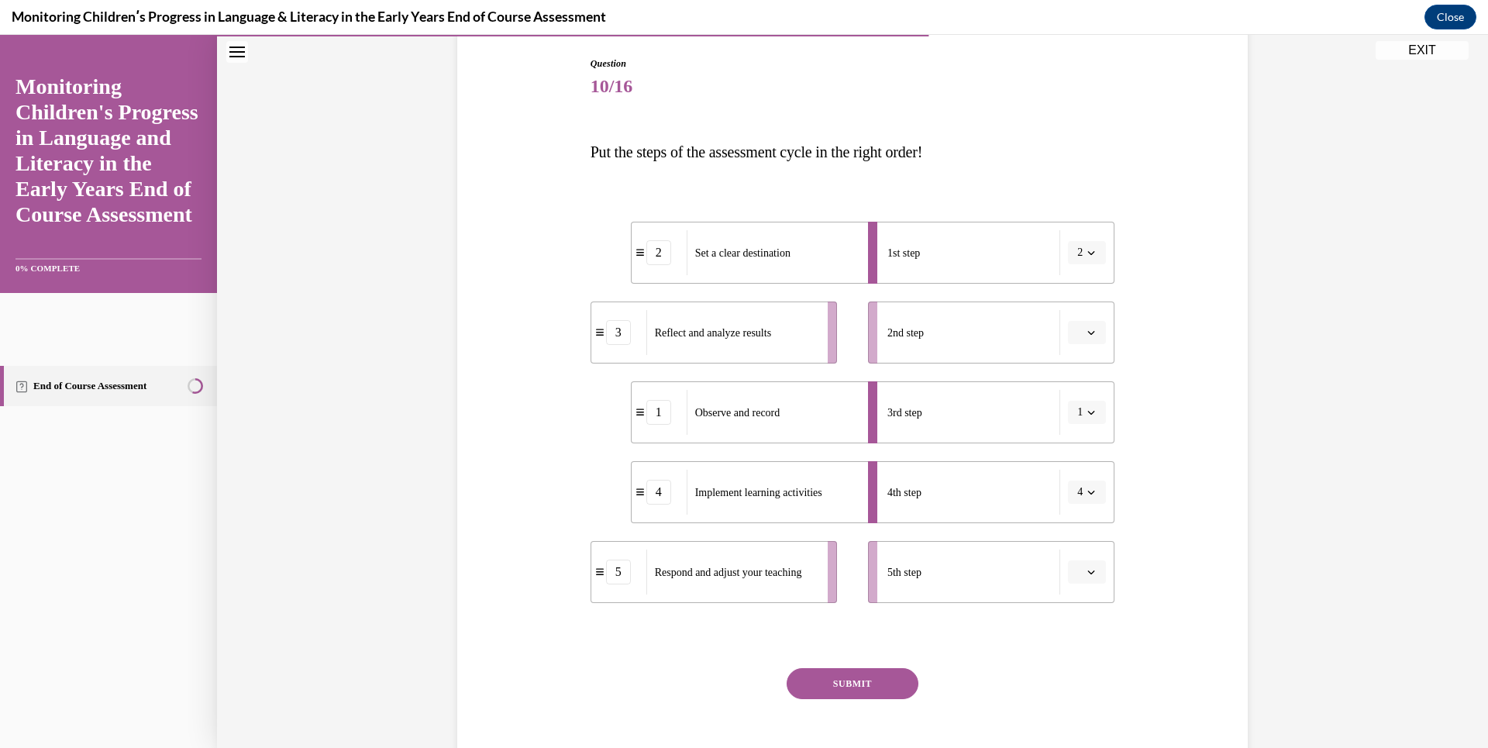
click at [1087, 570] on icon "button" at bounding box center [1091, 572] width 8 height 8
click at [1078, 532] on span "5" at bounding box center [1075, 537] width 5 height 12
click at [891, 677] on button "SUBMIT" at bounding box center [853, 683] width 132 height 31
click at [1194, 315] on div "Question 10/16 Put the steps of the assessment cycle in the right order! 2 Set …" at bounding box center [852, 402] width 798 height 785
click at [1090, 341] on button "button" at bounding box center [1087, 332] width 38 height 23
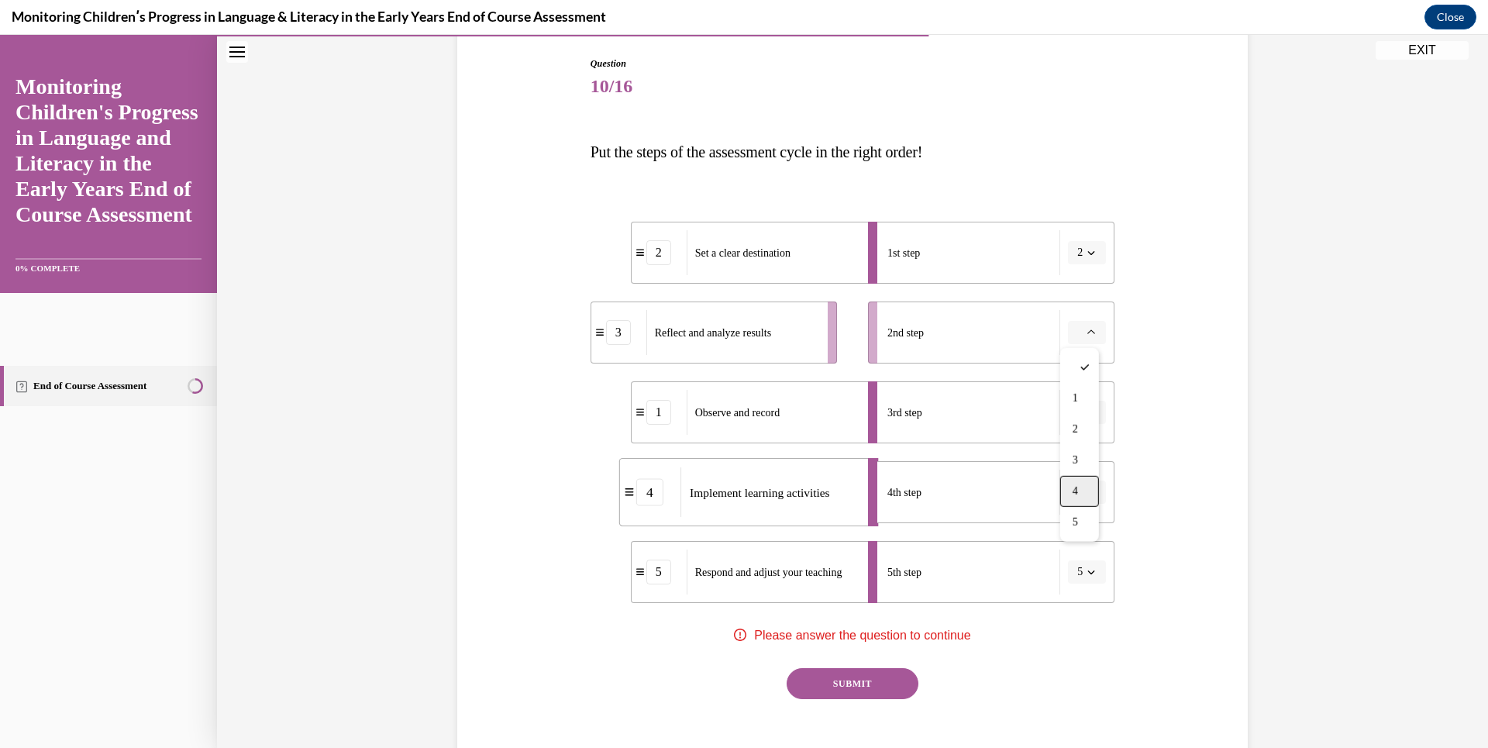
click at [1091, 492] on div "4" at bounding box center [1079, 491] width 39 height 31
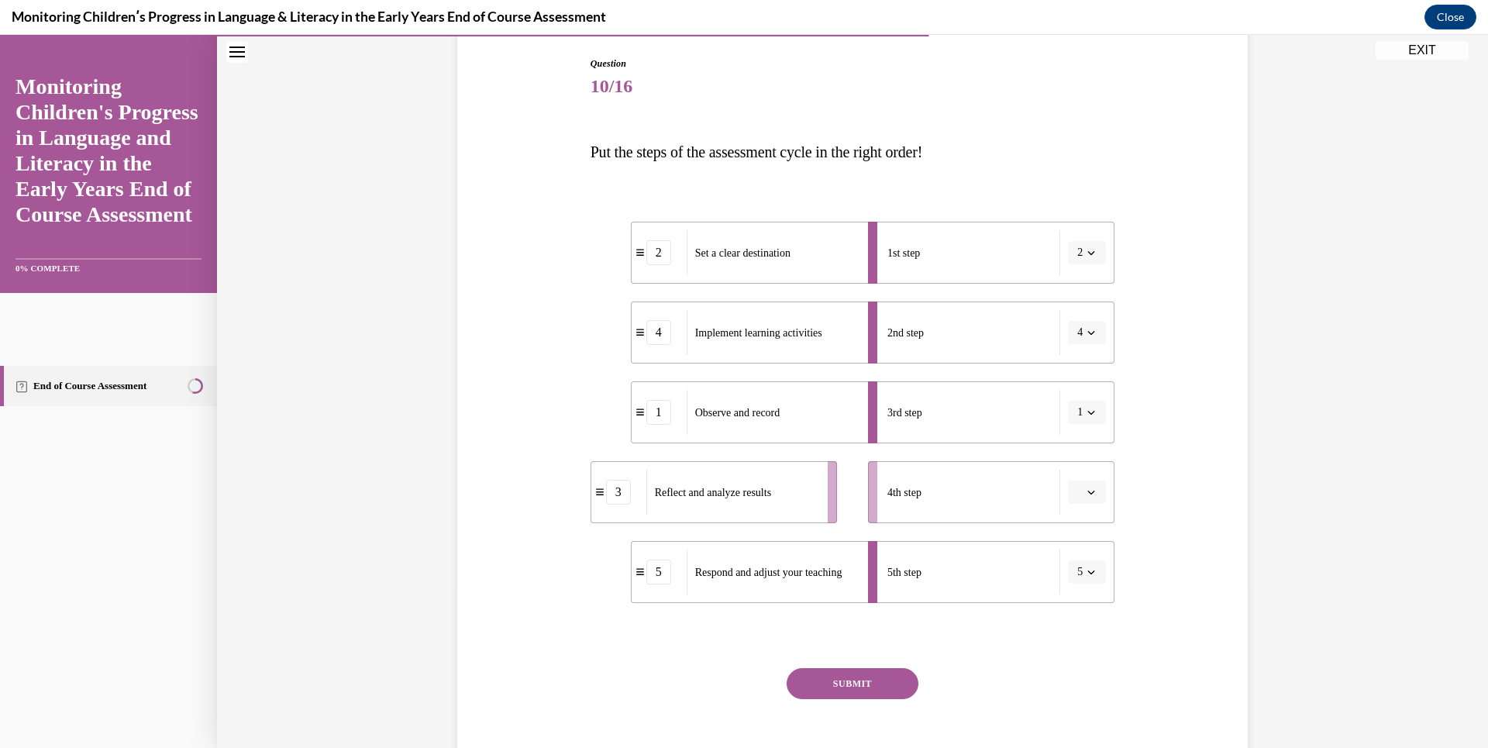
click at [1079, 492] on button "button" at bounding box center [1087, 492] width 38 height 23
click at [1084, 622] on div "3" at bounding box center [1079, 620] width 39 height 31
drag, startPoint x: 1233, startPoint y: 400, endPoint x: 1308, endPoint y: 216, distance: 198.2
click at [1308, 216] on div "Question 10/16 Put the steps of the assessment cycle in the right order! 2 Set …" at bounding box center [852, 375] width 1271 height 901
click at [879, 691] on button "SUBMIT" at bounding box center [853, 683] width 132 height 31
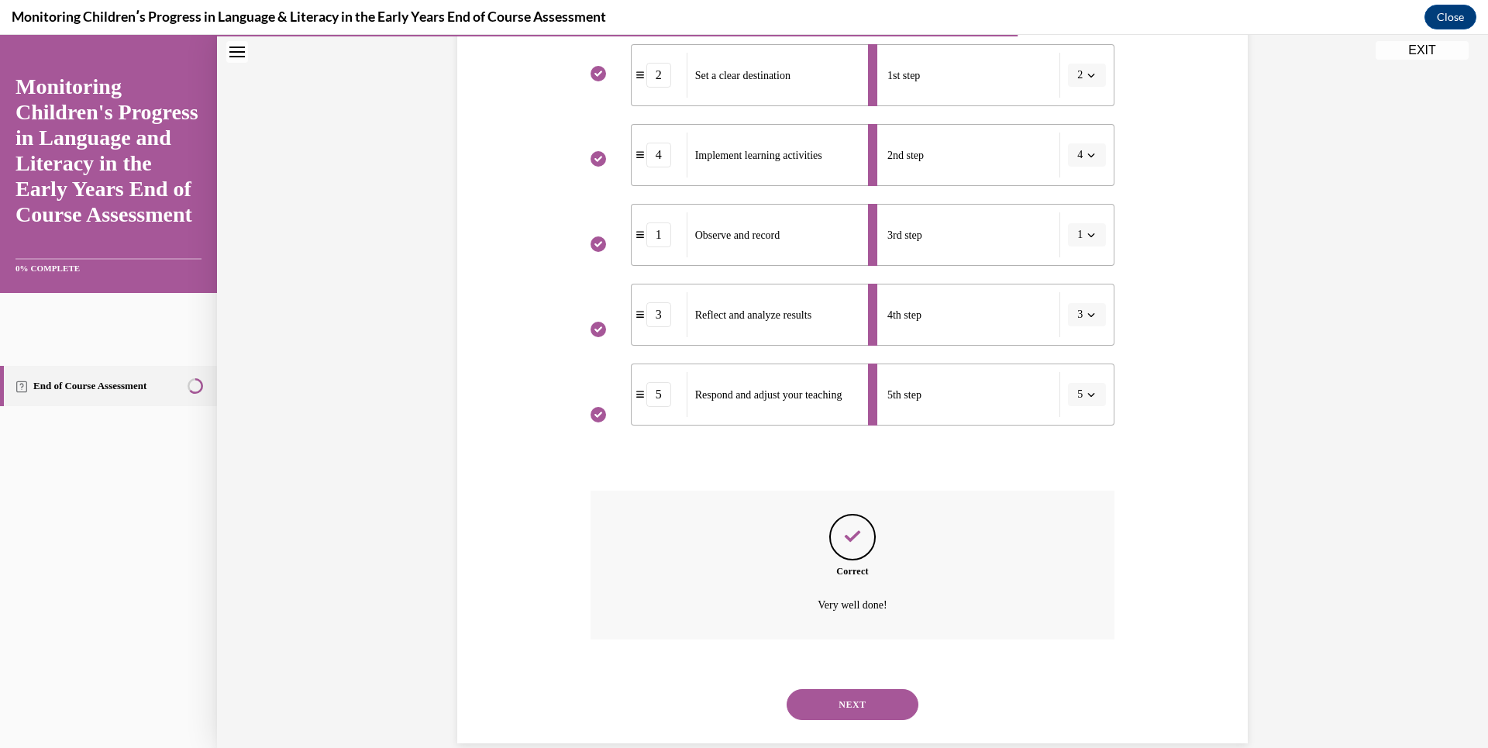
scroll to position [363, 0]
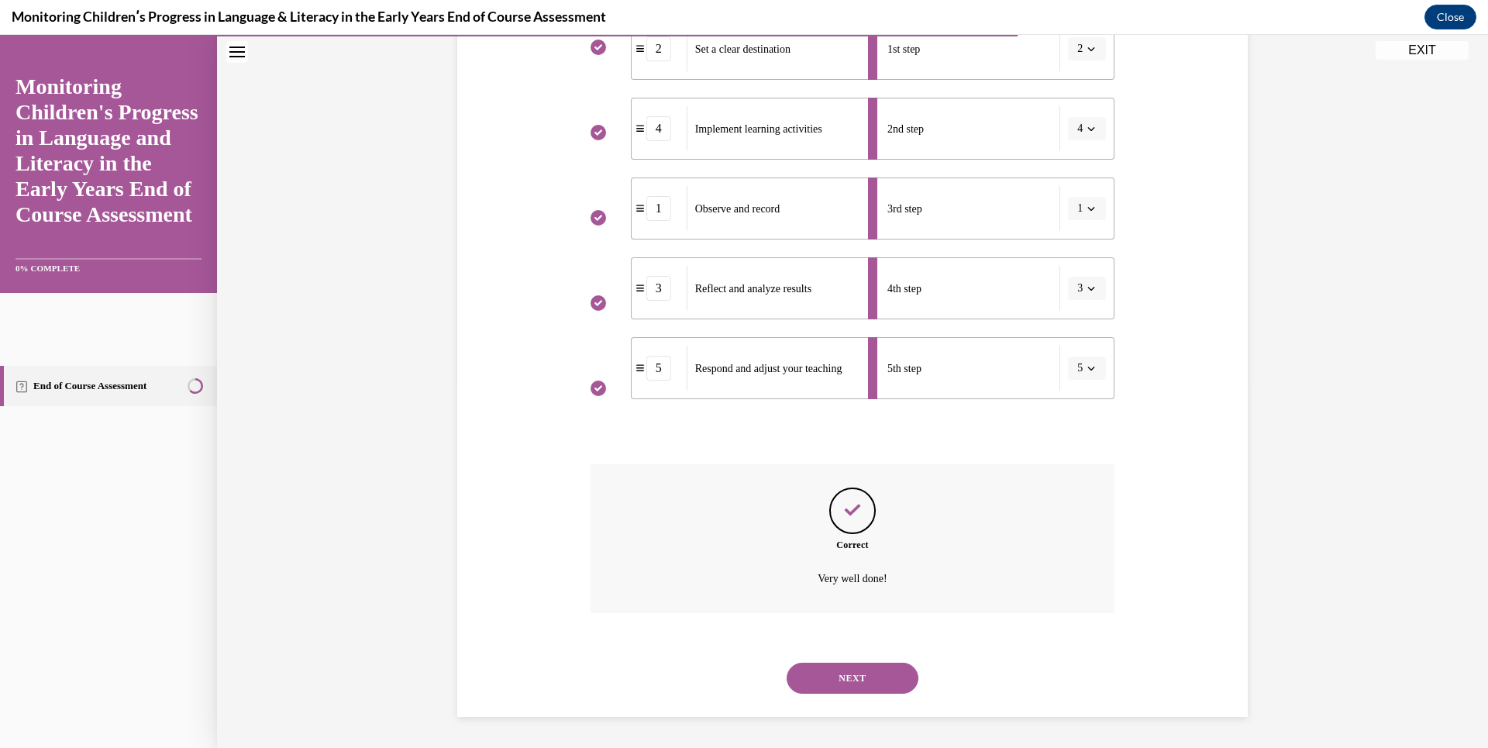
click at [853, 670] on button "NEXT" at bounding box center [853, 678] width 132 height 31
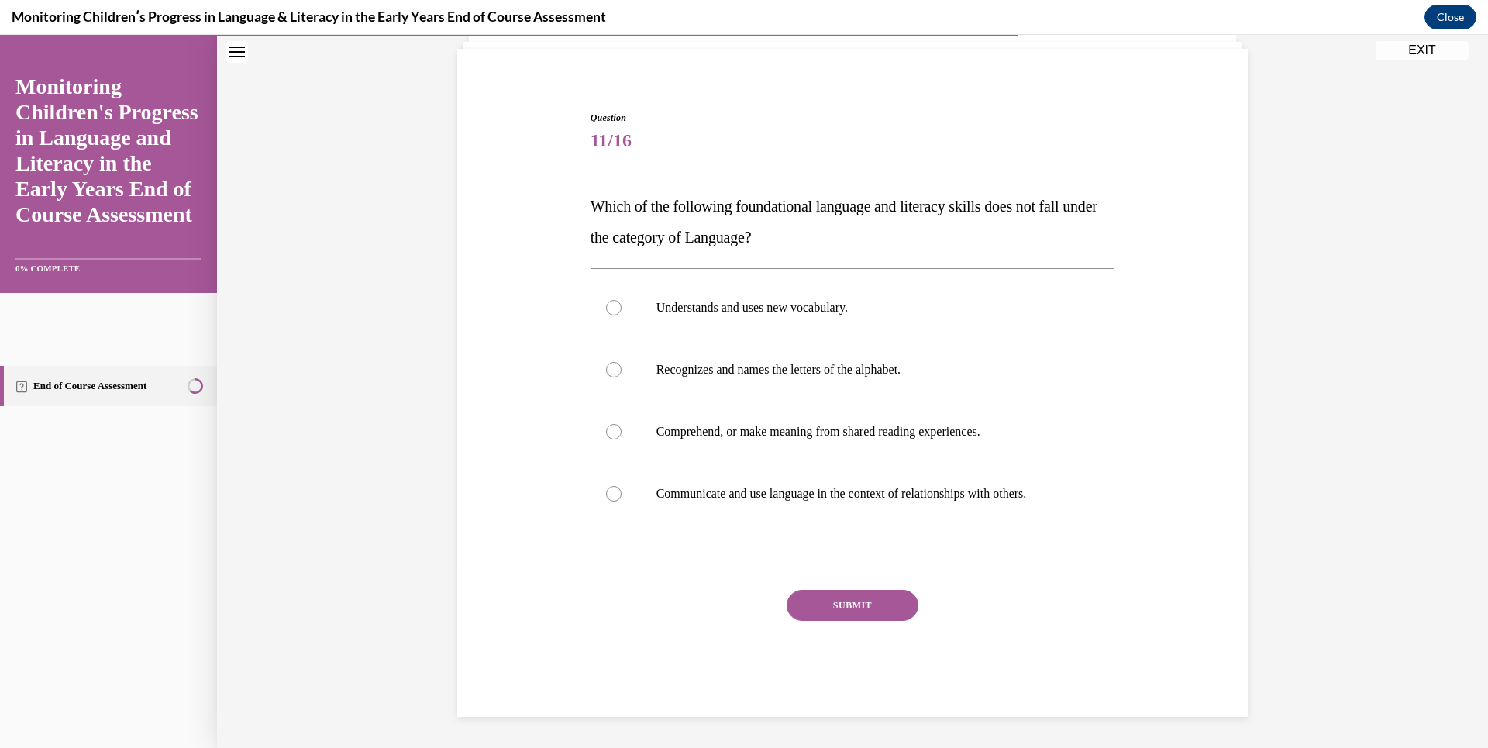
drag, startPoint x: 584, startPoint y: 202, endPoint x: 805, endPoint y: 242, distance: 224.5
click at [805, 242] on div "Question 11/16 Which of the following foundational language and literacy skills…" at bounding box center [853, 402] width 532 height 629
drag, startPoint x: 805, startPoint y: 242, endPoint x: 774, endPoint y: 227, distance: 34.3
copy span "Which of the following foundational language and literacy skills does not fall …"
click at [377, 238] on div "Question 11/16 Which of the following foundational language and literacy skills…" at bounding box center [852, 363] width 1271 height 769
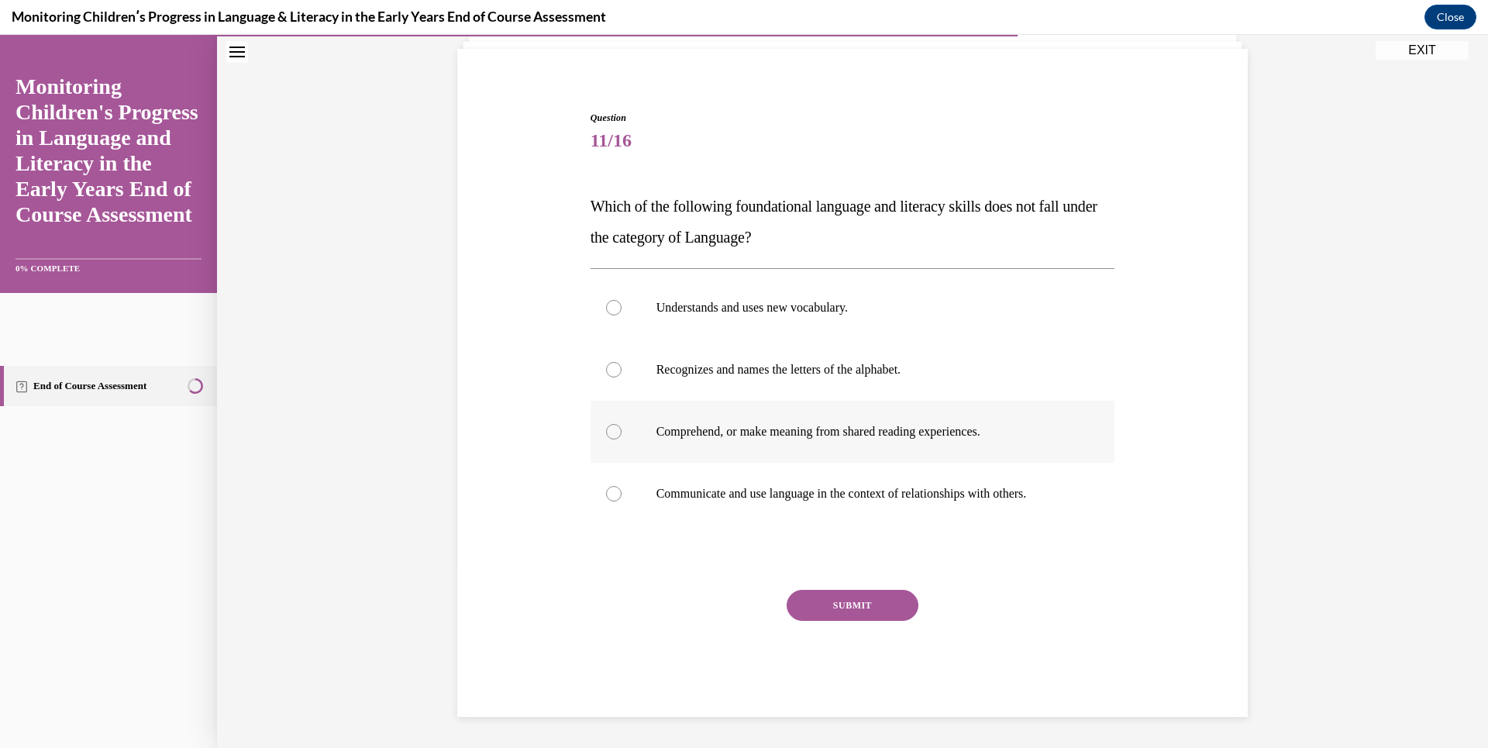
click at [608, 429] on div at bounding box center [614, 432] width 16 height 16
click at [608, 429] on input "Comprehend, or make meaning from shared reading experiences." at bounding box center [614, 432] width 16 height 16
radio input "true"
click at [878, 613] on button "SUBMIT" at bounding box center [853, 605] width 132 height 31
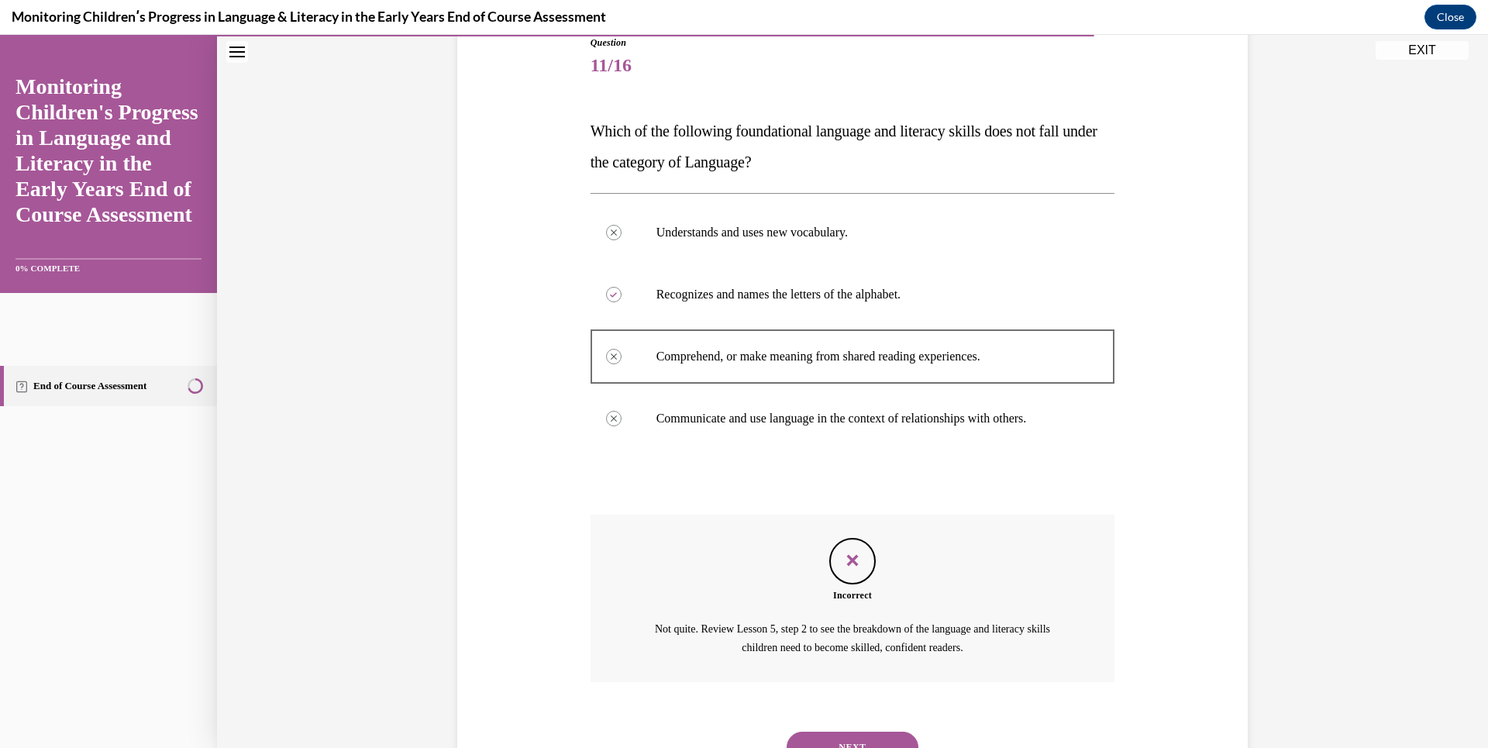
scroll to position [249, 0]
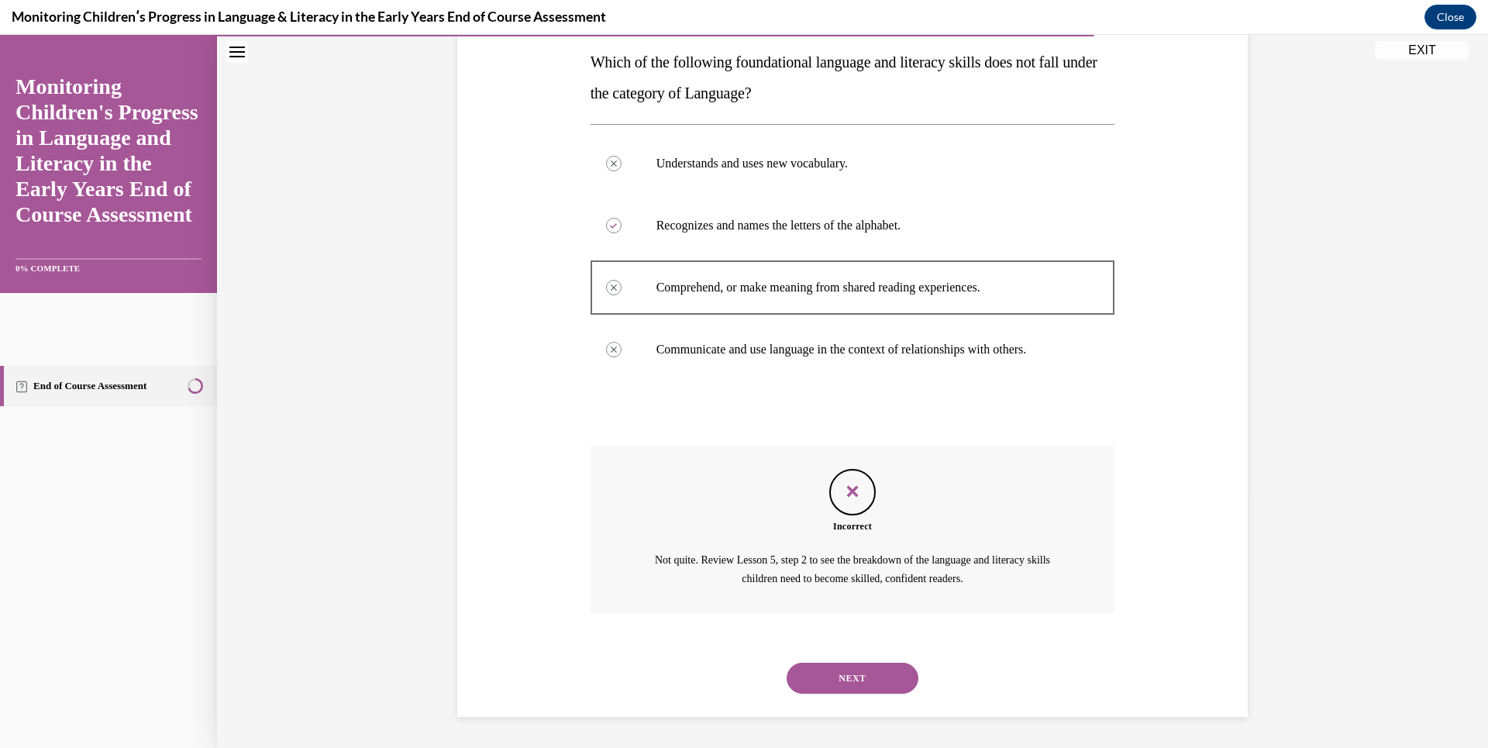
click at [853, 671] on button "NEXT" at bounding box center [853, 678] width 132 height 31
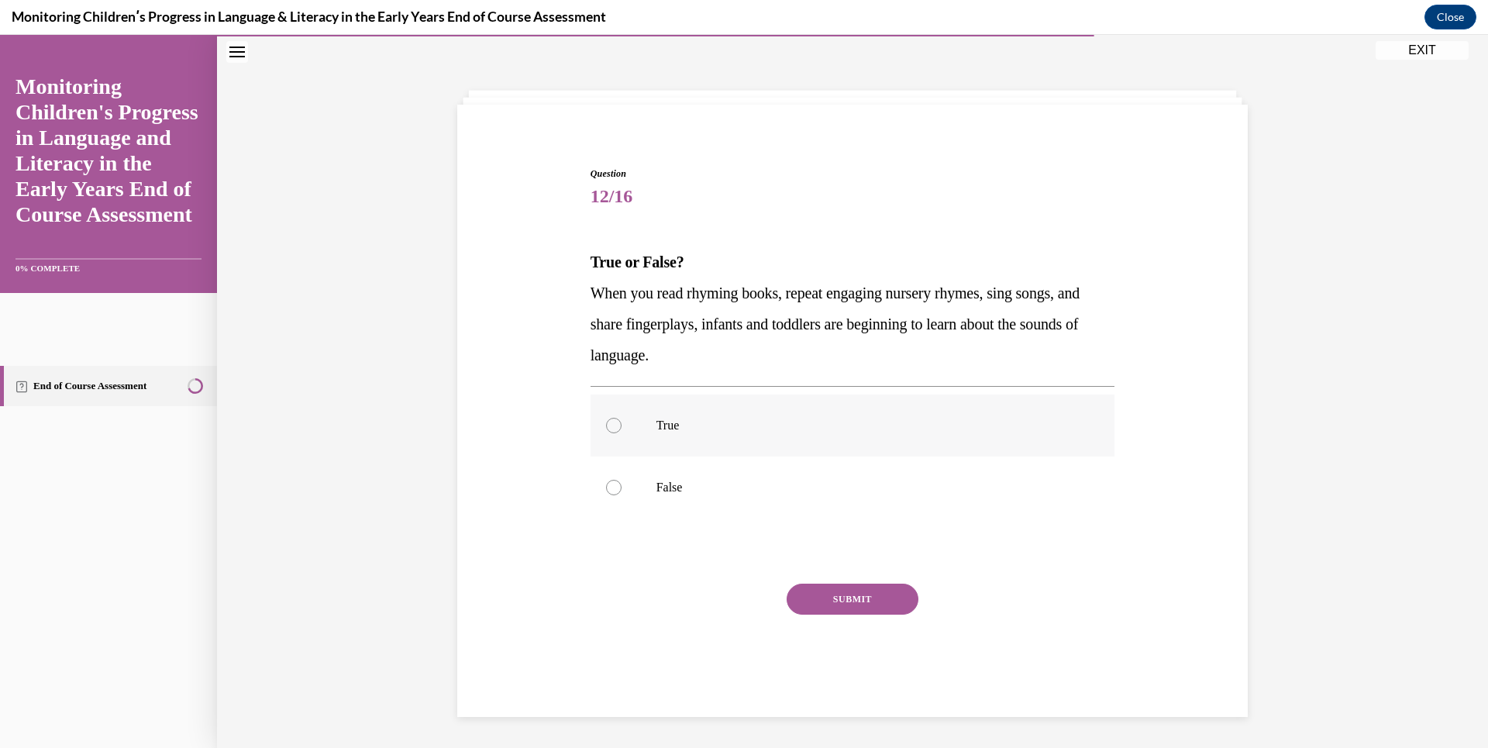
click at [612, 426] on div at bounding box center [614, 426] width 16 height 16
click at [612, 426] on input "True" at bounding box center [614, 426] width 16 height 16
radio input "true"
click at [836, 587] on button "SUBMIT" at bounding box center [853, 599] width 132 height 31
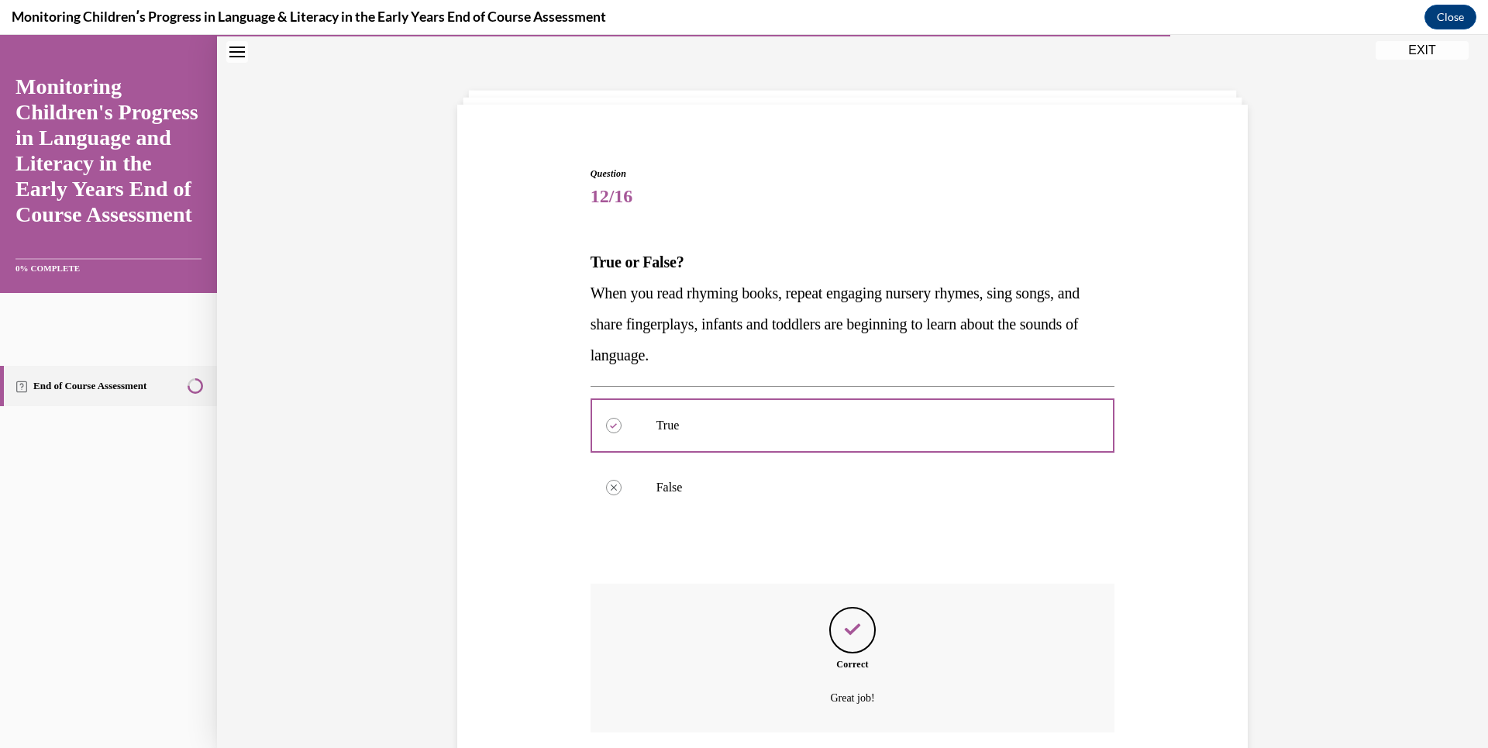
scroll to position [168, 0]
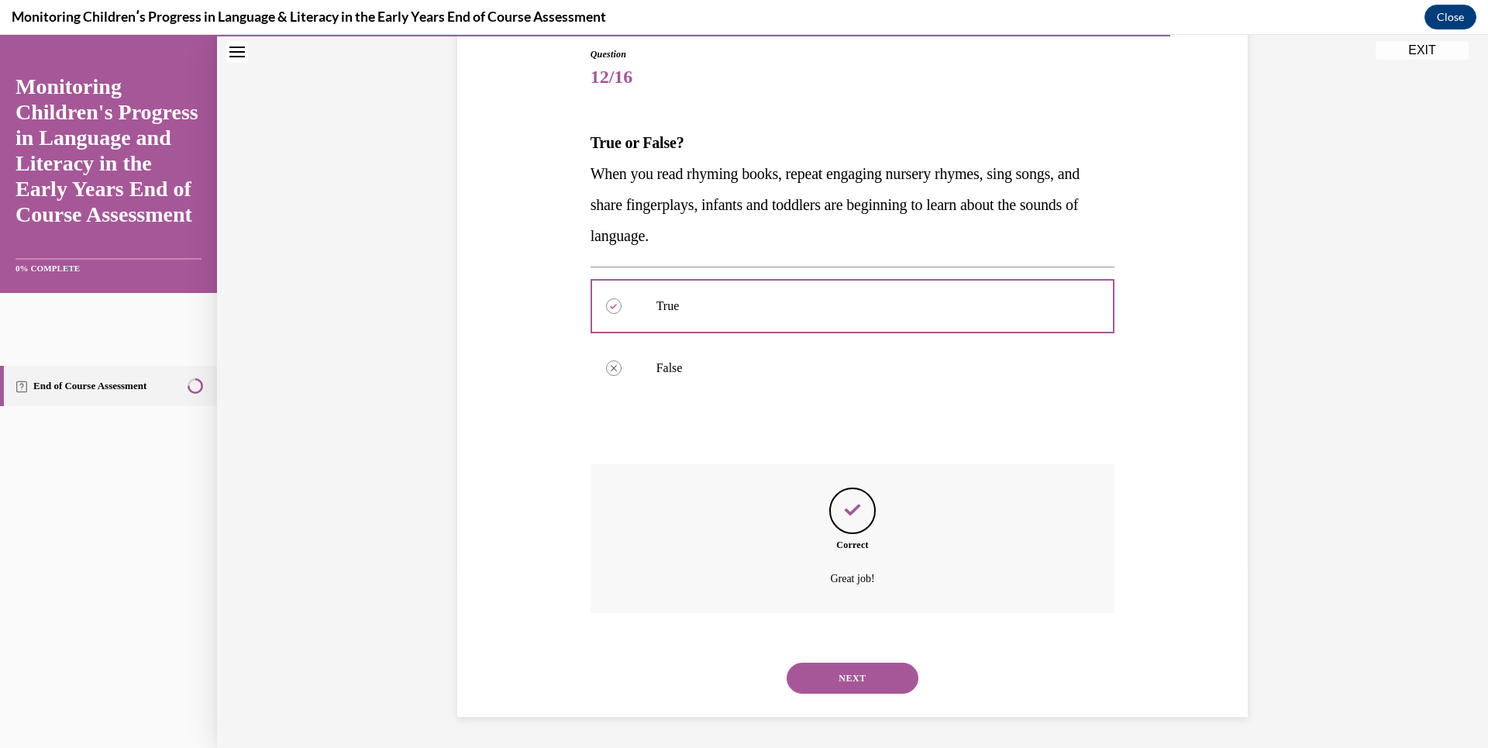
click at [874, 674] on button "NEXT" at bounding box center [853, 678] width 132 height 31
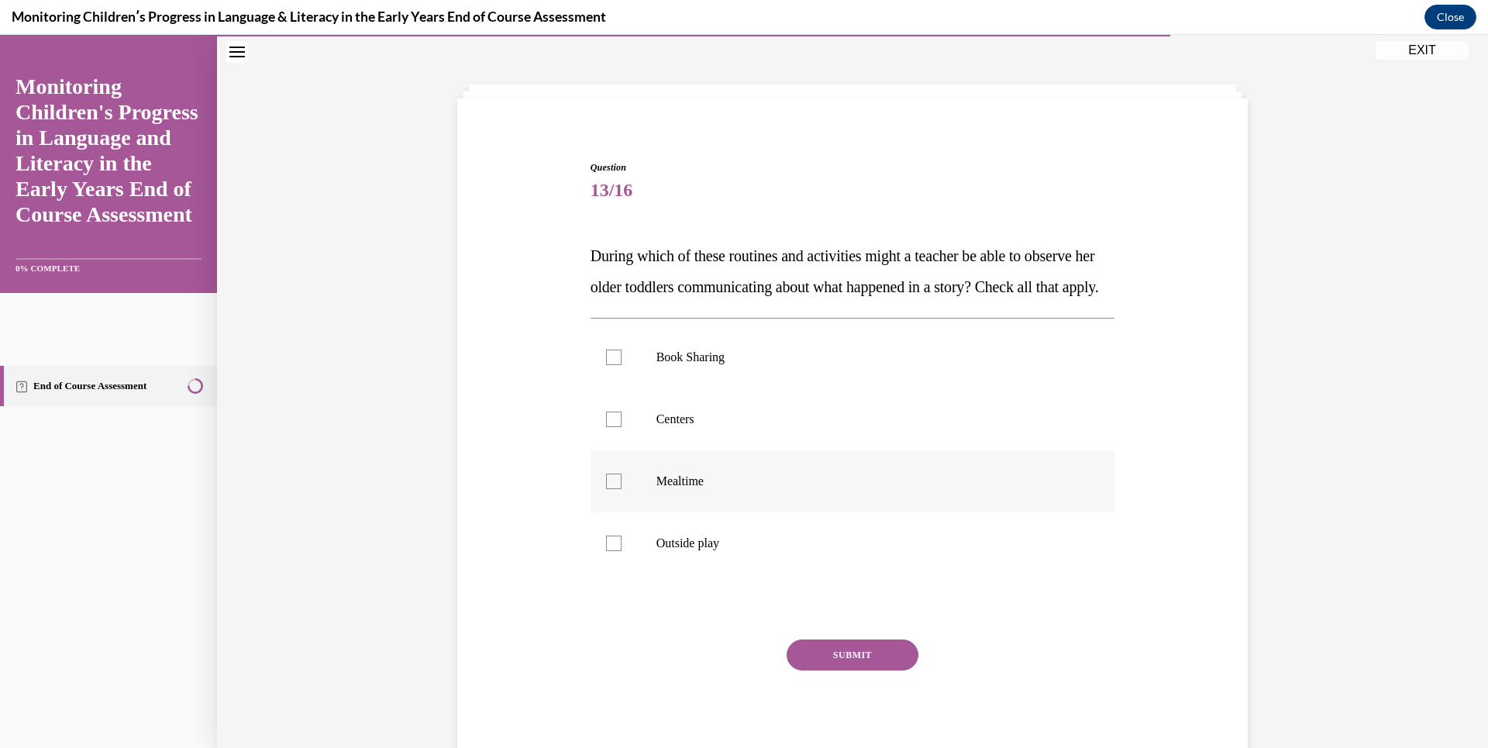
scroll to position [49, 0]
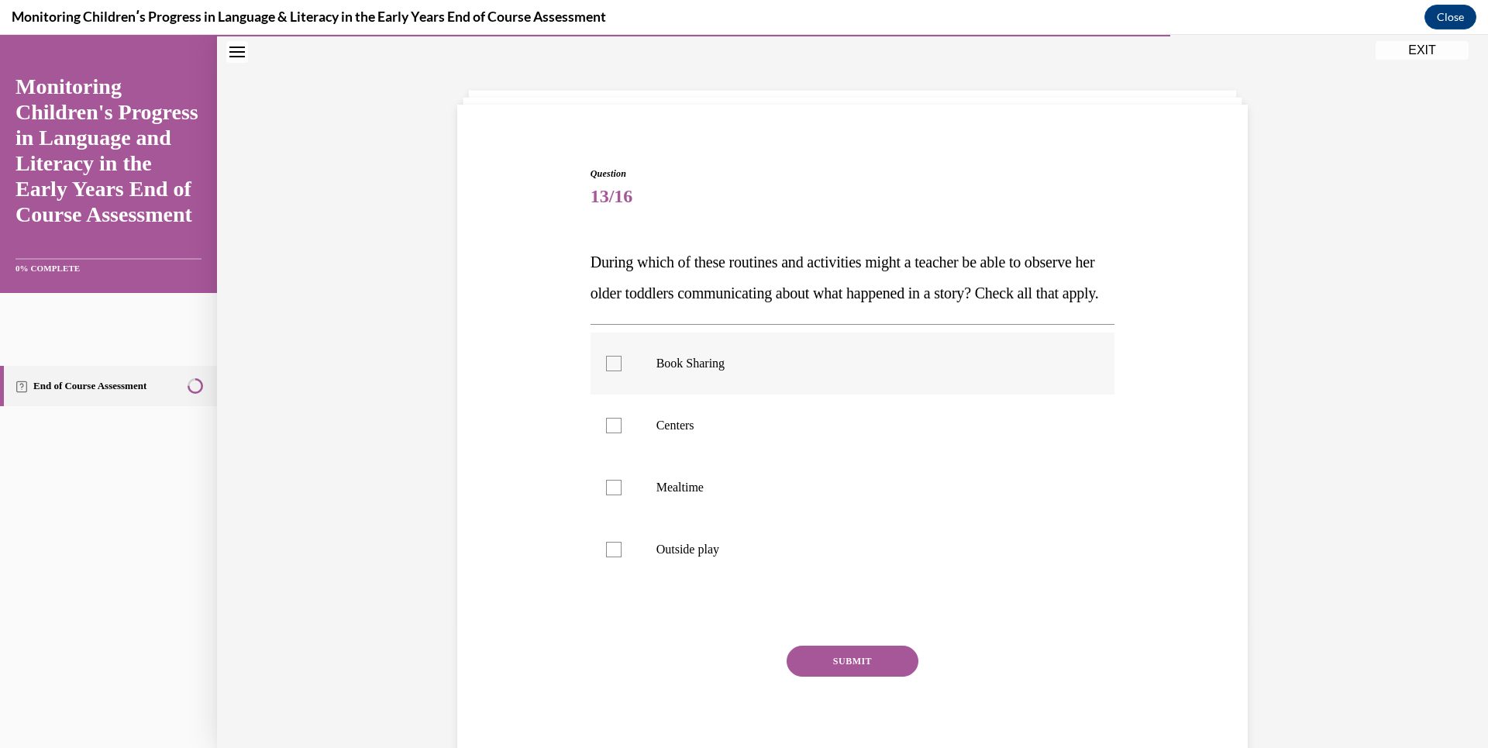
click at [610, 371] on div at bounding box center [614, 364] width 16 height 16
click at [610, 371] on input "Book Sharing" at bounding box center [614, 364] width 16 height 16
checkbox input "true"
click at [836, 677] on button "SUBMIT" at bounding box center [853, 661] width 132 height 31
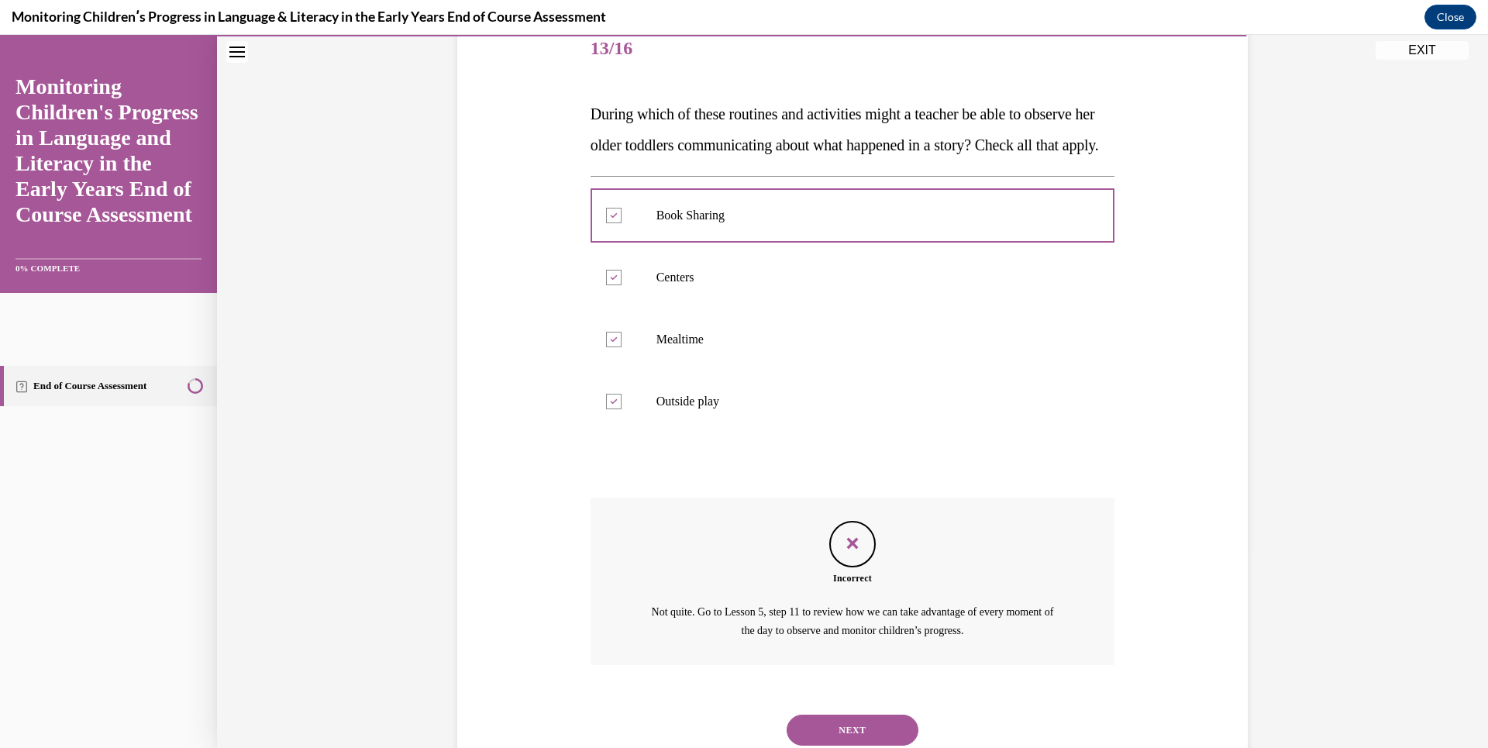
scroll to position [280, 0]
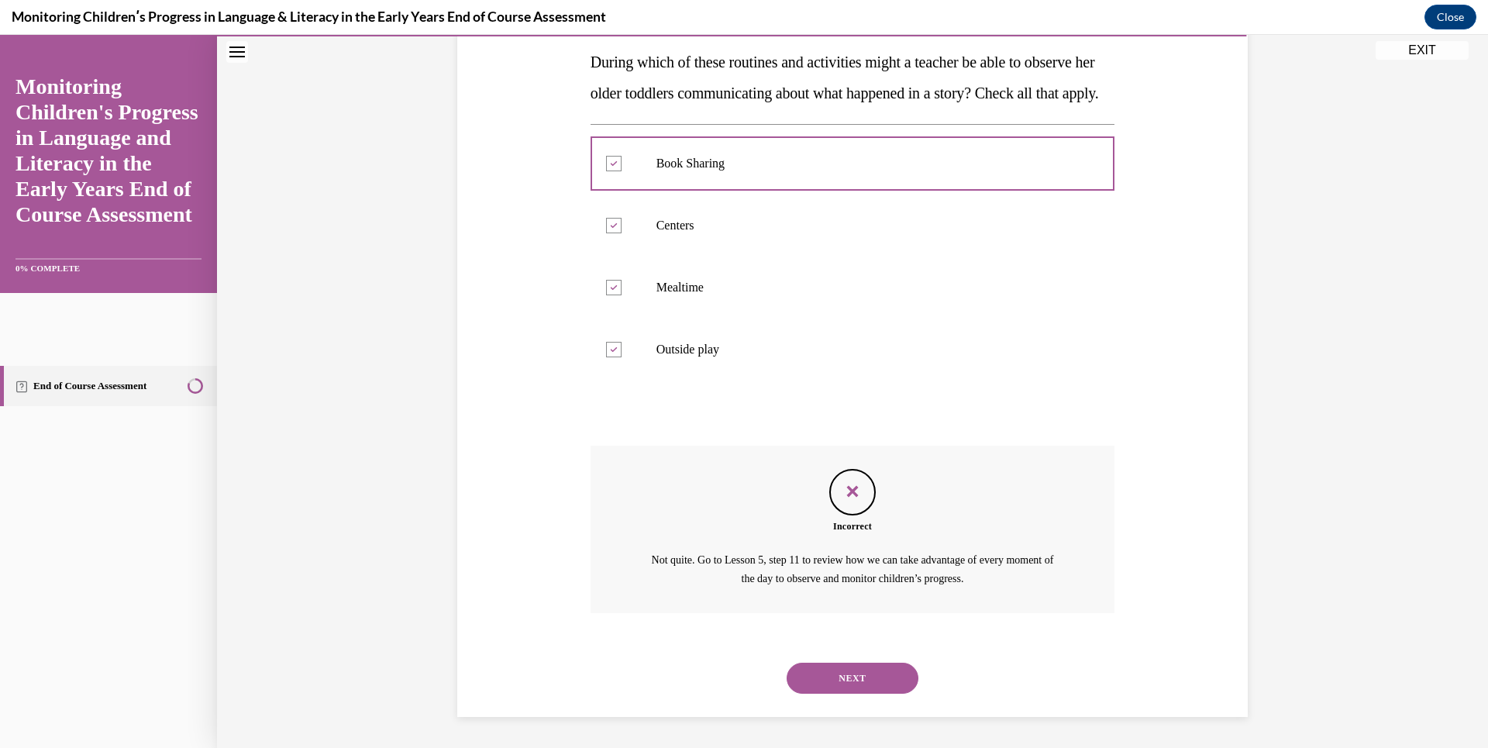
click at [883, 675] on button "NEXT" at bounding box center [853, 678] width 132 height 31
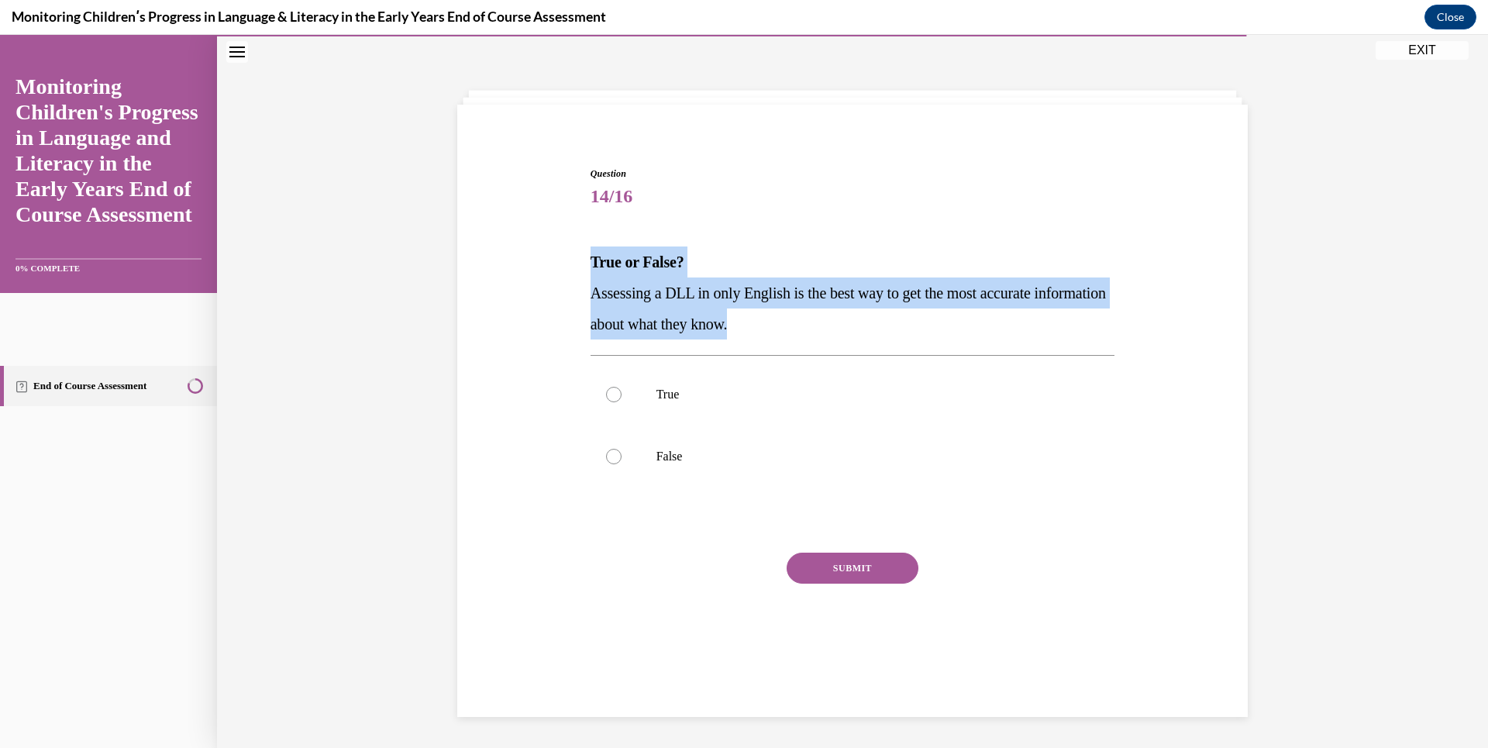
drag, startPoint x: 823, startPoint y: 326, endPoint x: 546, endPoint y: 270, distance: 283.2
click at [546, 270] on div "Question 14/16 True or False? Assessing a DLL in only English is the best way t…" at bounding box center [852, 400] width 798 height 560
drag, startPoint x: 546, startPoint y: 270, endPoint x: 636, endPoint y: 275, distance: 90.1
copy div "True or False? Assessing a DLL in only English is the best way to get the most …"
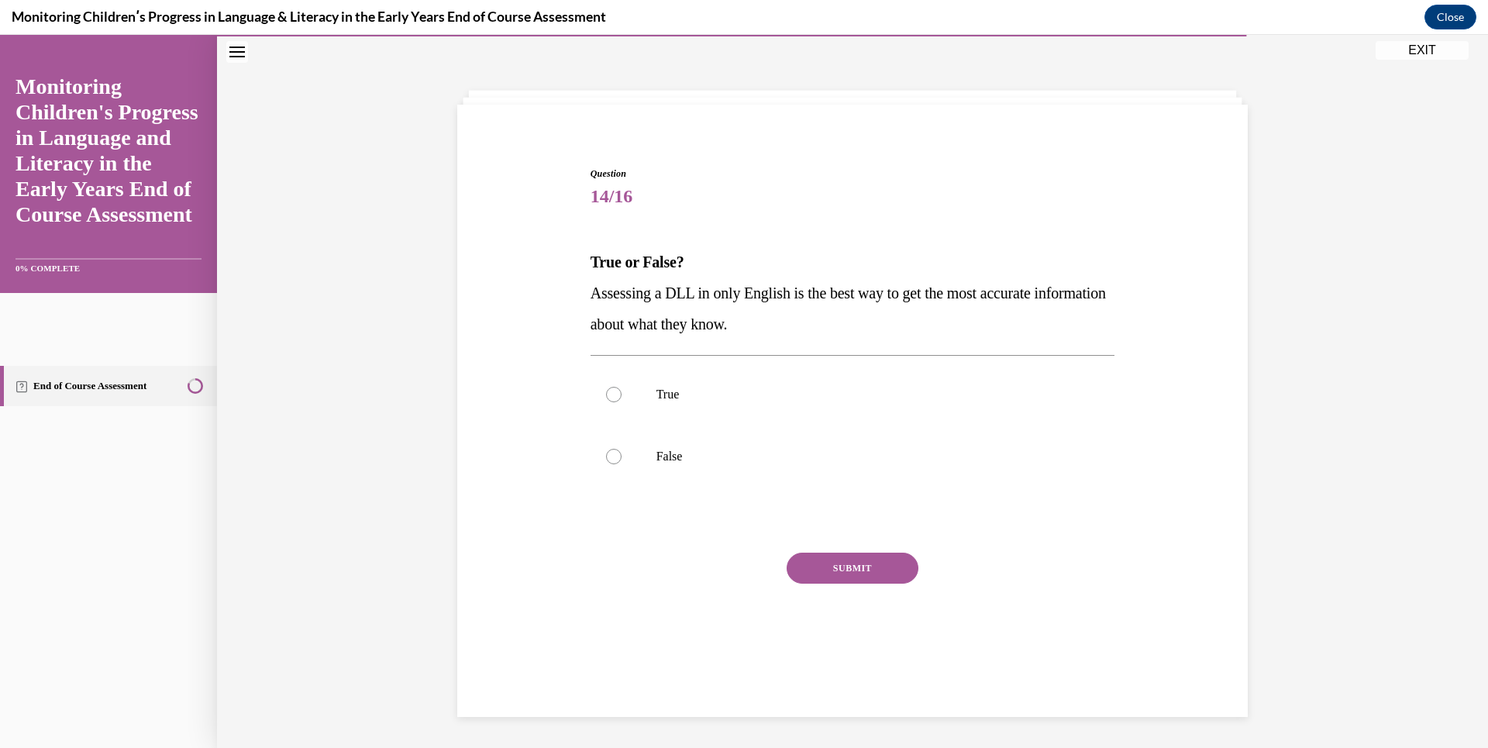
click at [919, 164] on div "Question 14/16 True or False? Assessing a DLL in only English is the best way t…" at bounding box center [853, 411] width 532 height 536
click at [606, 458] on div at bounding box center [614, 457] width 16 height 16
click at [606, 458] on input "False" at bounding box center [614, 457] width 16 height 16
radio input "true"
click at [848, 567] on button "SUBMIT" at bounding box center [853, 568] width 132 height 31
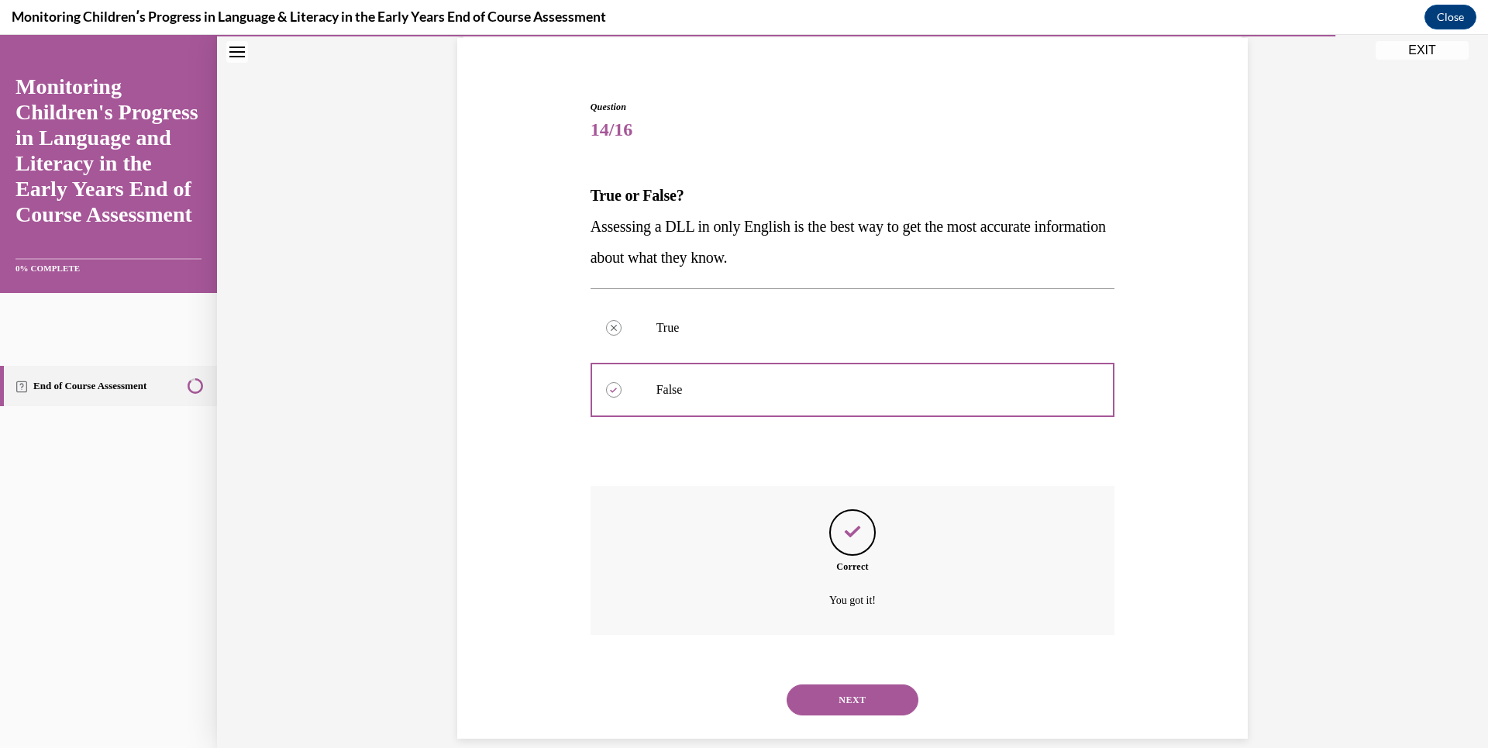
scroll to position [137, 0]
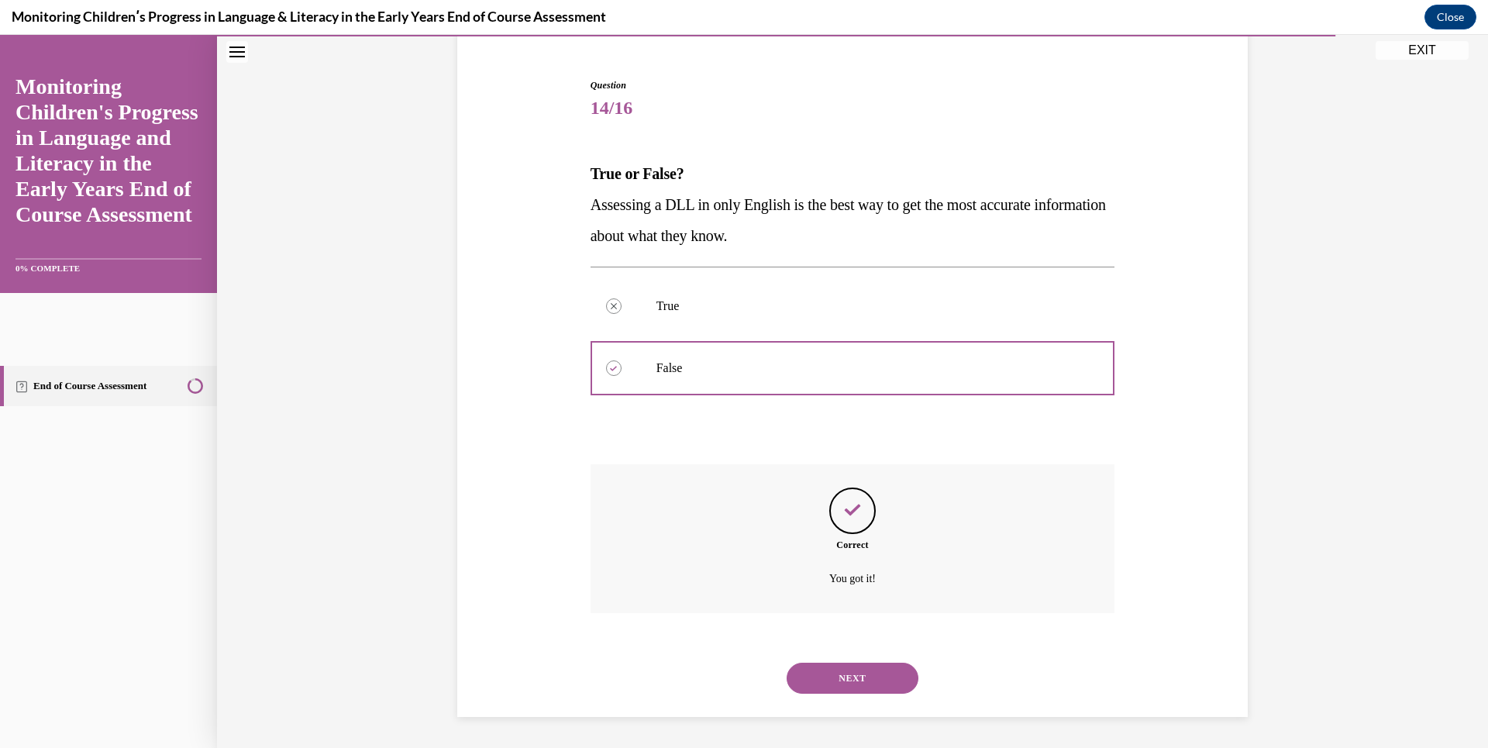
click at [895, 685] on button "NEXT" at bounding box center [853, 678] width 132 height 31
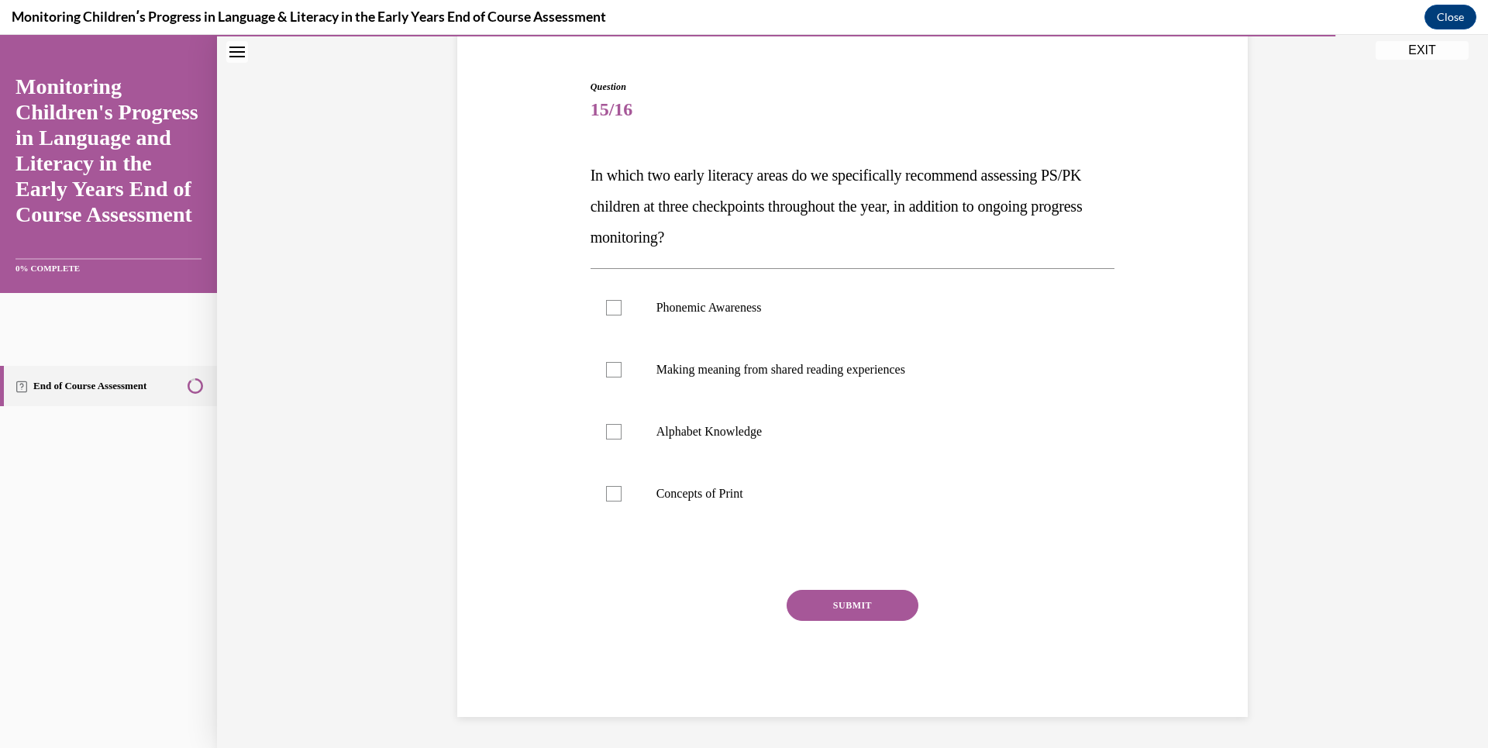
scroll to position [80, 0]
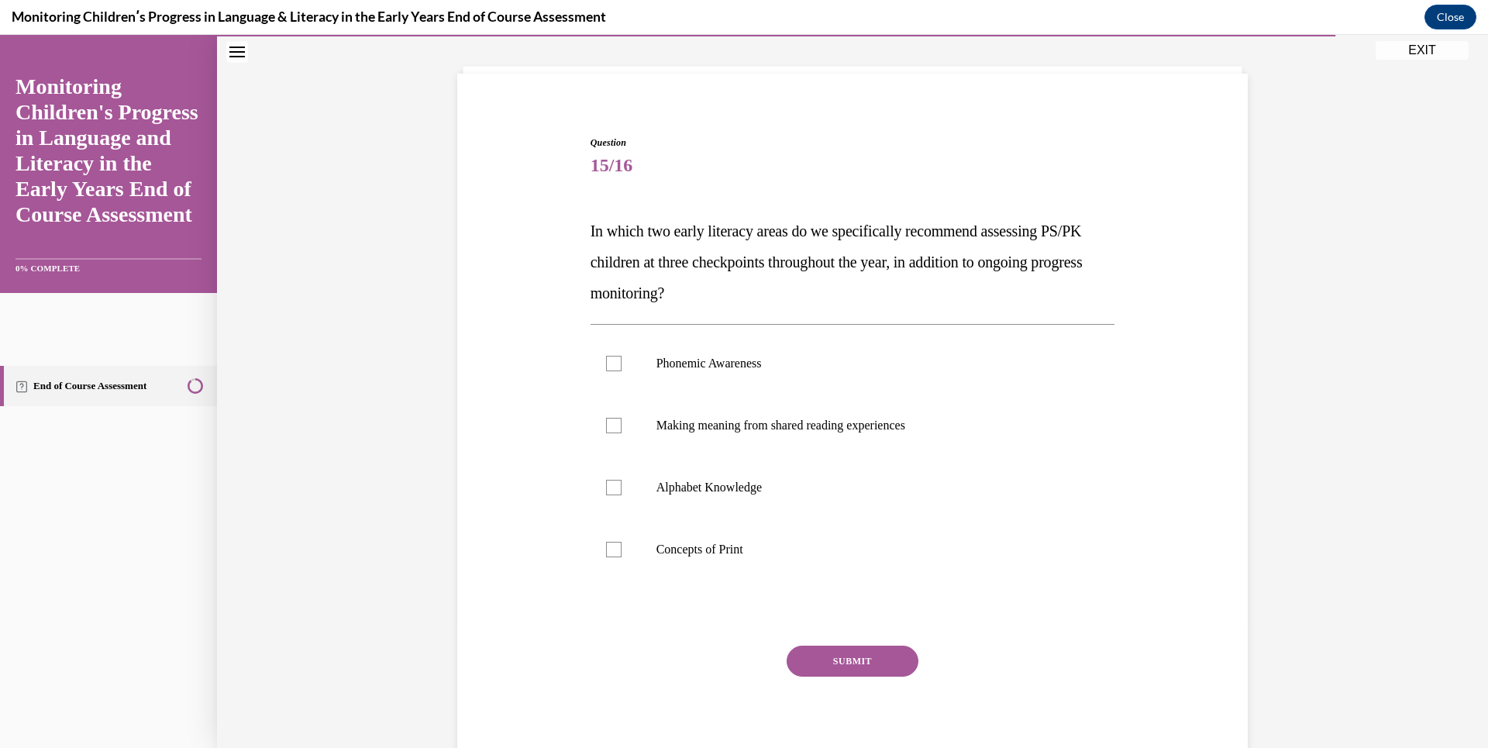
drag, startPoint x: 581, startPoint y: 226, endPoint x: 798, endPoint y: 314, distance: 235.0
click at [798, 314] on div "Question 15/16 In which two early literacy areas do we specifically recommend a…" at bounding box center [853, 442] width 532 height 660
drag, startPoint x: 798, startPoint y: 314, endPoint x: 734, endPoint y: 270, distance: 78.0
drag, startPoint x: 734, startPoint y: 270, endPoint x: 633, endPoint y: 178, distance: 136.1
click at [633, 178] on span "15/16" at bounding box center [853, 165] width 525 height 31
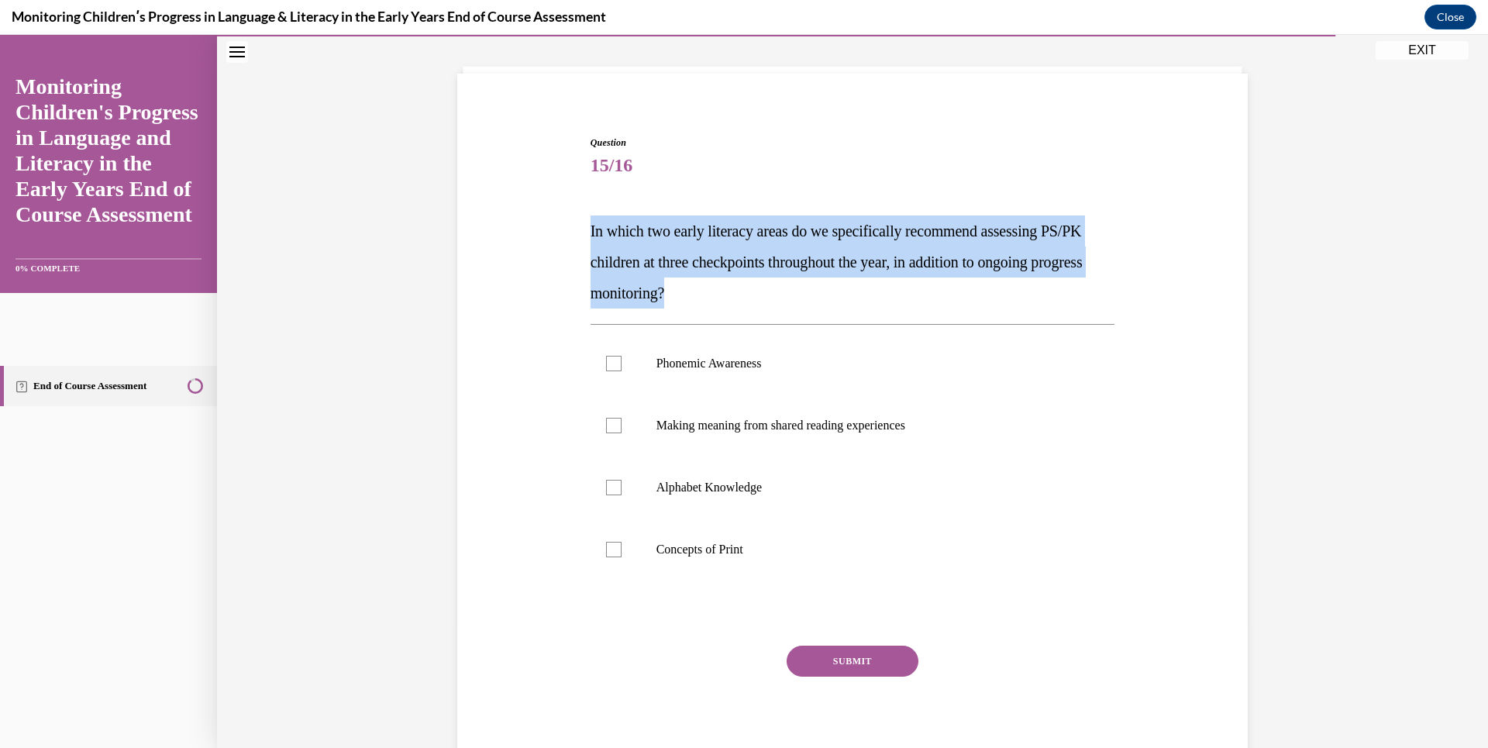
drag, startPoint x: 583, startPoint y: 228, endPoint x: 797, endPoint y: 295, distance: 224.1
click at [797, 295] on div "Question 15/16 In which two early literacy areas do we specifically recommend a…" at bounding box center [853, 442] width 532 height 660
drag, startPoint x: 797, startPoint y: 295, endPoint x: 744, endPoint y: 260, distance: 62.8
copy span "In which two early literacy areas do we specifically recommend assessing PS/PK …"
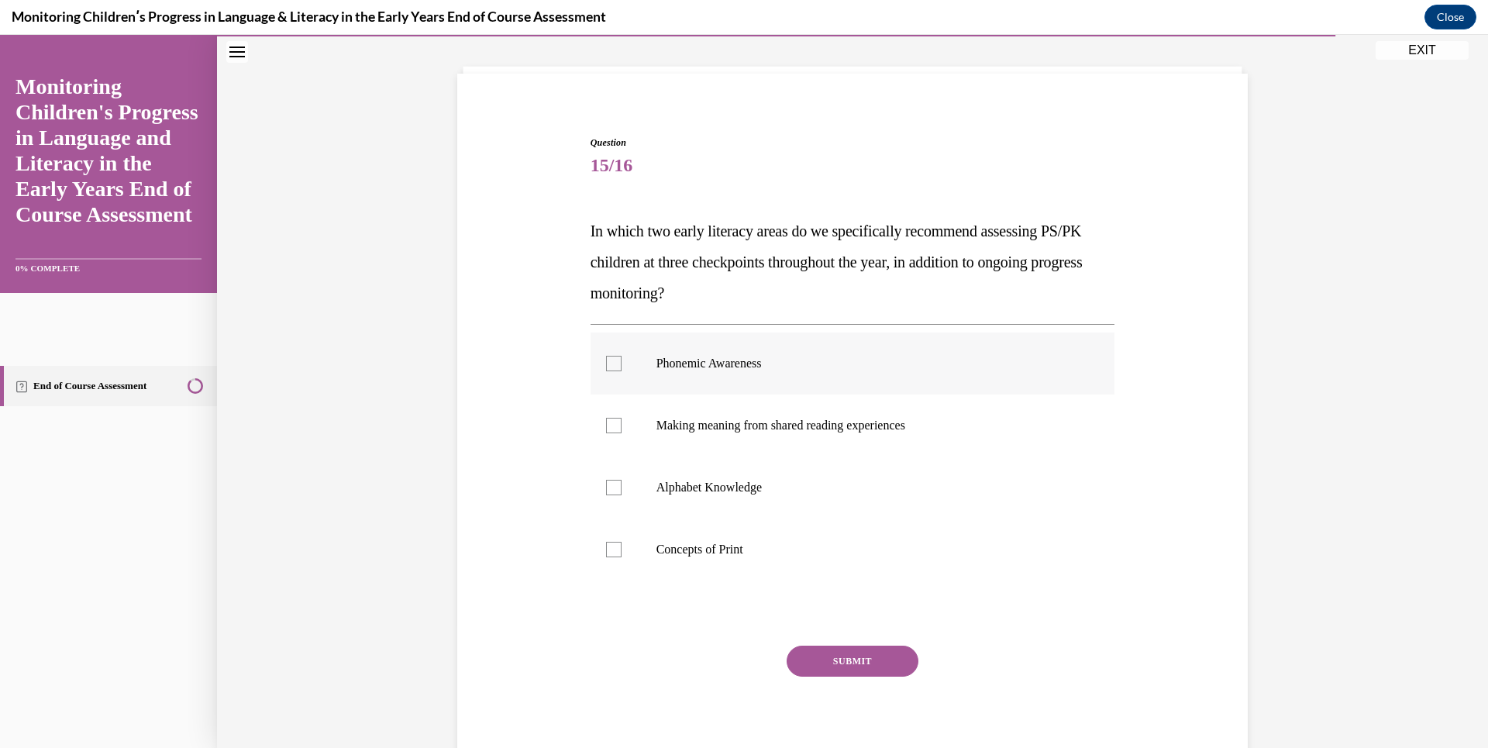
click at [613, 355] on label "Phonemic Awareness" at bounding box center [853, 363] width 525 height 62
click at [613, 356] on input "Phonemic Awareness" at bounding box center [614, 364] width 16 height 16
checkbox input "true"
click at [608, 484] on div at bounding box center [614, 488] width 16 height 16
click at [608, 484] on input "Alphabet Knowledge" at bounding box center [614, 488] width 16 height 16
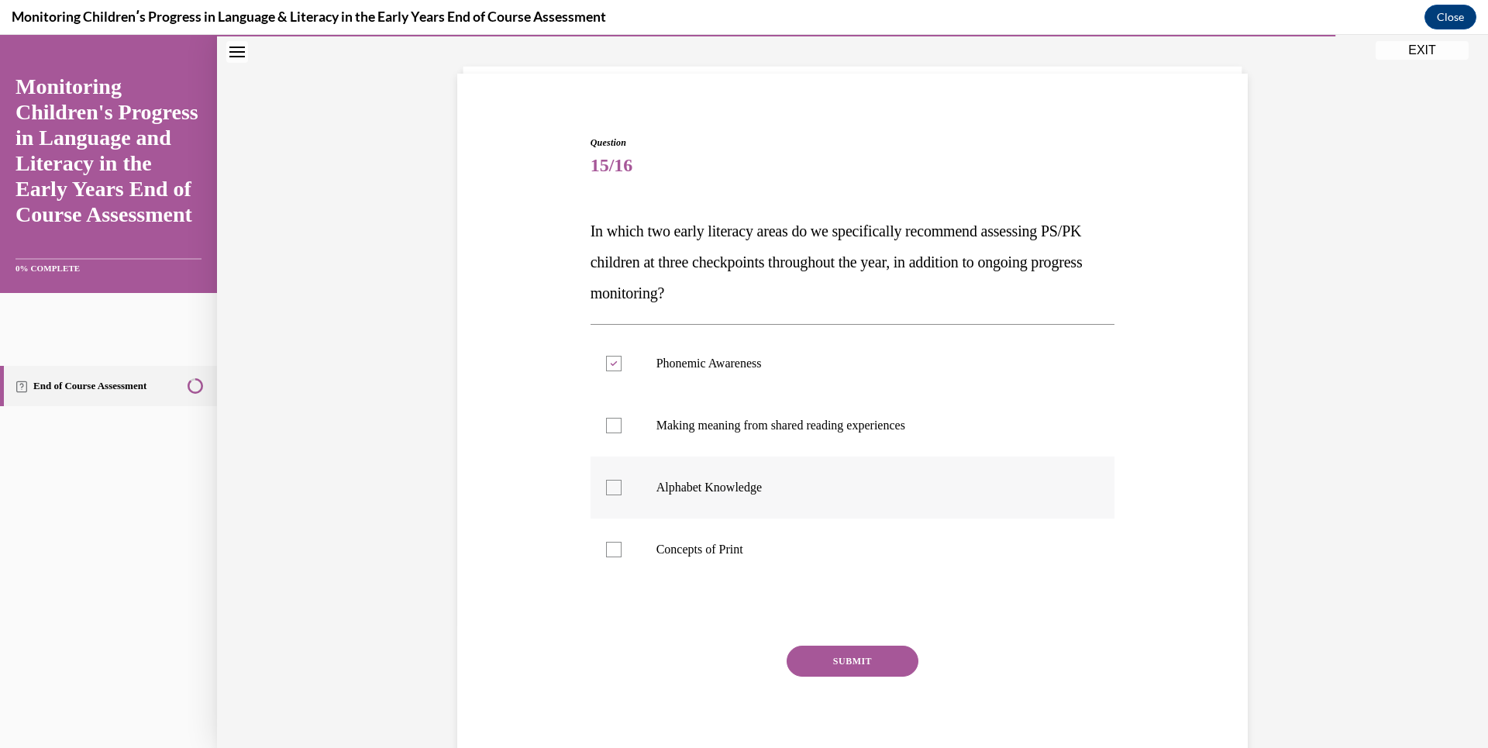
checkbox input "true"
click at [846, 652] on button "SUBMIT" at bounding box center [853, 661] width 132 height 31
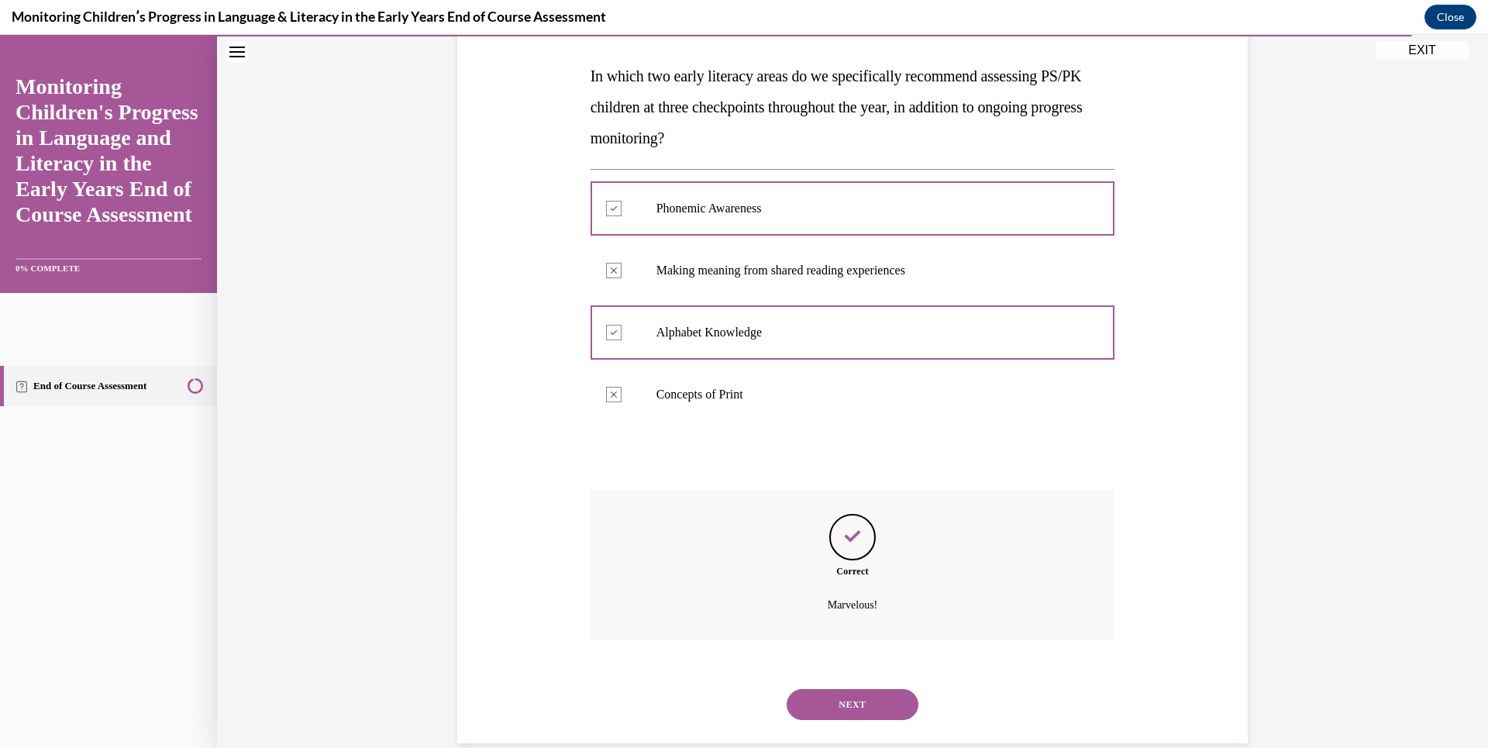
scroll to position [261, 0]
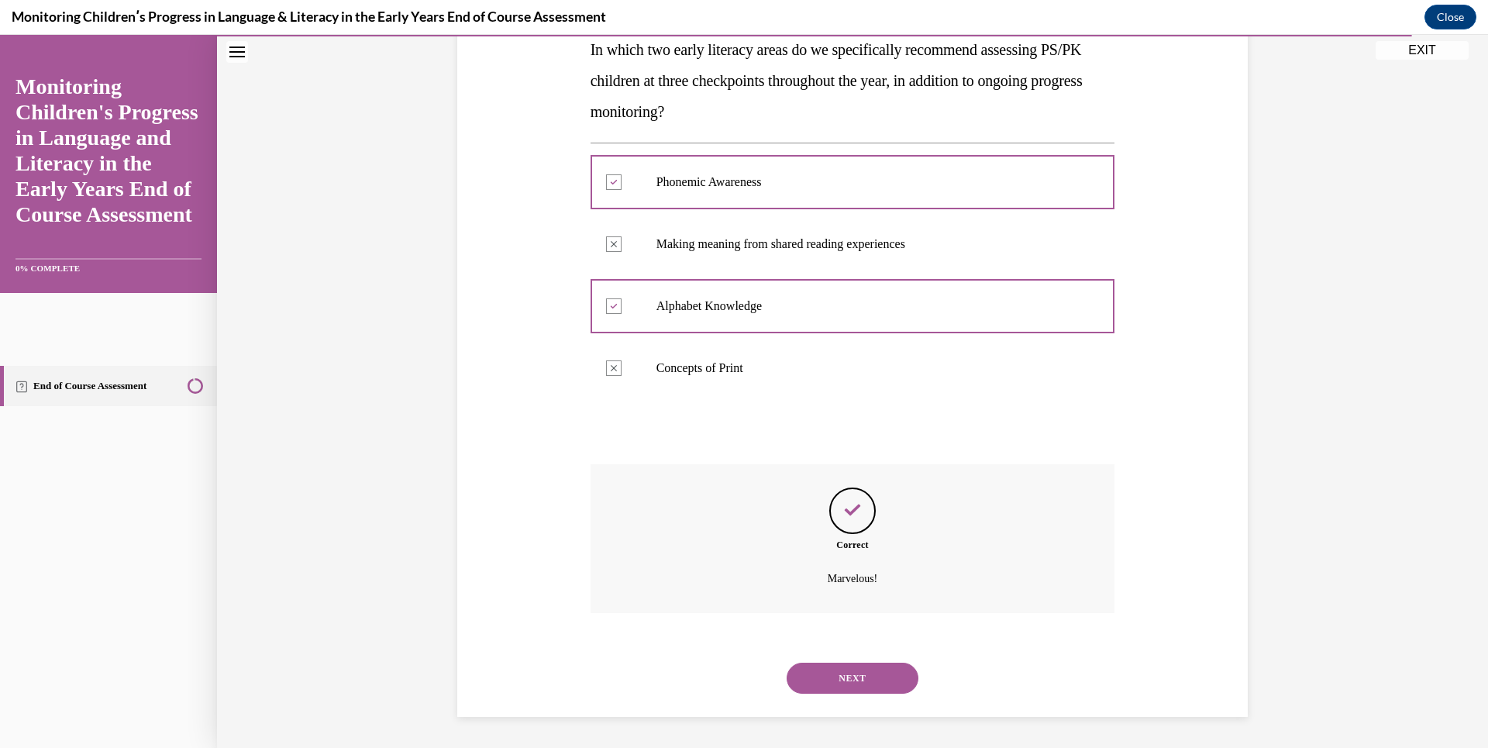
click at [868, 674] on button "NEXT" at bounding box center [853, 678] width 132 height 31
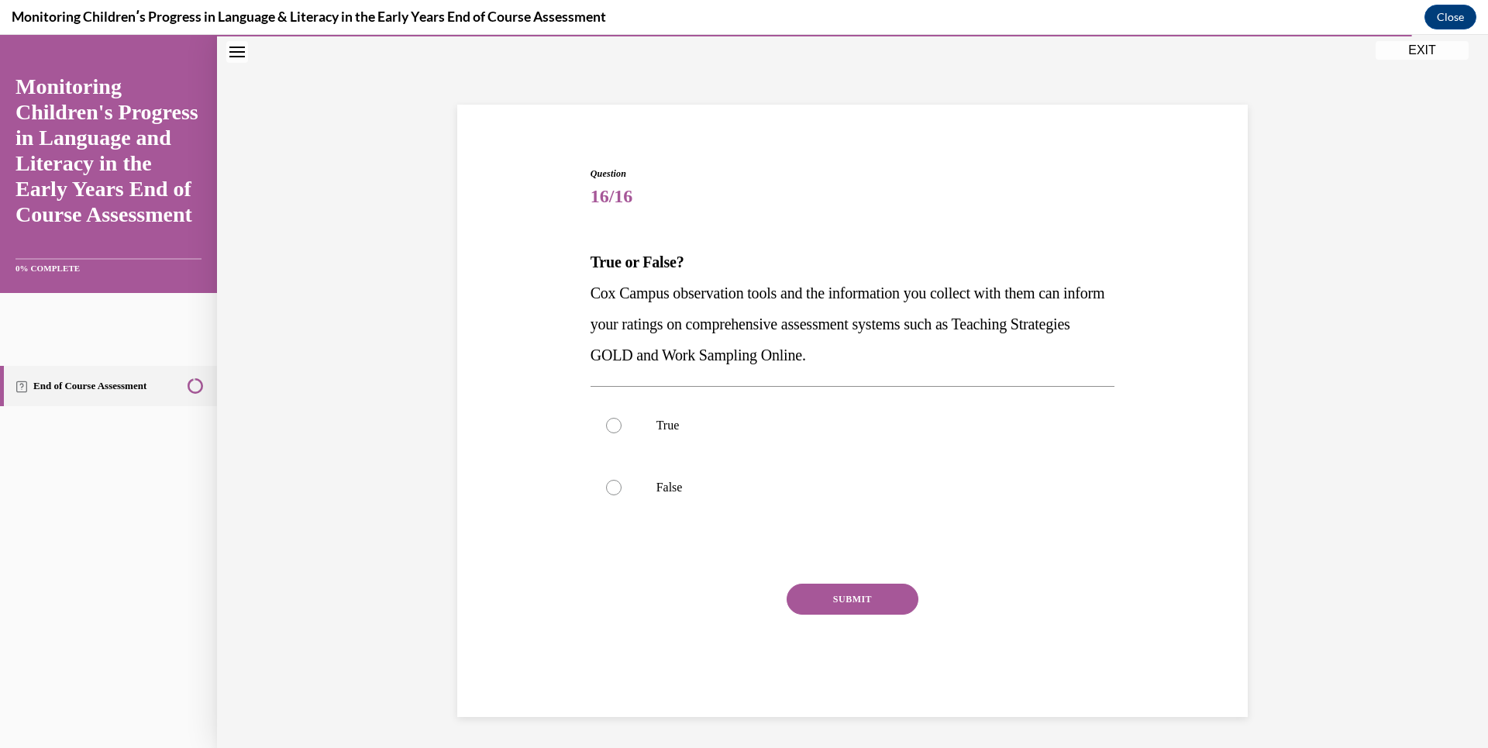
scroll to position [49, 0]
drag, startPoint x: 888, startPoint y: 360, endPoint x: 550, endPoint y: 255, distance: 353.8
click at [550, 255] on div "Question 16/16 True or False? Cox Campus observation tools and the information …" at bounding box center [852, 415] width 798 height 591
drag, startPoint x: 550, startPoint y: 255, endPoint x: 611, endPoint y: 292, distance: 71.0
click at [755, 175] on span "Question" at bounding box center [853, 174] width 525 height 14
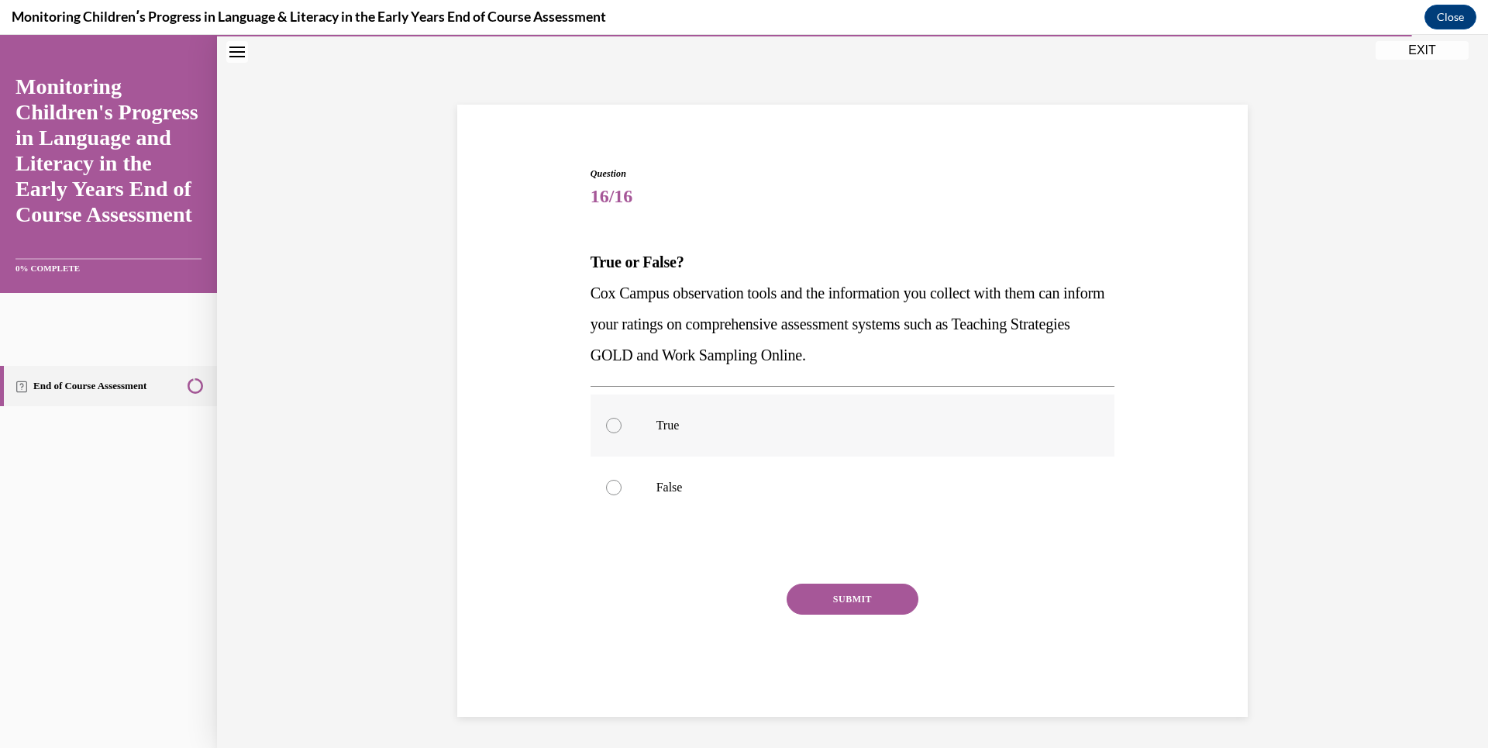
click at [615, 419] on label "True" at bounding box center [853, 426] width 525 height 62
click at [615, 419] on input "True" at bounding box center [614, 426] width 16 height 16
radio input "true"
click at [852, 598] on button "SUBMIT" at bounding box center [853, 599] width 132 height 31
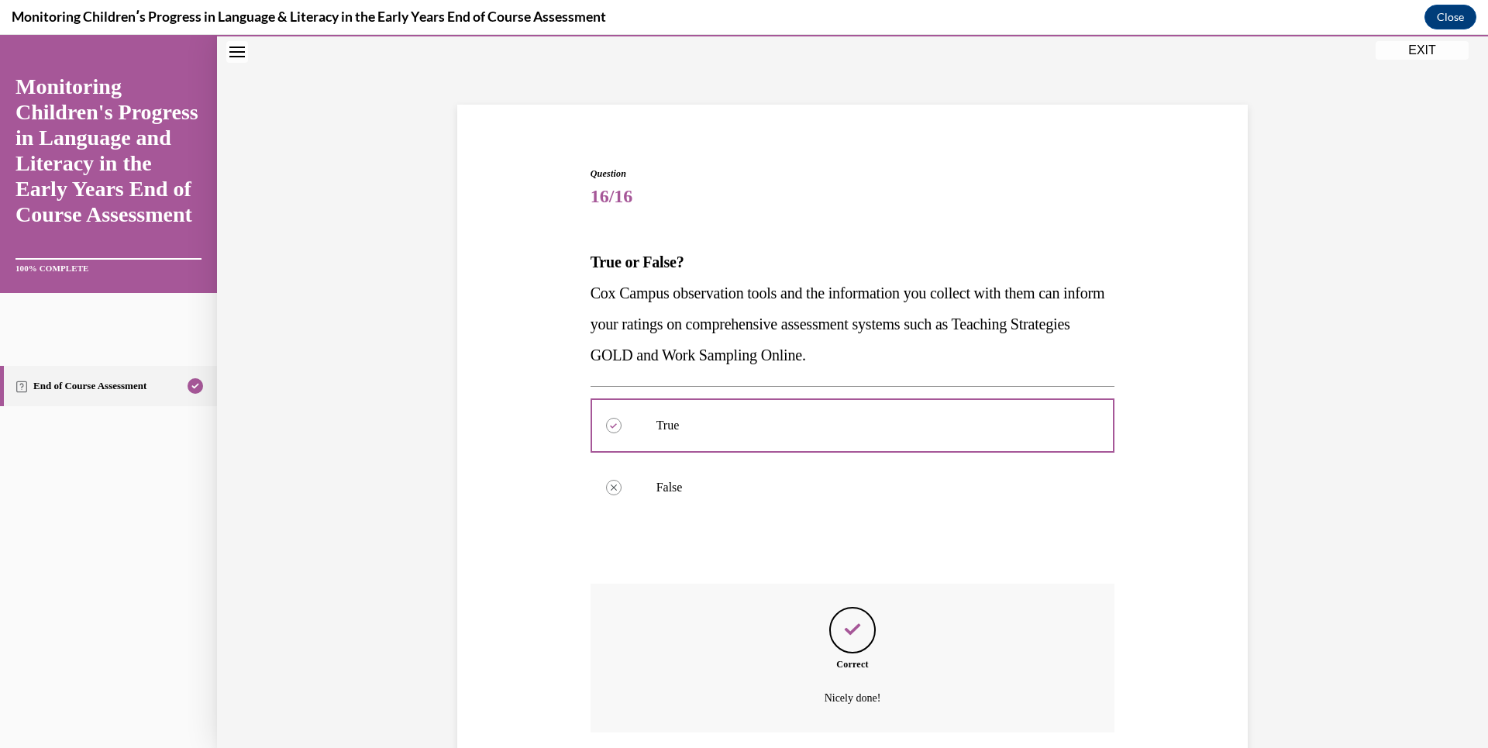
scroll to position [168, 0]
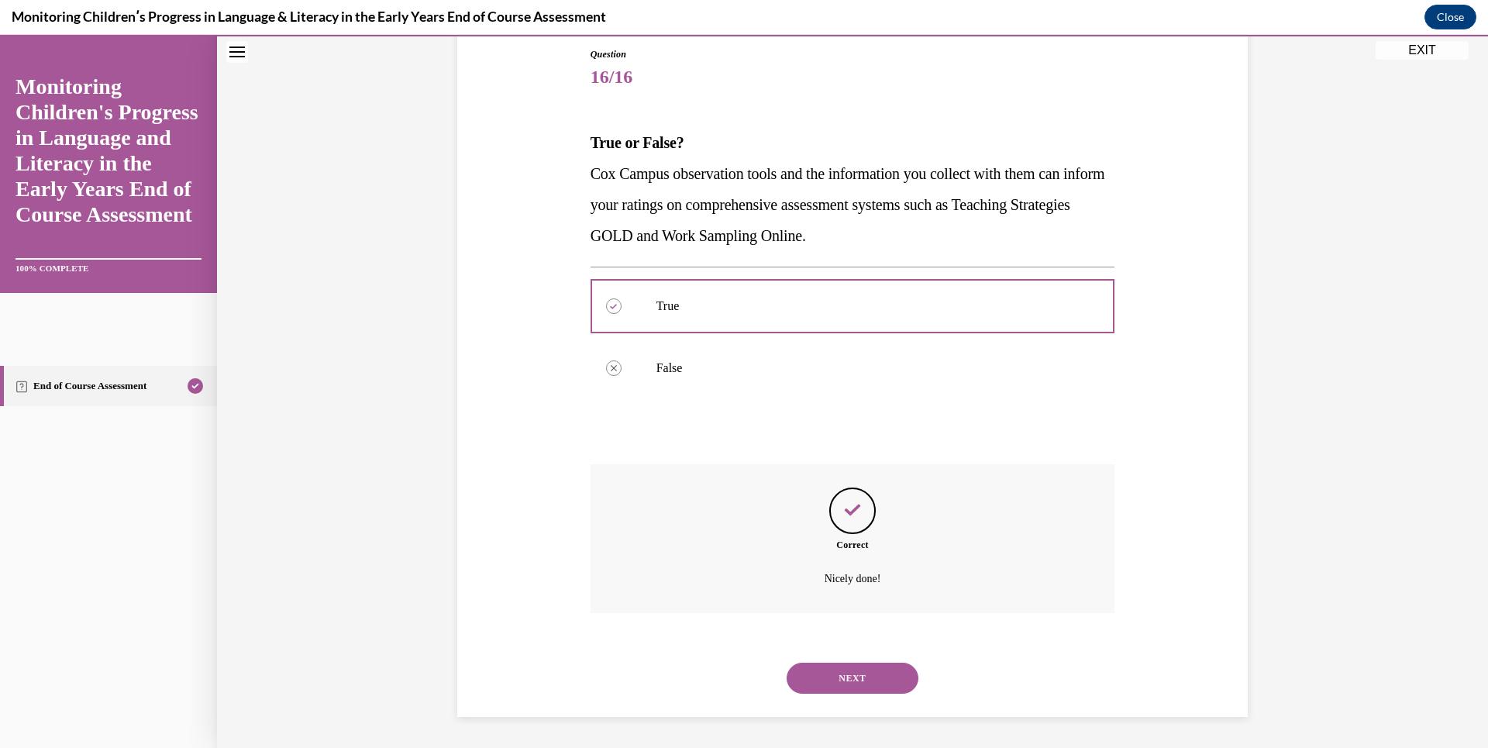
click at [898, 670] on button "NEXT" at bounding box center [853, 678] width 132 height 31
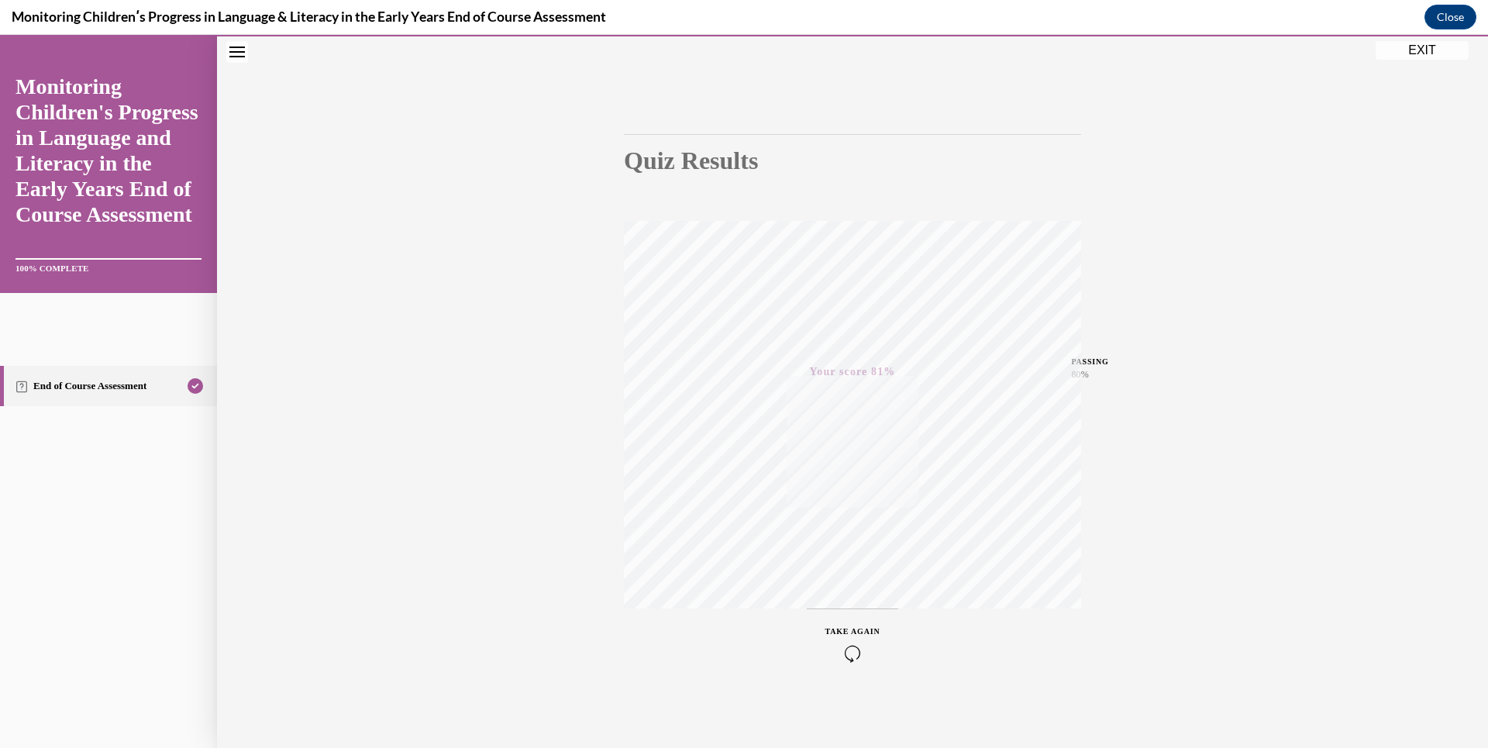
scroll to position [0, 0]
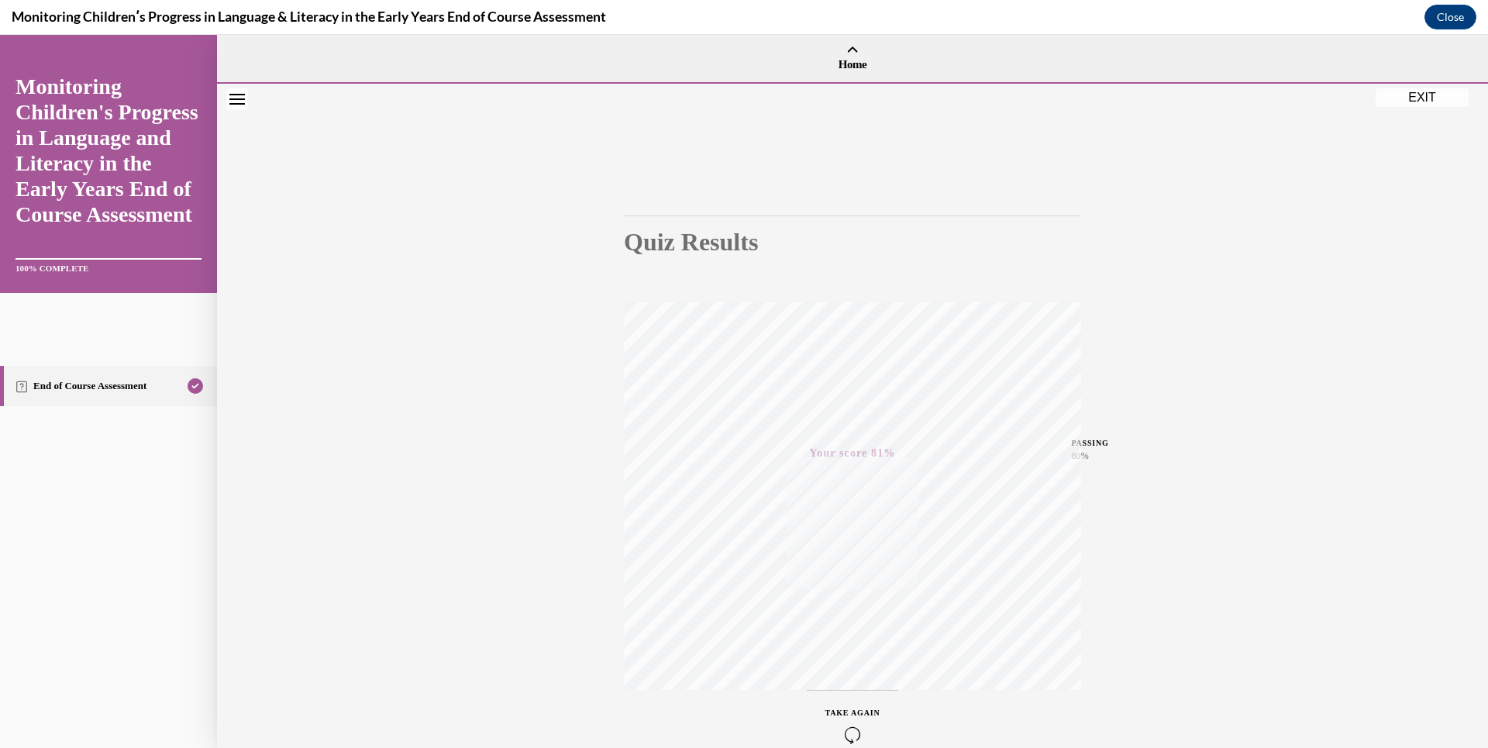
click at [1427, 101] on button "EXIT" at bounding box center [1422, 97] width 93 height 19
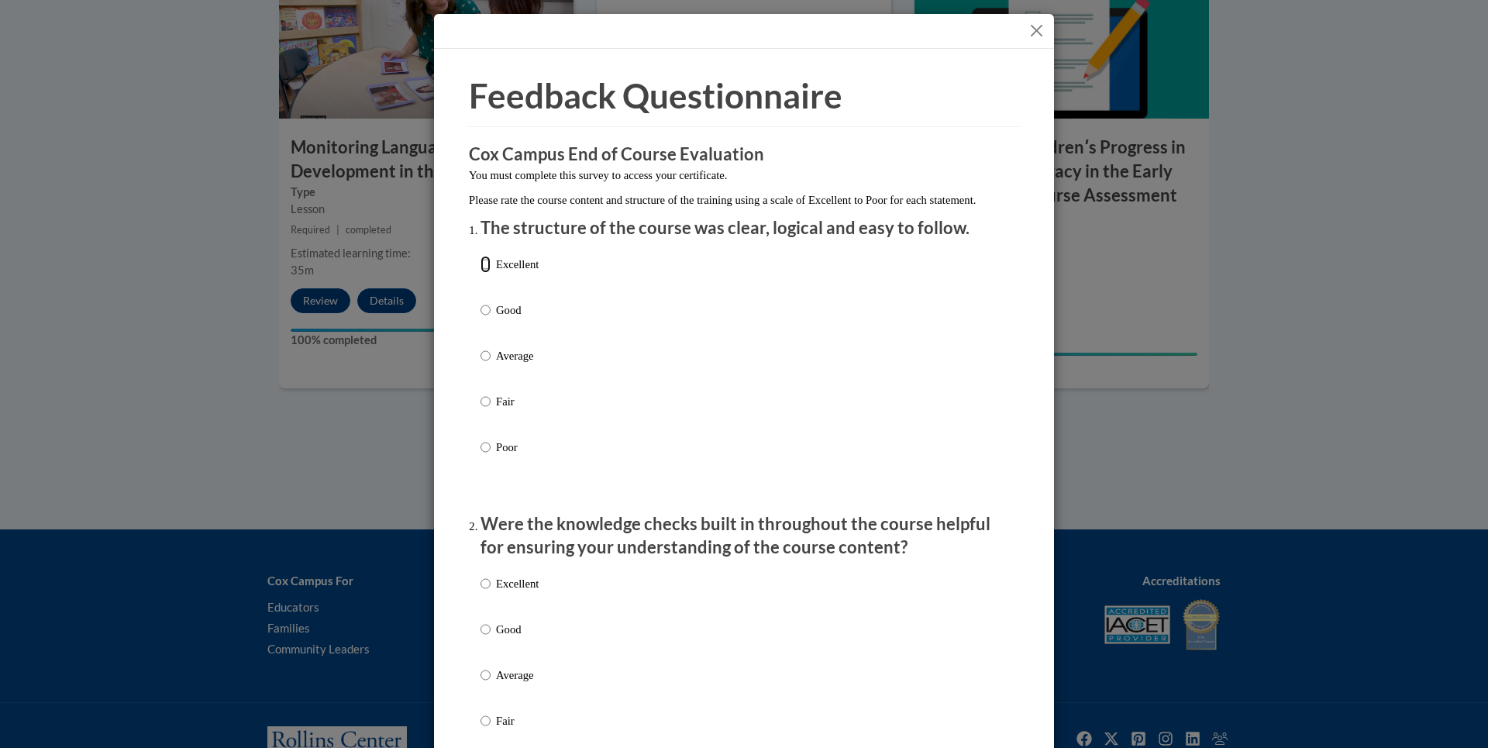
click at [483, 273] on input "Excellent" at bounding box center [486, 264] width 10 height 17
radio input "true"
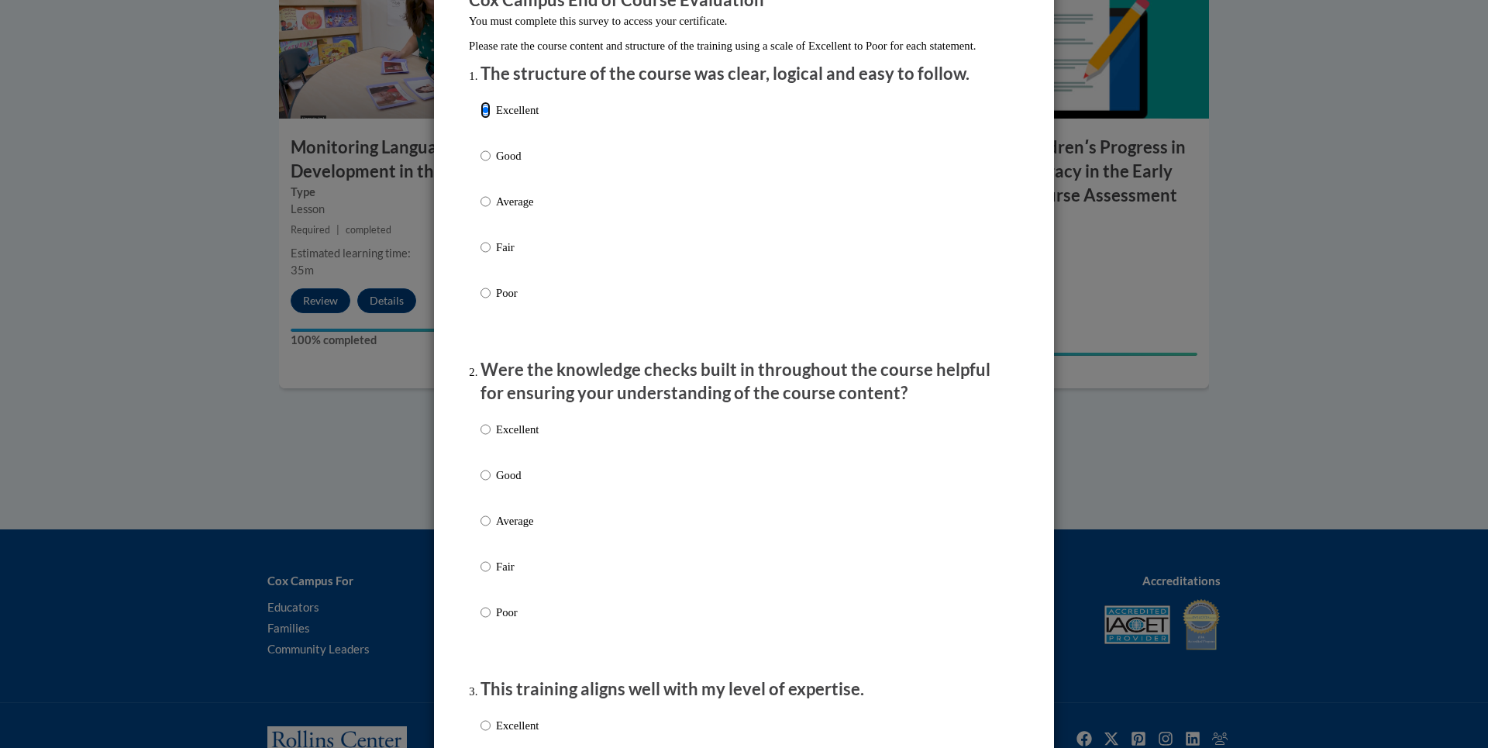
scroll to position [155, 0]
click at [481, 437] on input "Excellent" at bounding box center [486, 428] width 10 height 17
radio input "true"
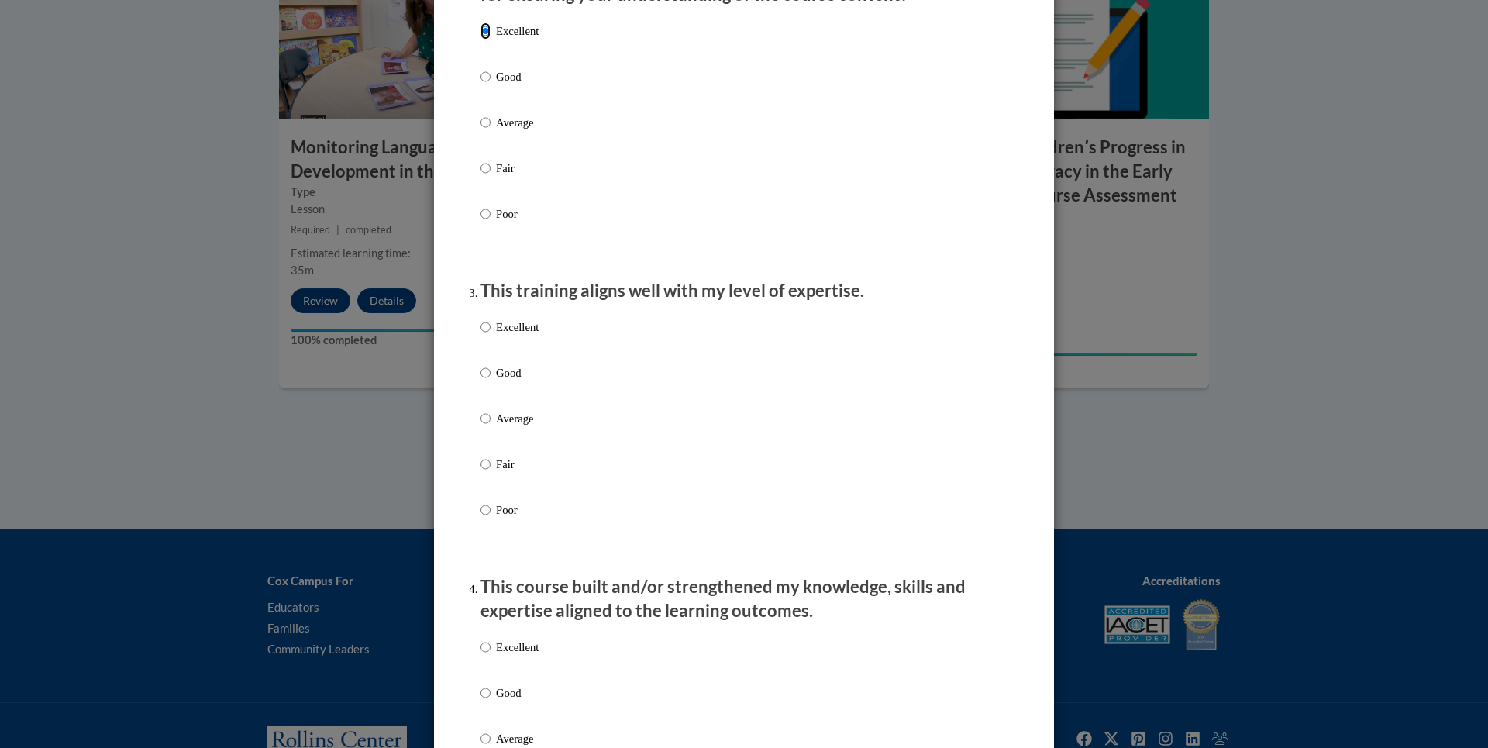
scroll to position [620, 0]
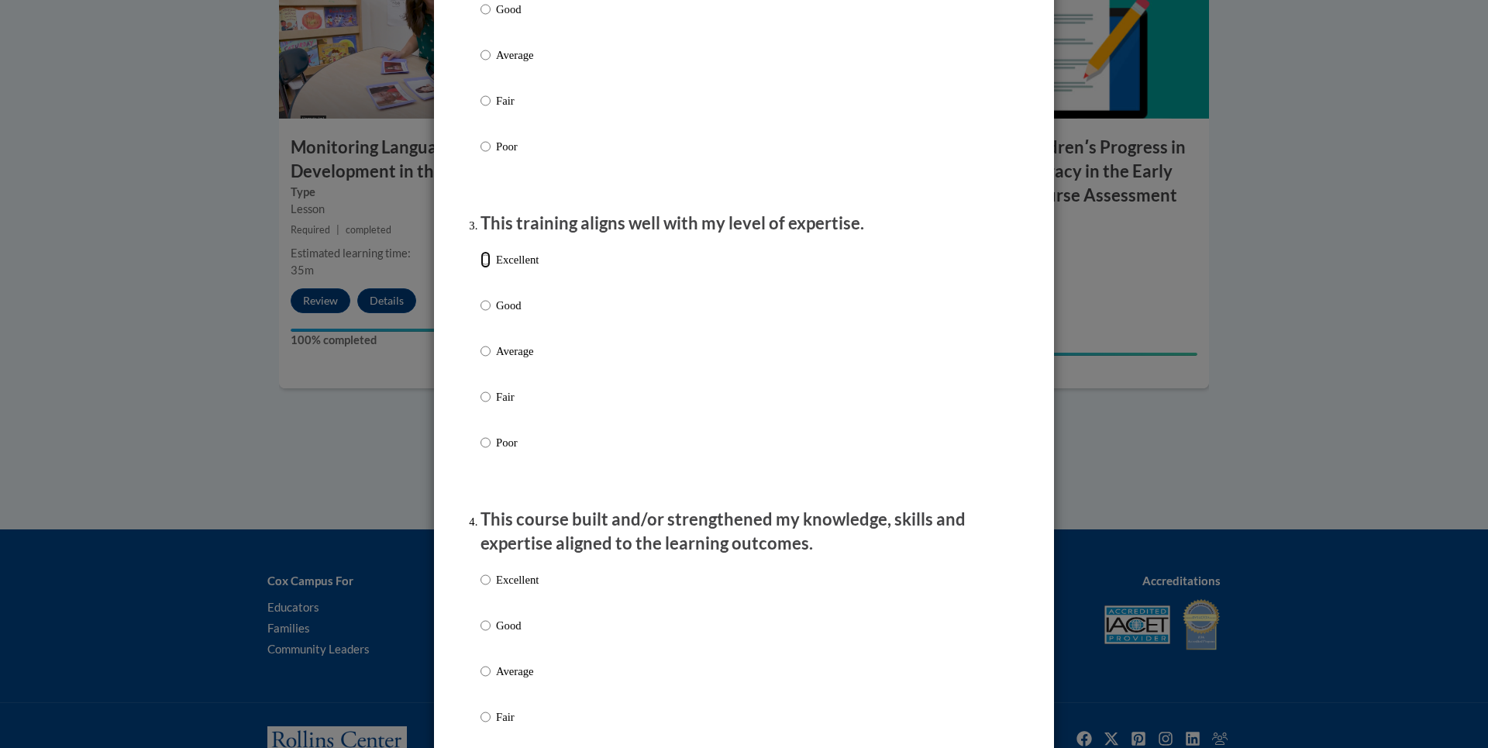
click at [481, 268] on input "Excellent" at bounding box center [486, 259] width 10 height 17
radio input "true"
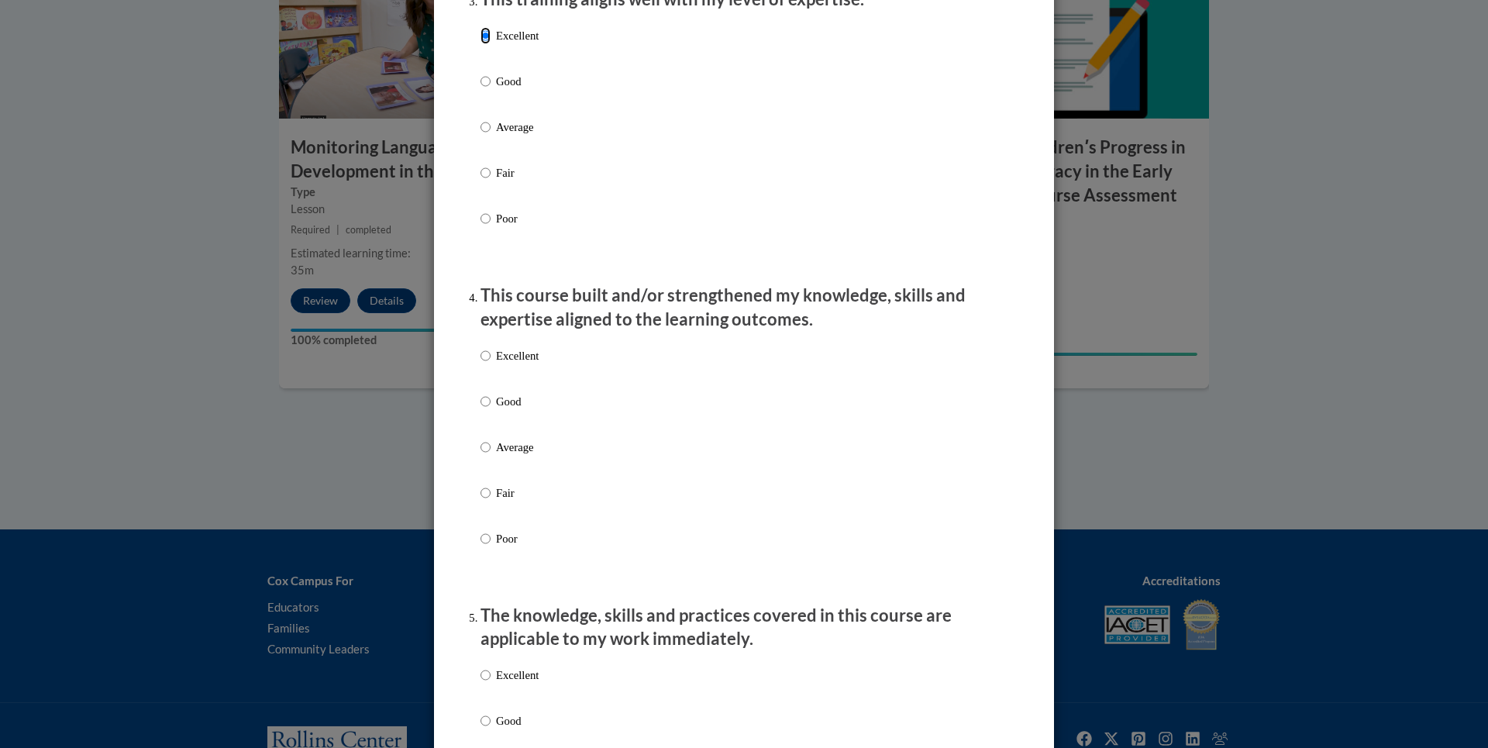
scroll to position [853, 0]
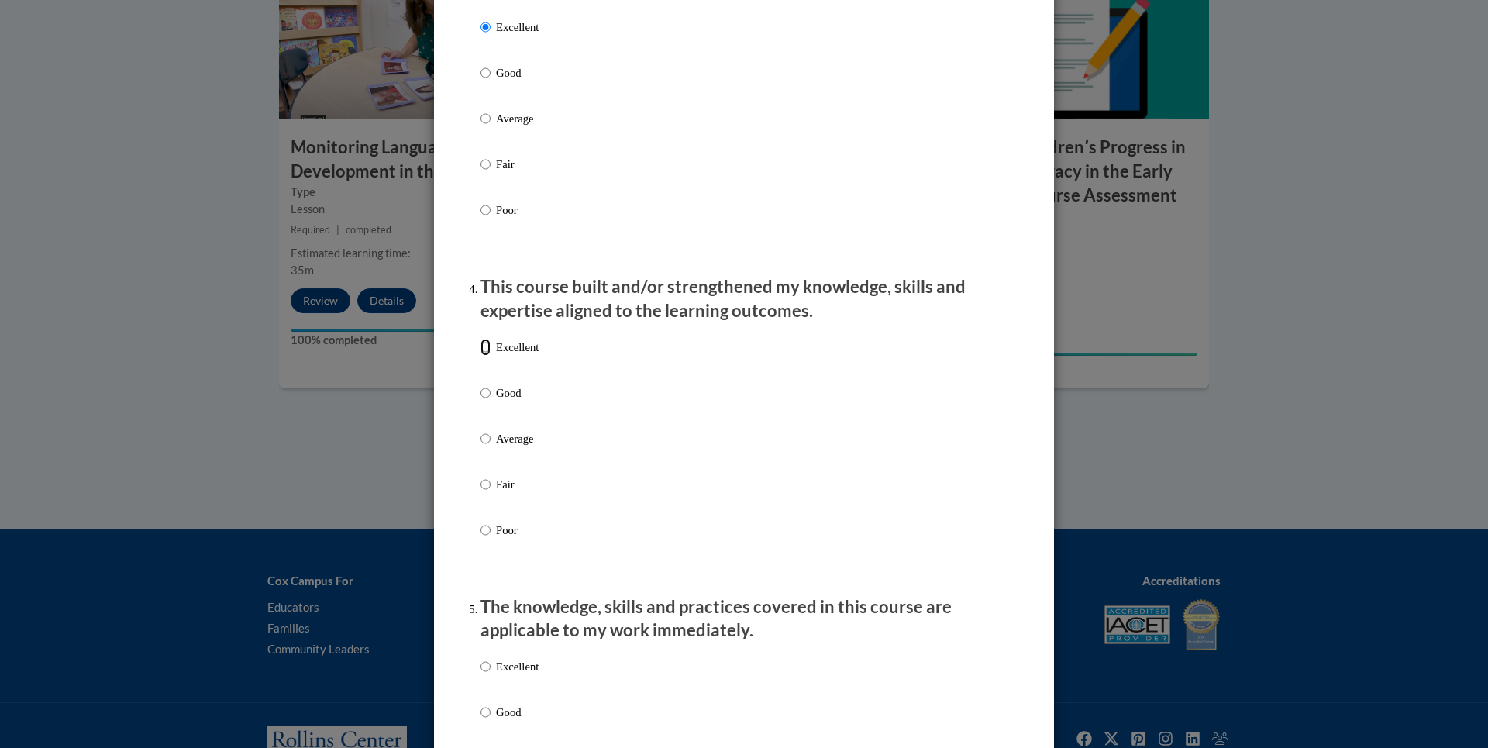
click at [481, 356] on input "Excellent" at bounding box center [486, 347] width 10 height 17
radio input "true"
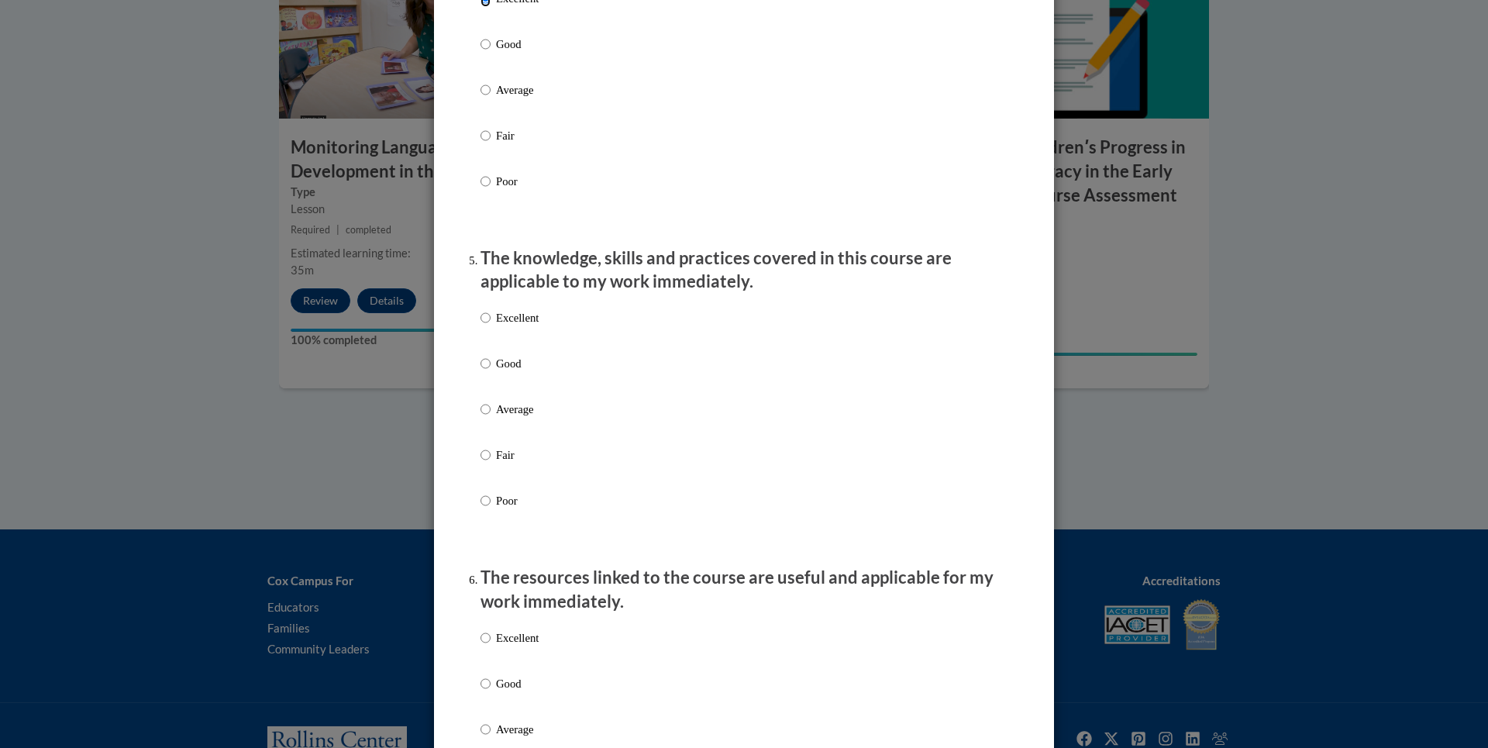
scroll to position [1240, 0]
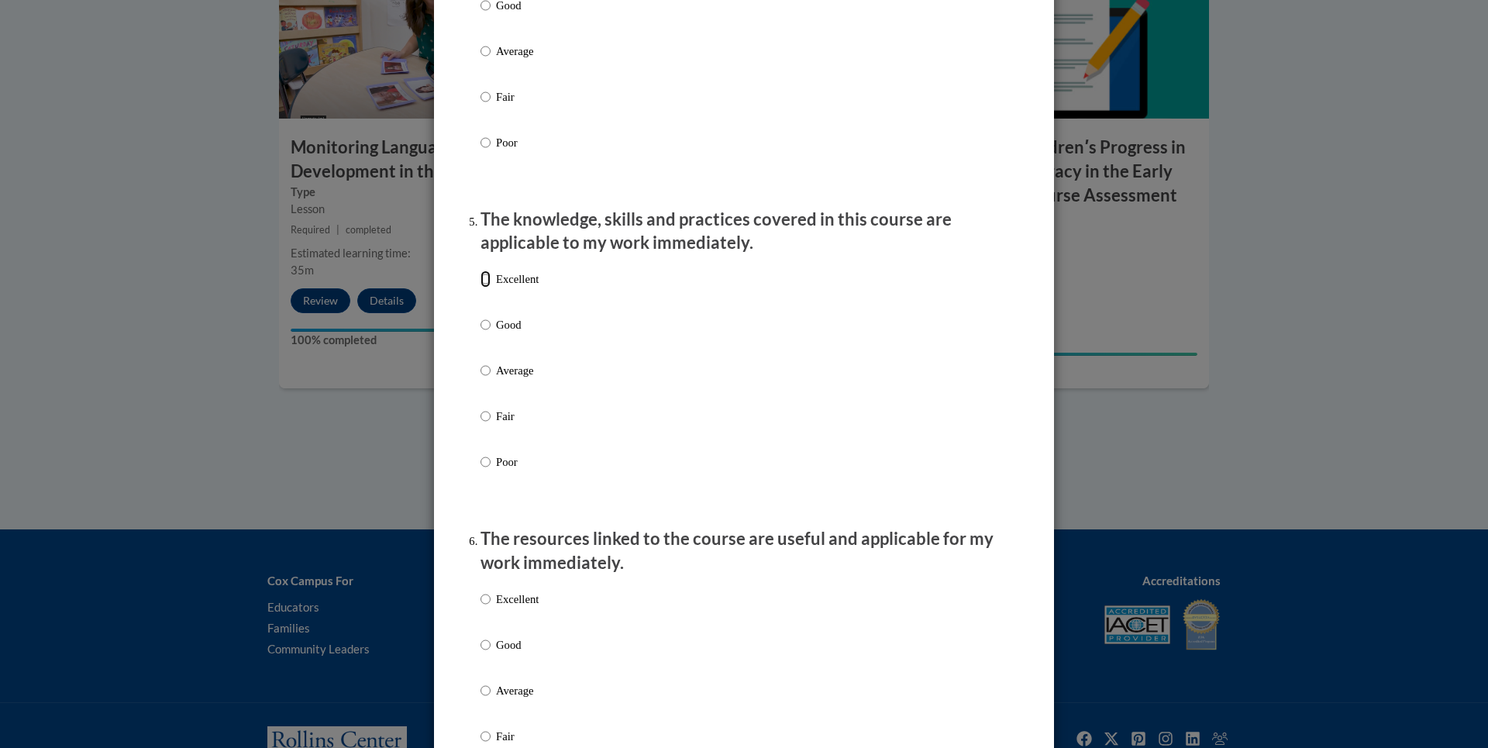
click at [481, 288] on input "Excellent" at bounding box center [486, 278] width 10 height 17
radio input "true"
click at [481, 608] on input "Excellent" at bounding box center [486, 599] width 10 height 17
radio input "true"
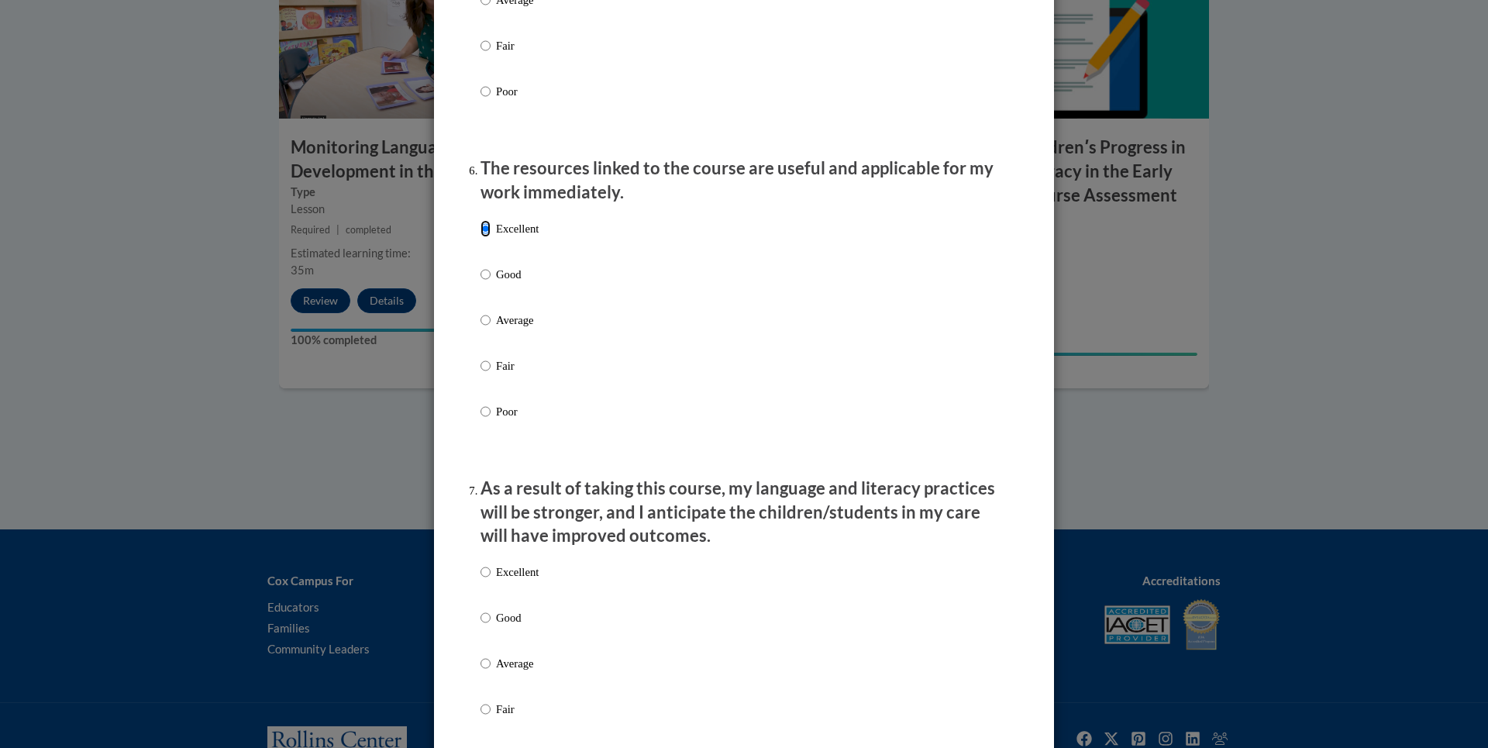
scroll to position [1628, 0]
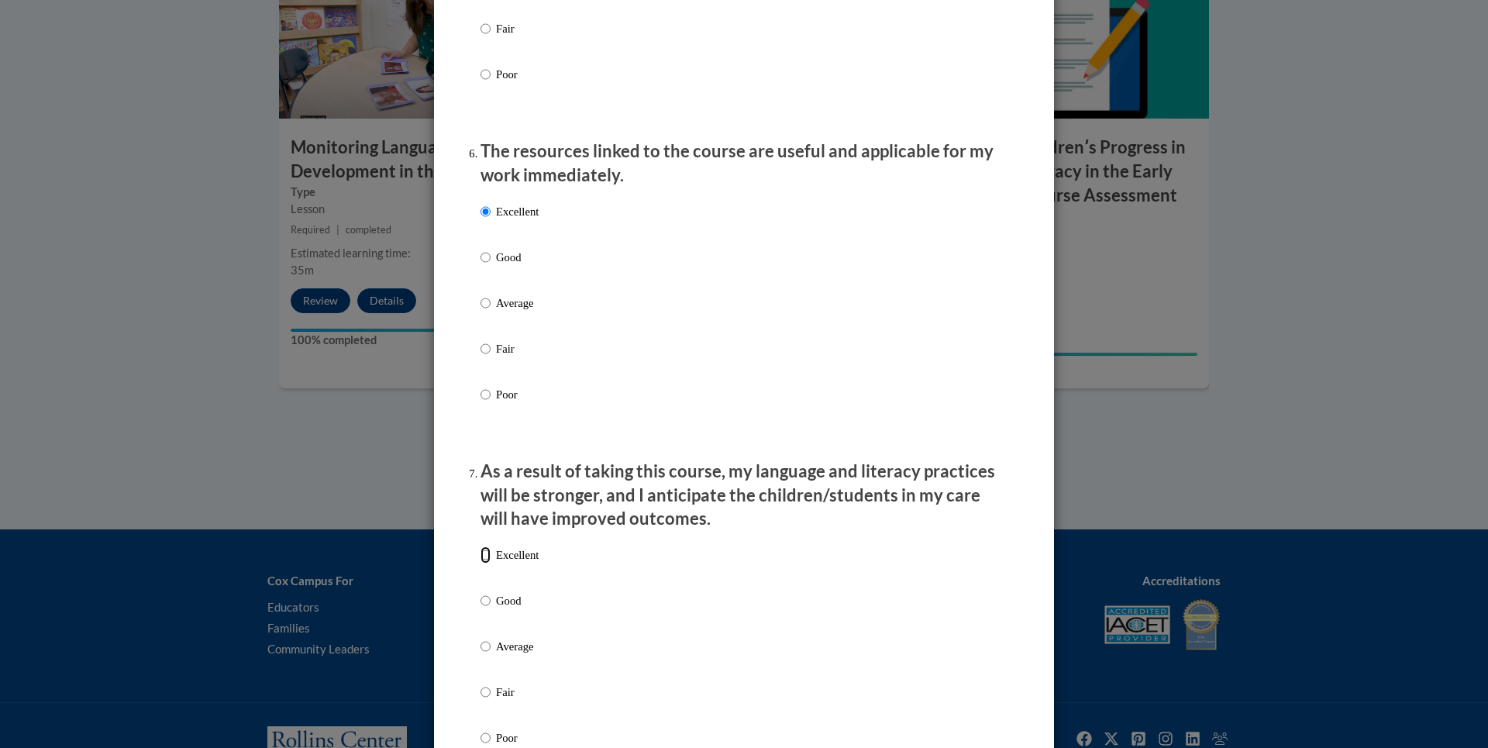
click at [481, 563] on input "Excellent" at bounding box center [486, 554] width 10 height 17
radio input "true"
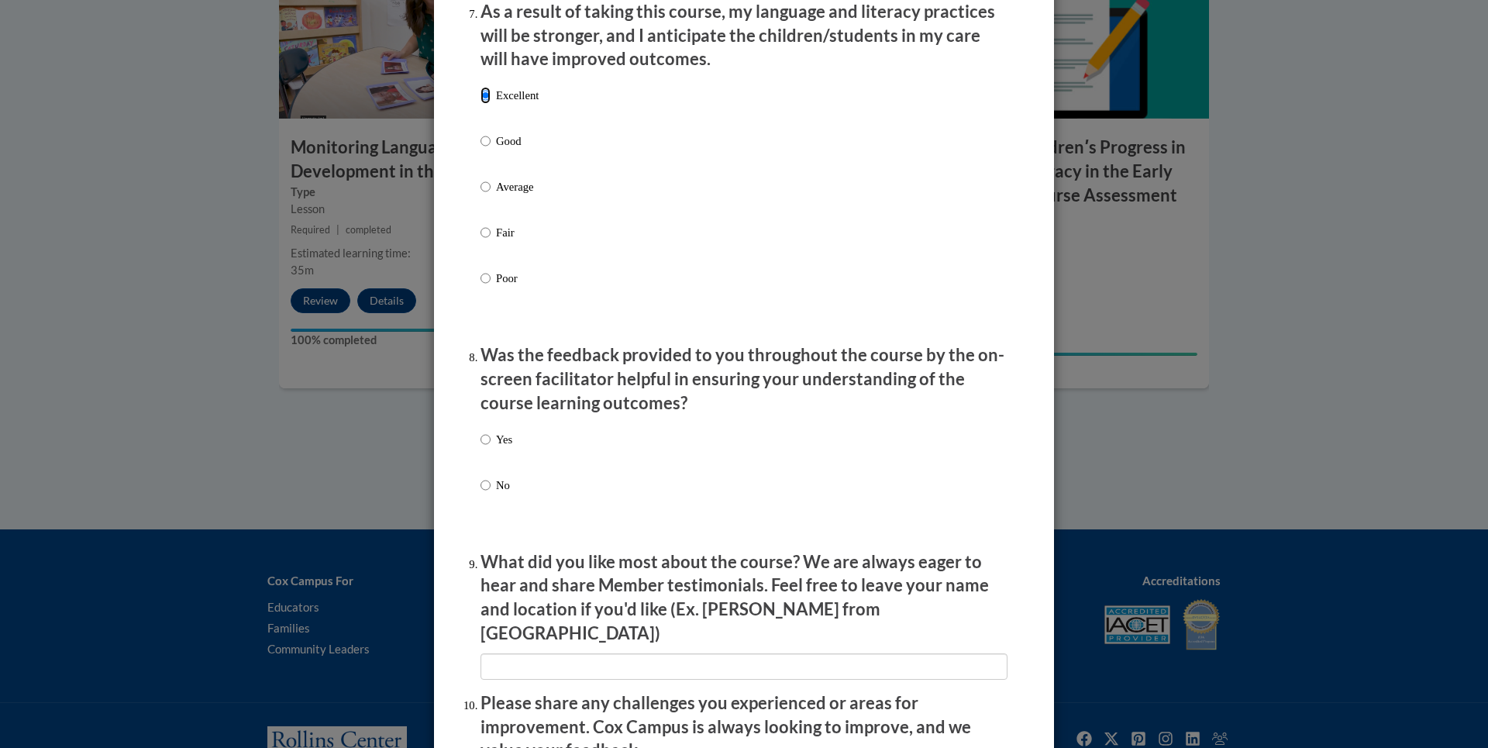
scroll to position [2093, 0]
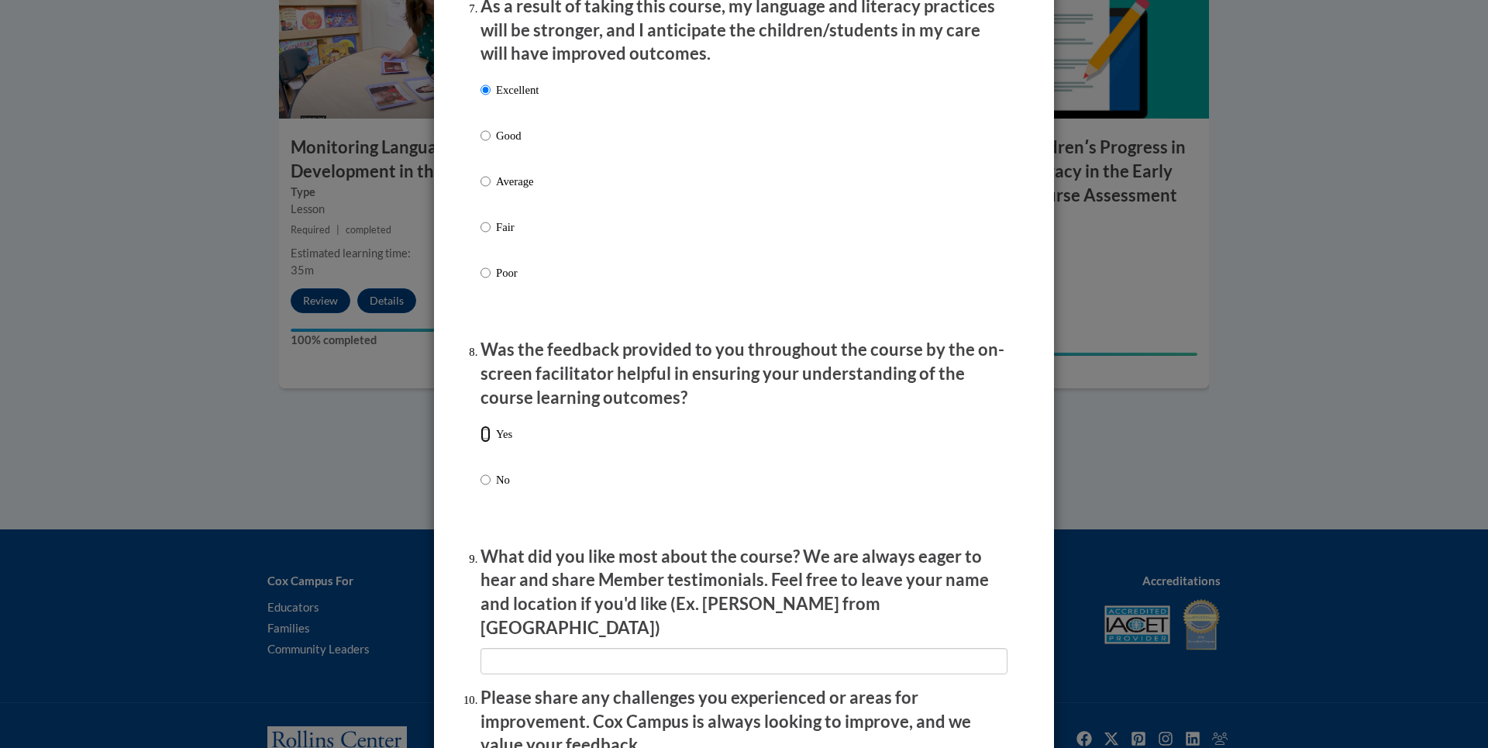
click at [481, 443] on input "Yes" at bounding box center [486, 434] width 10 height 17
radio input "true"
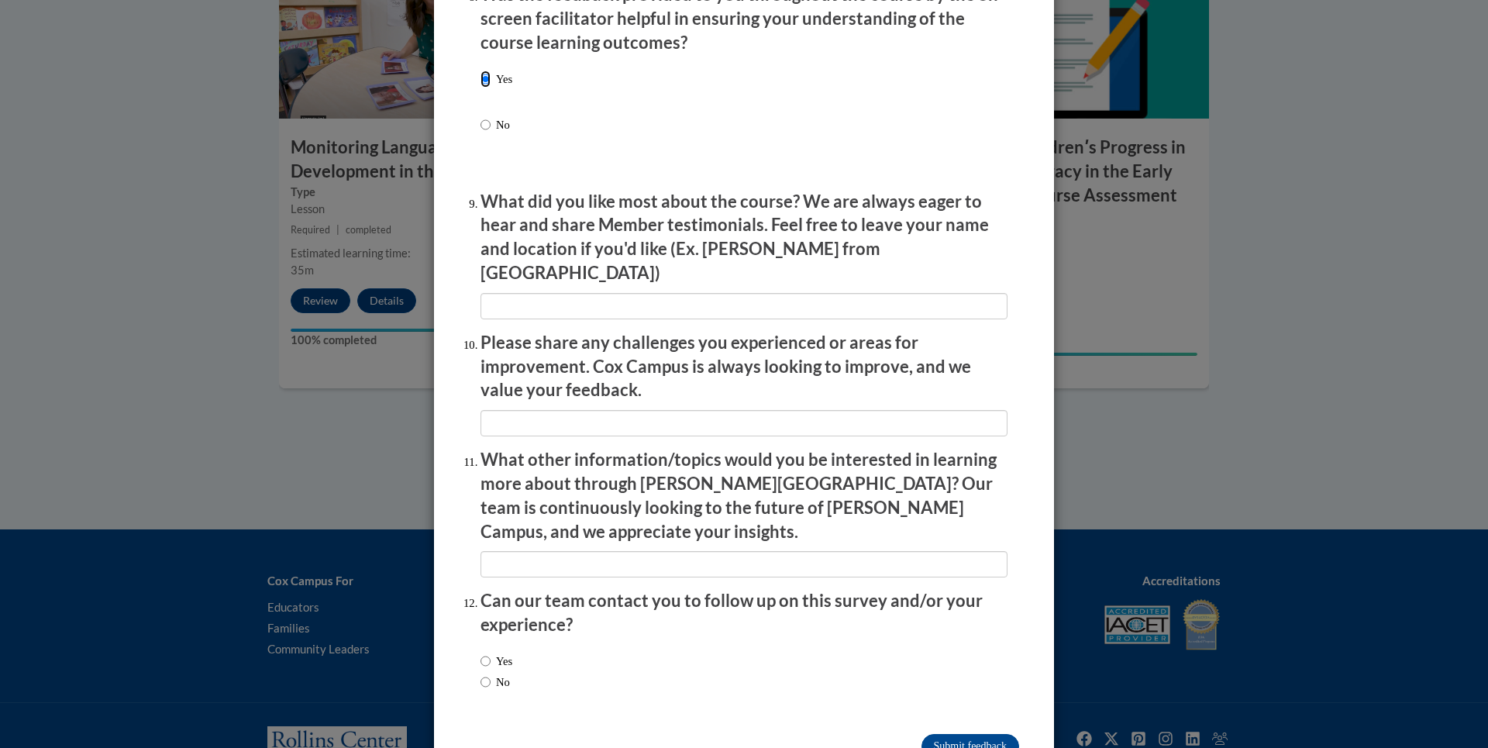
scroll to position [2472, 0]
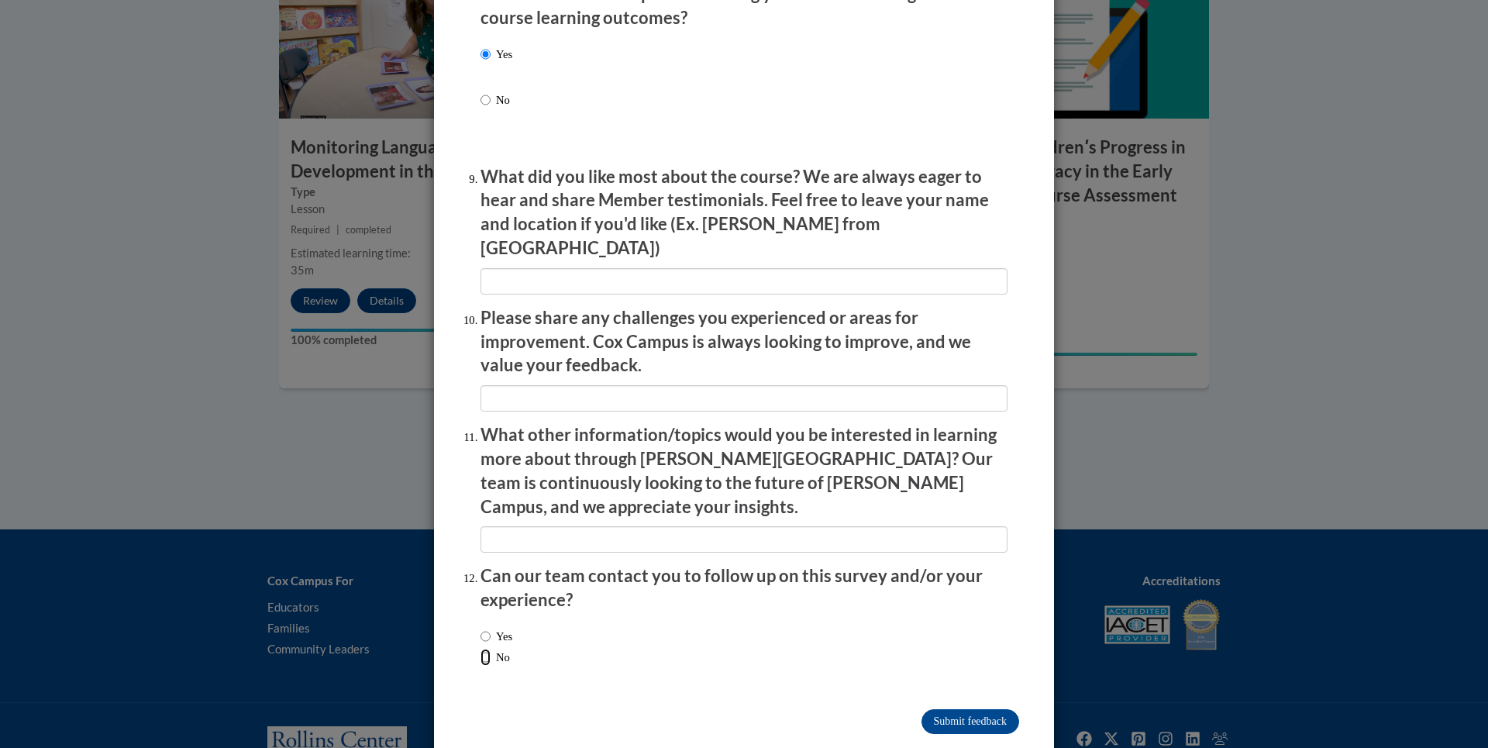
click at [481, 649] on input "No" at bounding box center [486, 657] width 10 height 17
radio input "true"
click at [932, 709] on input "Submit feedback" at bounding box center [971, 721] width 98 height 25
